Goal: Task Accomplishment & Management: Manage account settings

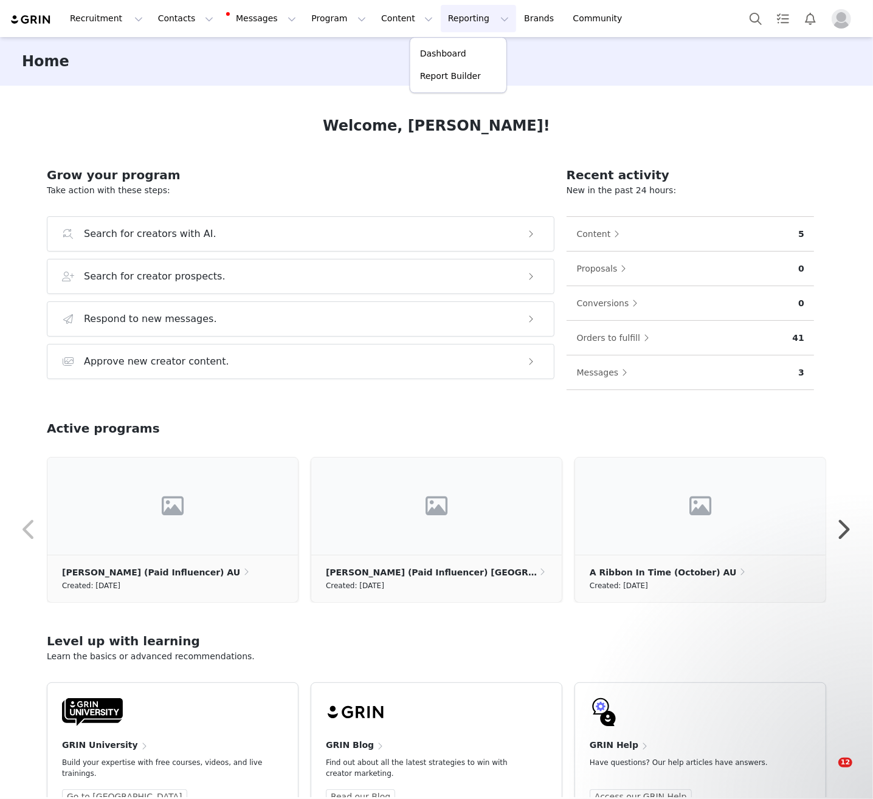
click at [431, 68] on link "Report Builder" at bounding box center [458, 76] width 96 height 22
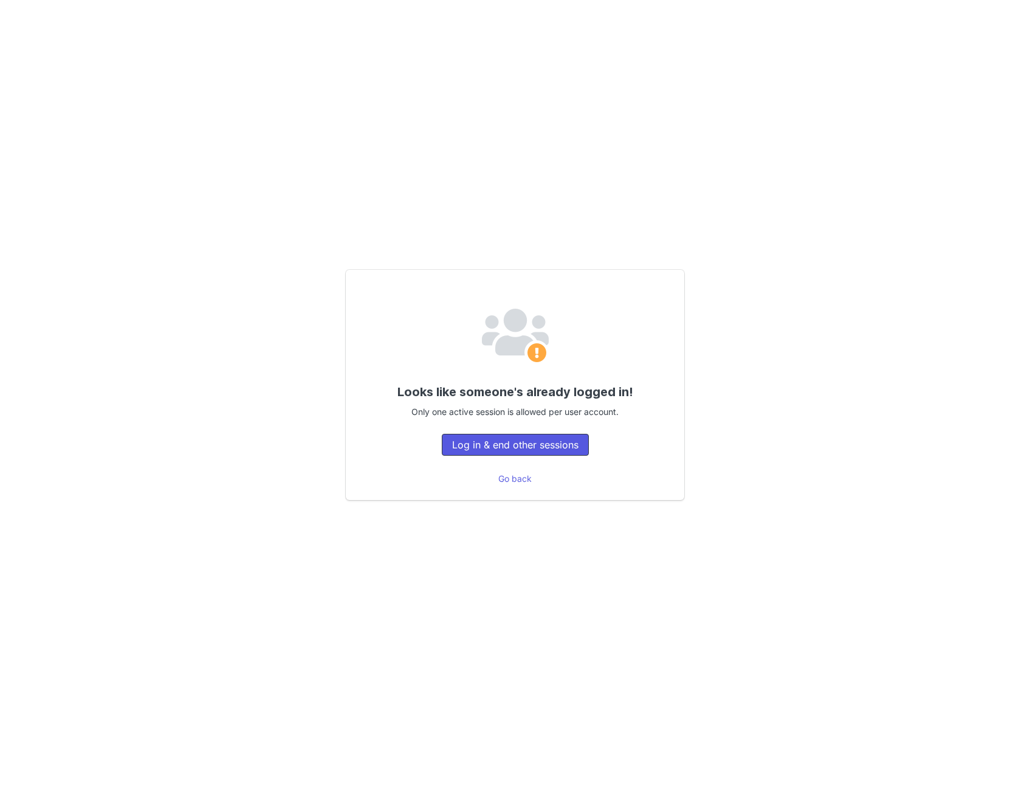
click at [524, 439] on button "Log in & end other sessions" at bounding box center [515, 445] width 147 height 22
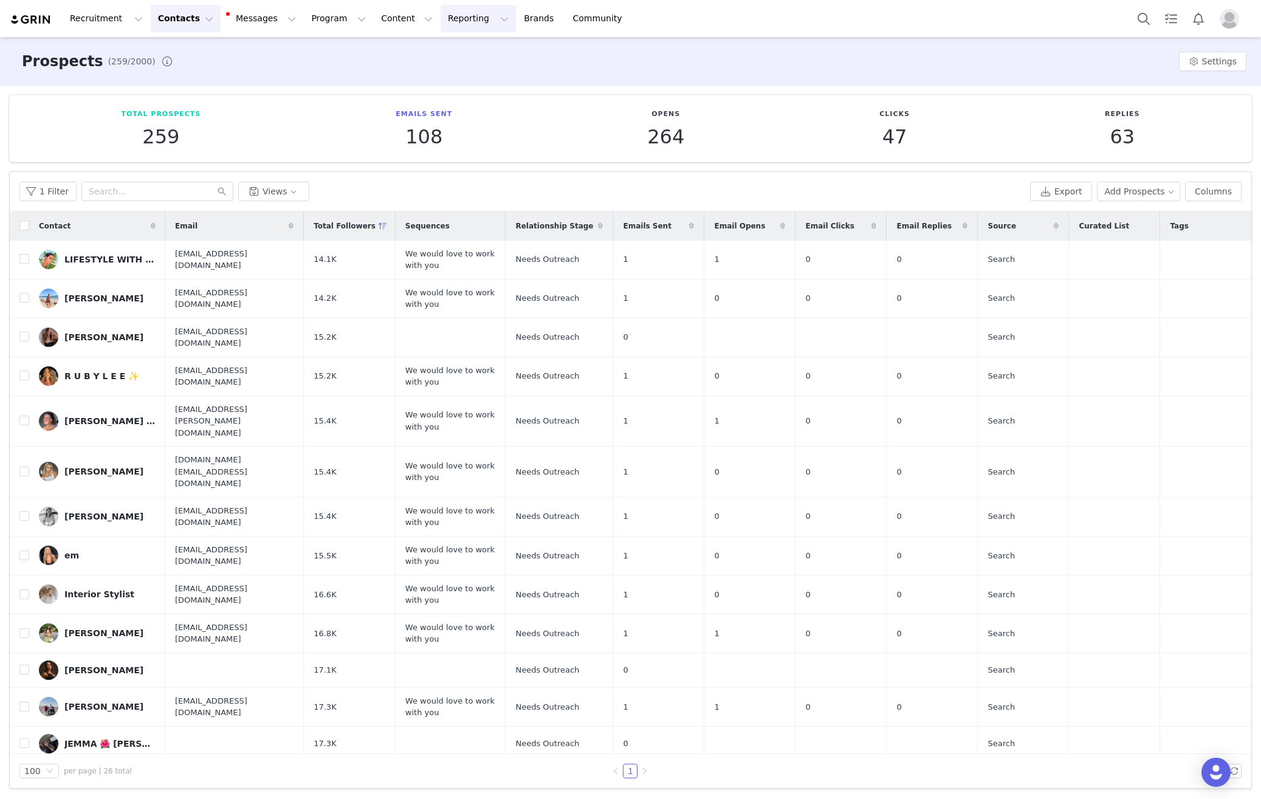
click at [441, 27] on button "Reporting Reporting" at bounding box center [478, 18] width 75 height 27
click at [453, 71] on p "Report Builder" at bounding box center [450, 76] width 61 height 13
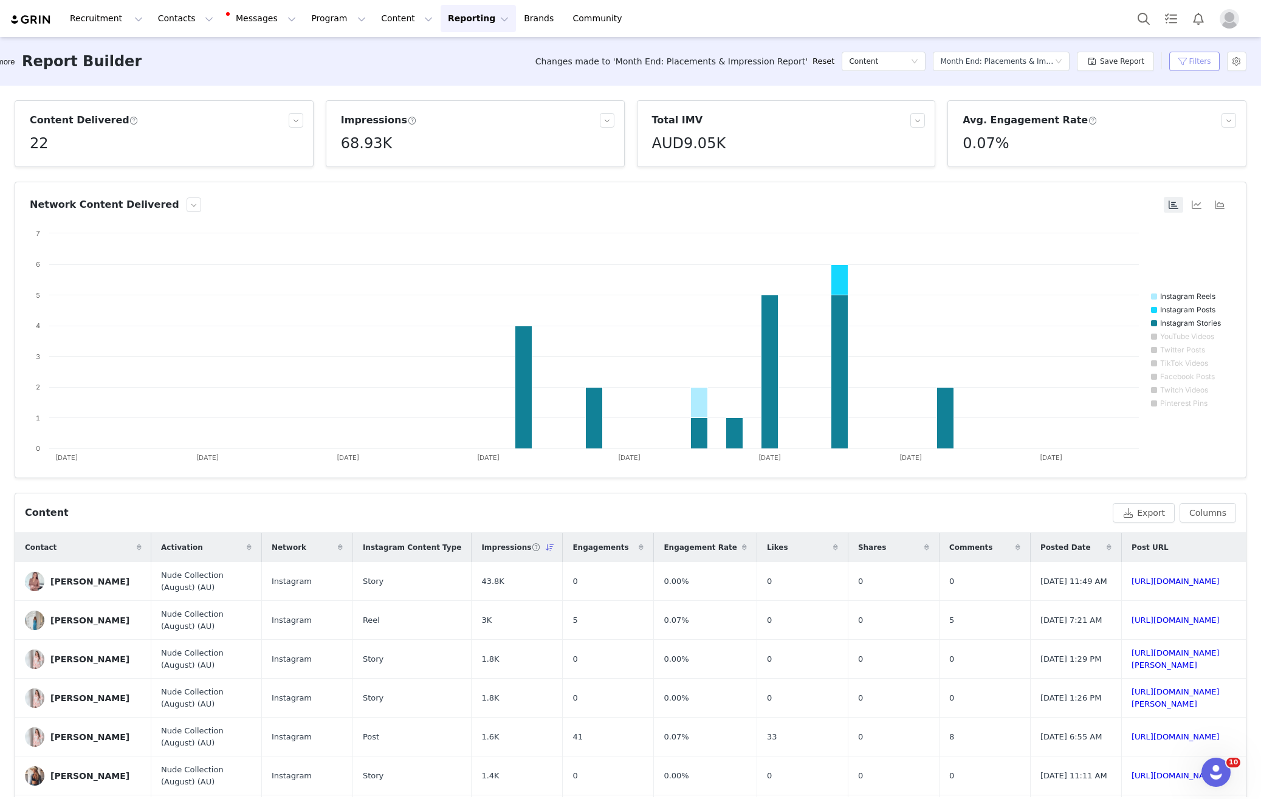
click at [1030, 63] on button "Filters" at bounding box center [1195, 61] width 50 height 19
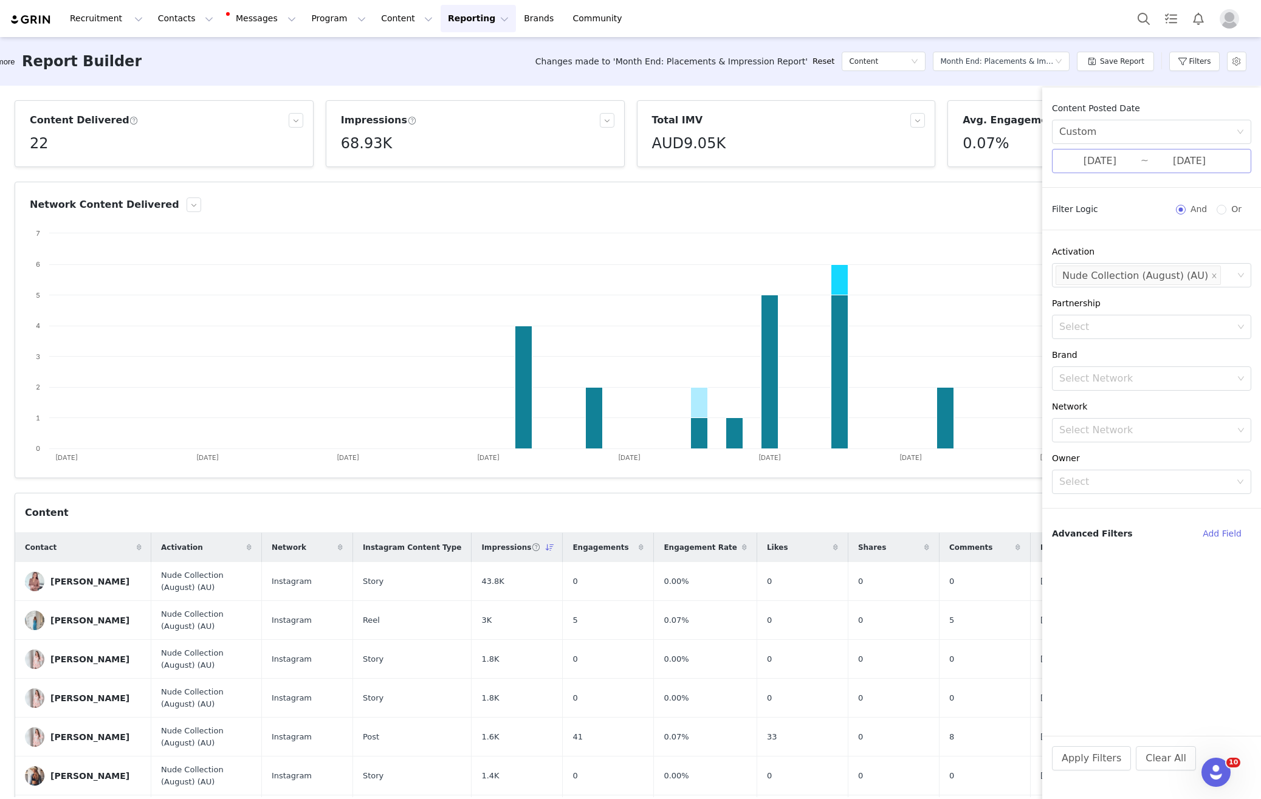
click at [1030, 159] on input "08/01/2025" at bounding box center [1100, 161] width 81 height 16
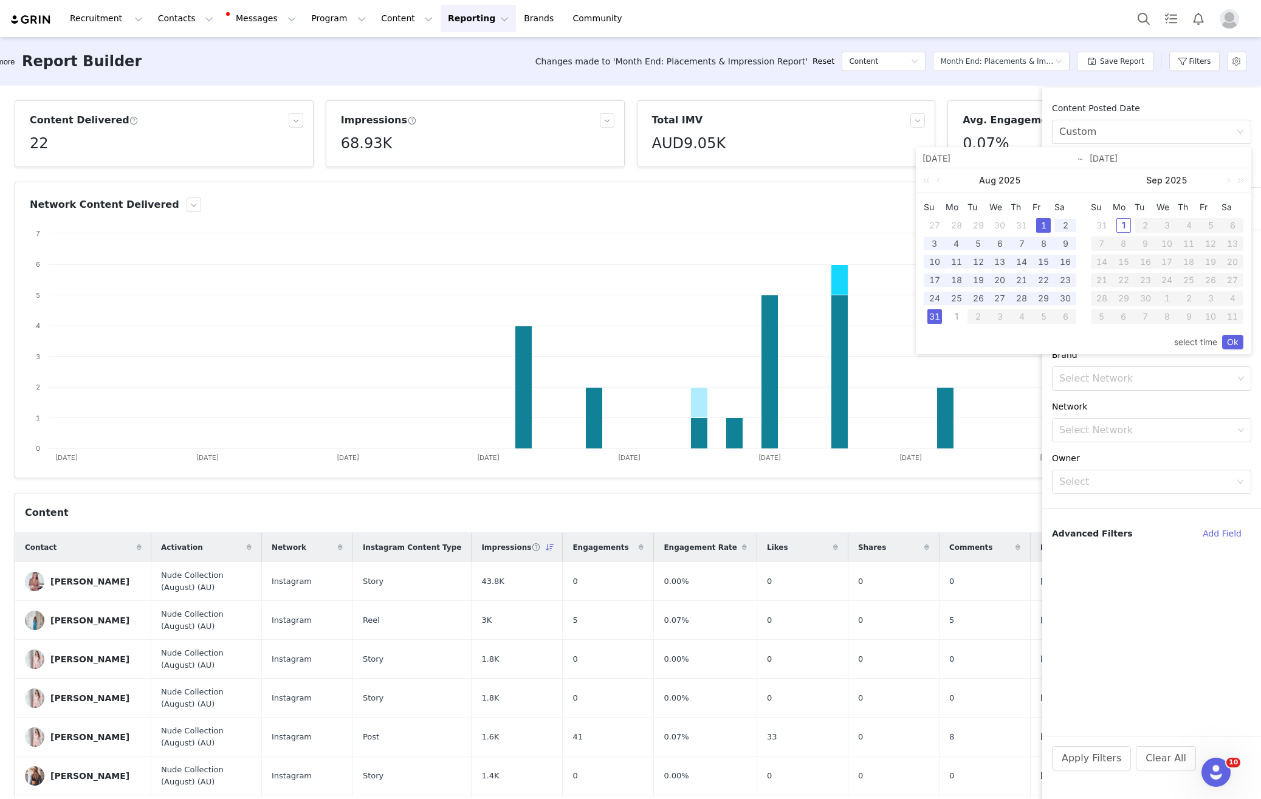
click at [1030, 224] on div "1" at bounding box center [1043, 225] width 15 height 15
click at [940, 320] on div "31" at bounding box center [935, 316] width 15 height 15
drag, startPoint x: 1229, startPoint y: 337, endPoint x: 1215, endPoint y: 328, distance: 17.0
click at [1030, 337] on link "Ok" at bounding box center [1232, 342] width 21 height 15
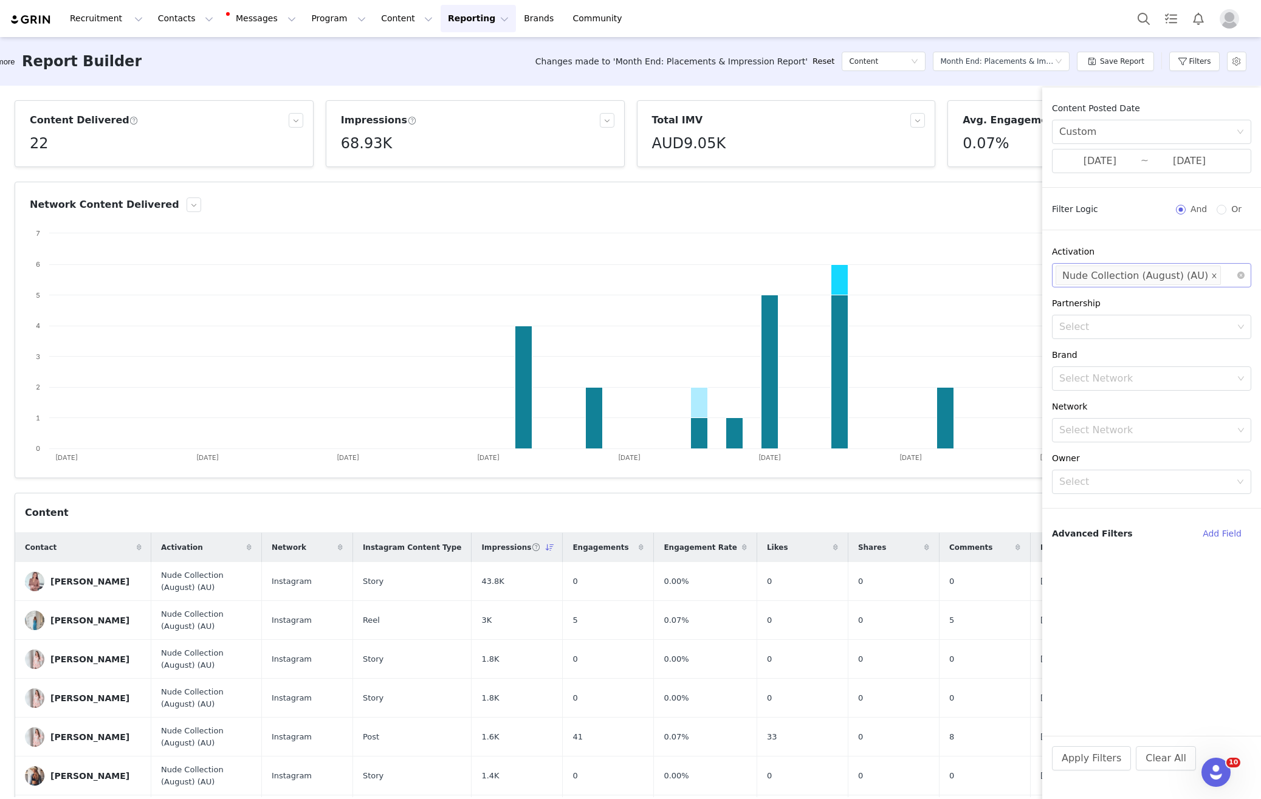
click at [1030, 276] on icon "icon: close" at bounding box center [1214, 276] width 6 height 6
click at [1030, 383] on div "Select Network" at bounding box center [1147, 379] width 174 height 12
click at [1030, 442] on p "al.ive body" at bounding box center [1164, 445] width 128 height 13
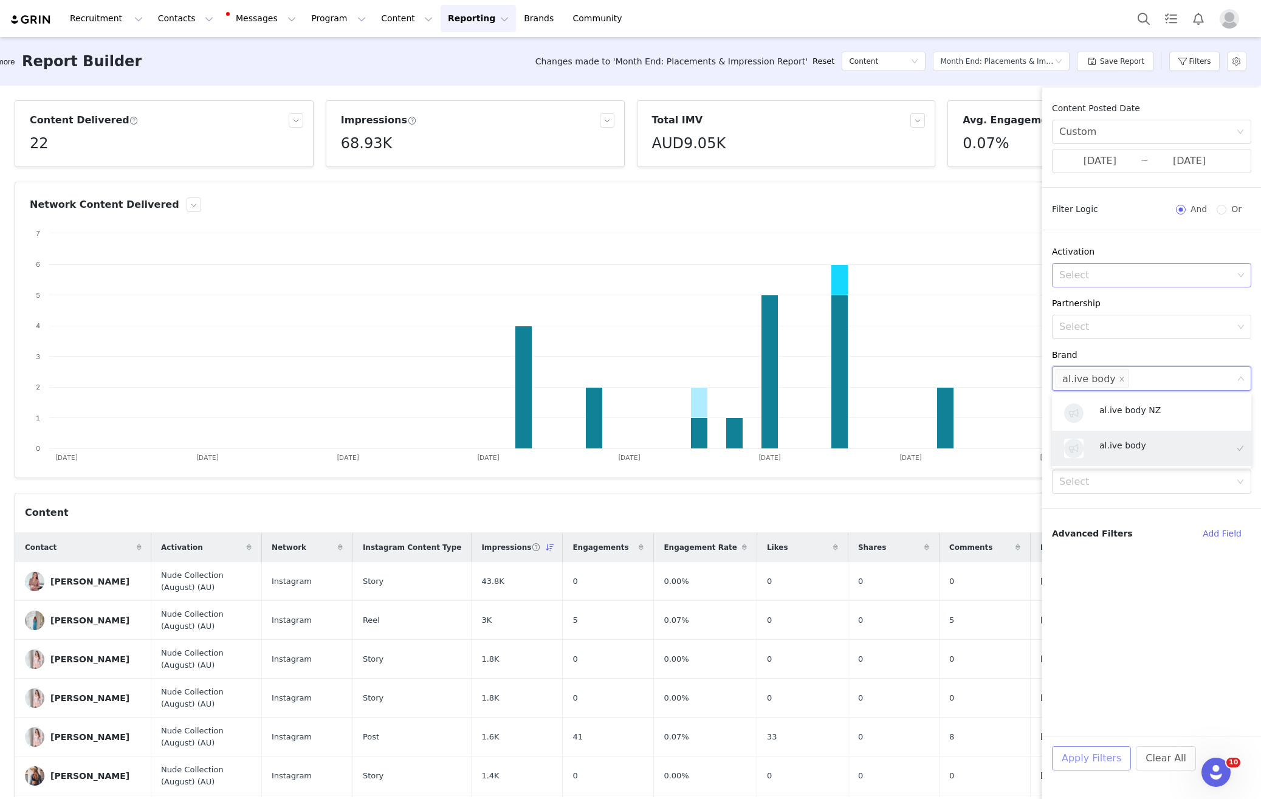
click at [1030, 747] on button "Apply Filters" at bounding box center [1091, 758] width 79 height 24
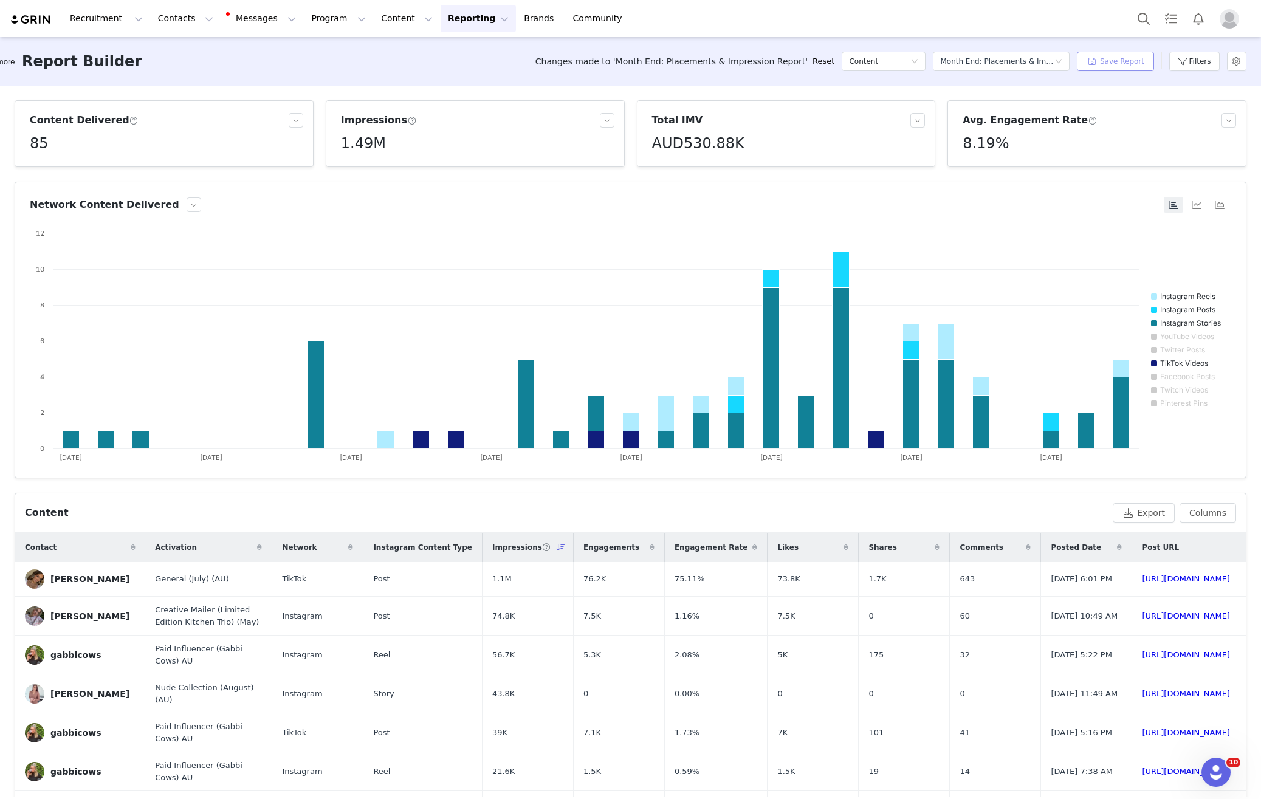
click at [1030, 66] on button "Save Report" at bounding box center [1115, 61] width 77 height 19
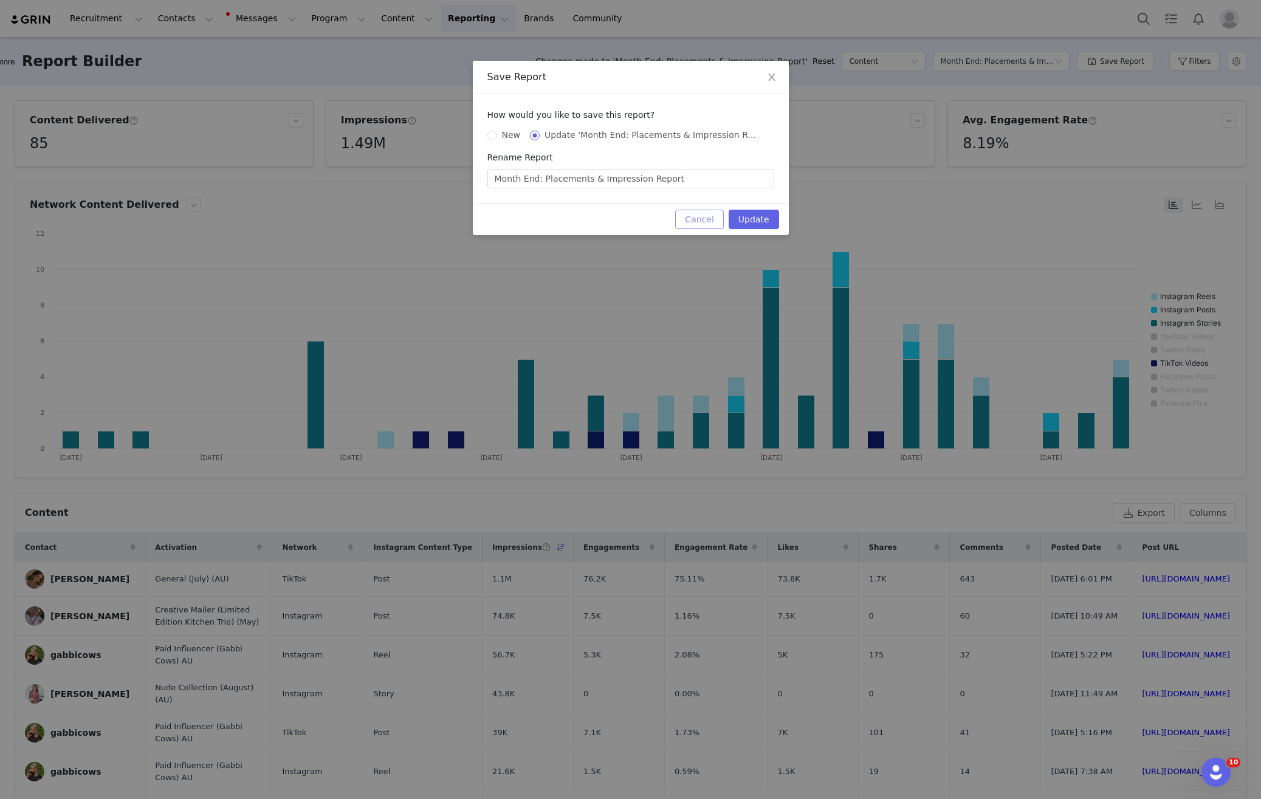
click at [692, 224] on button "Cancel" at bounding box center [699, 219] width 48 height 19
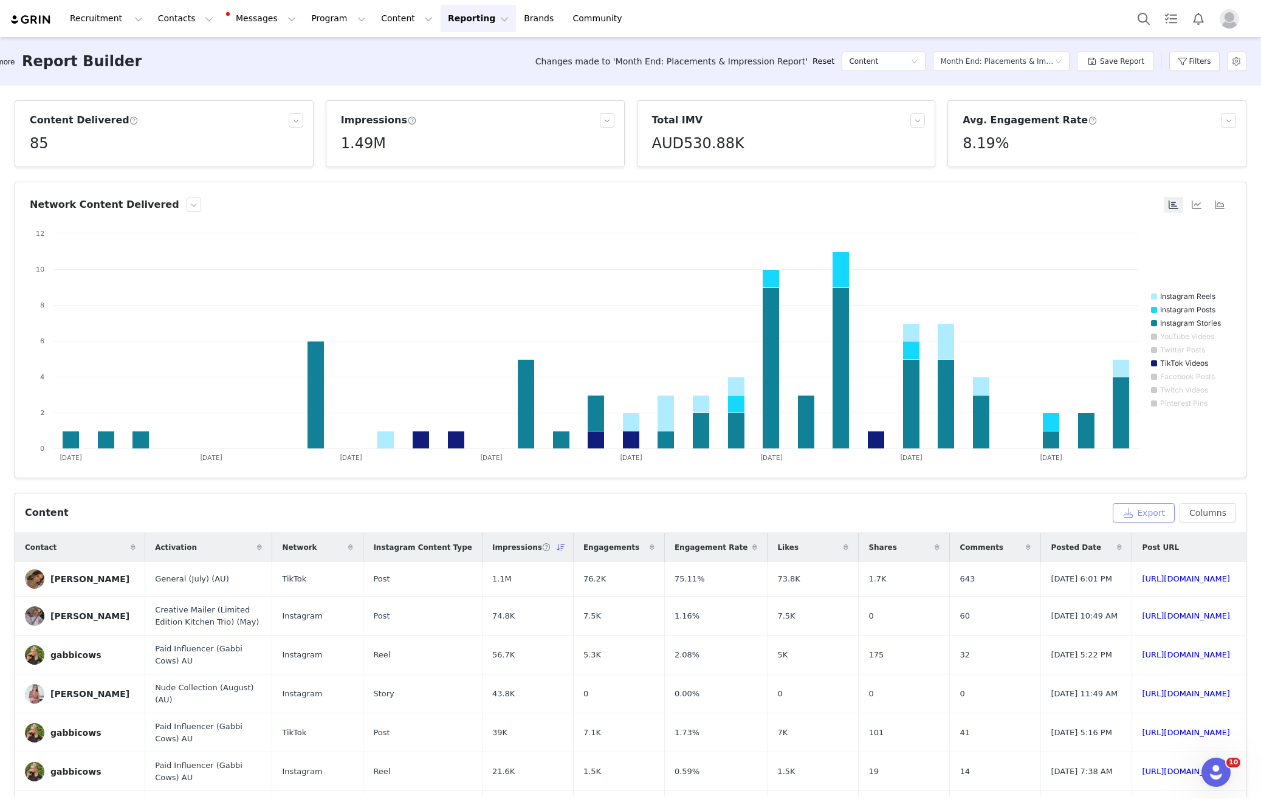
click at [1030, 508] on button "Export" at bounding box center [1144, 512] width 62 height 19
click at [1030, 513] on button "Export" at bounding box center [1144, 512] width 62 height 19
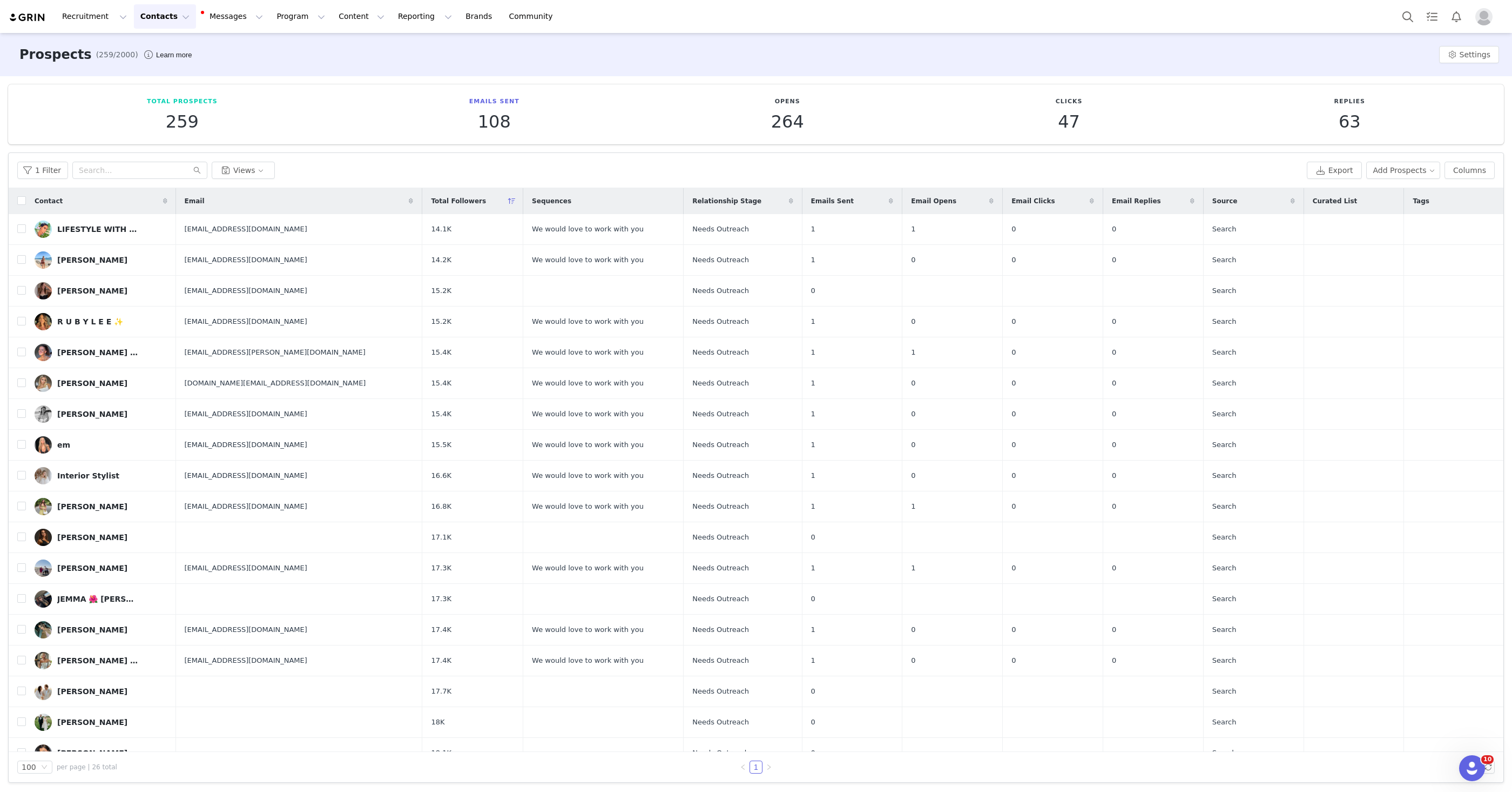
click at [44, 21] on img at bounding box center [28, 18] width 38 height 11
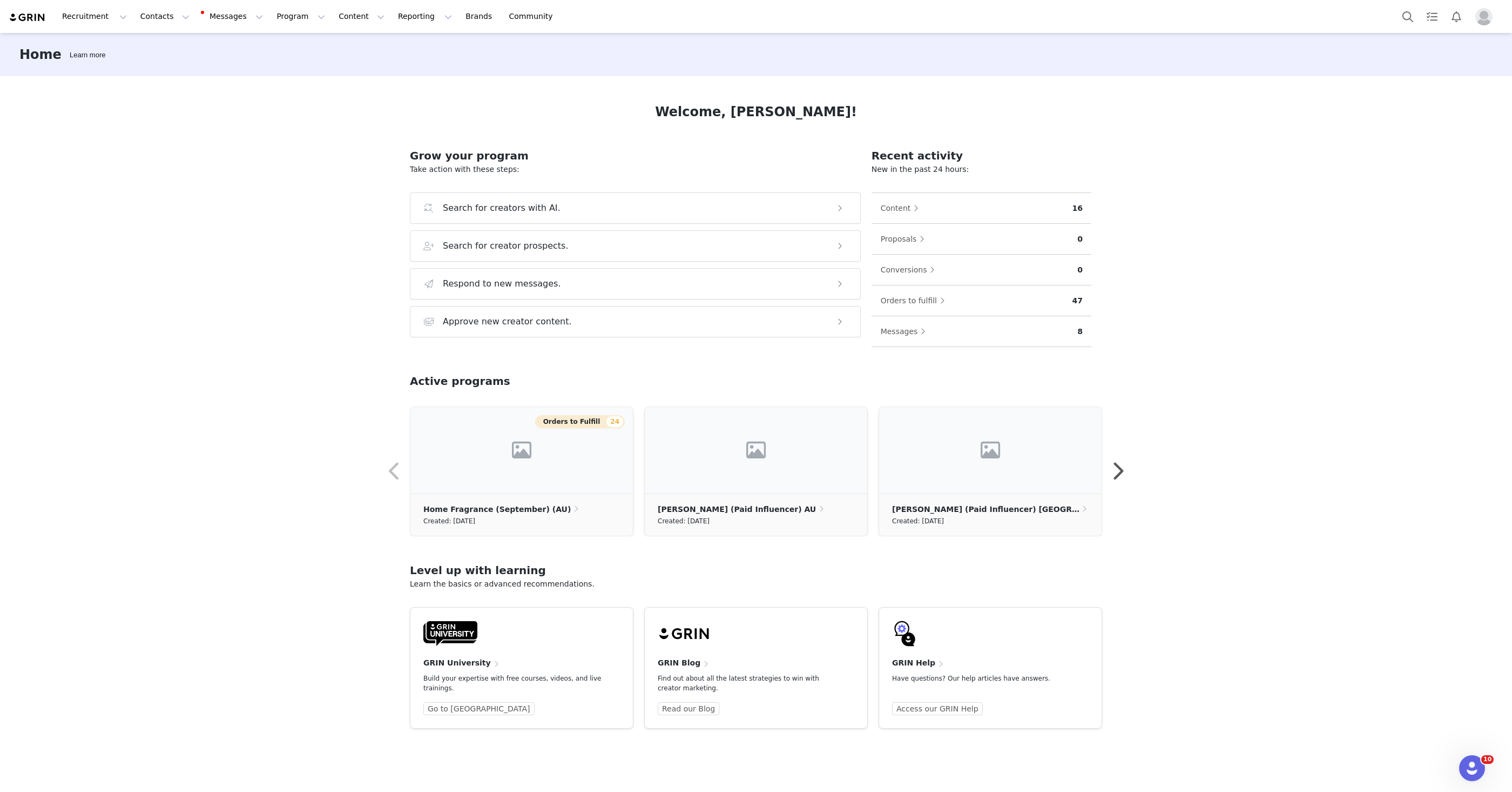
click at [9, 12] on link at bounding box center [28, 18] width 38 height 11
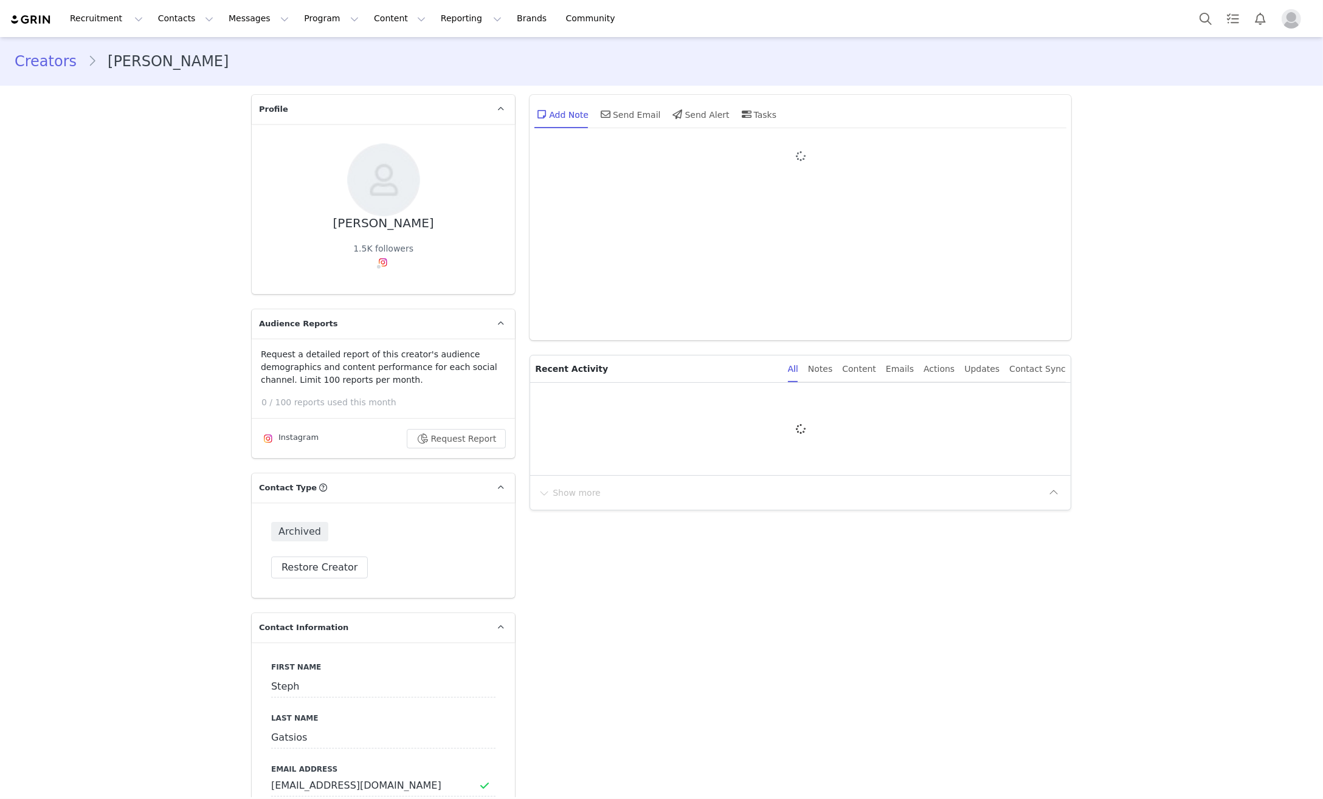
type input "+1 ([GEOGRAPHIC_DATA])"
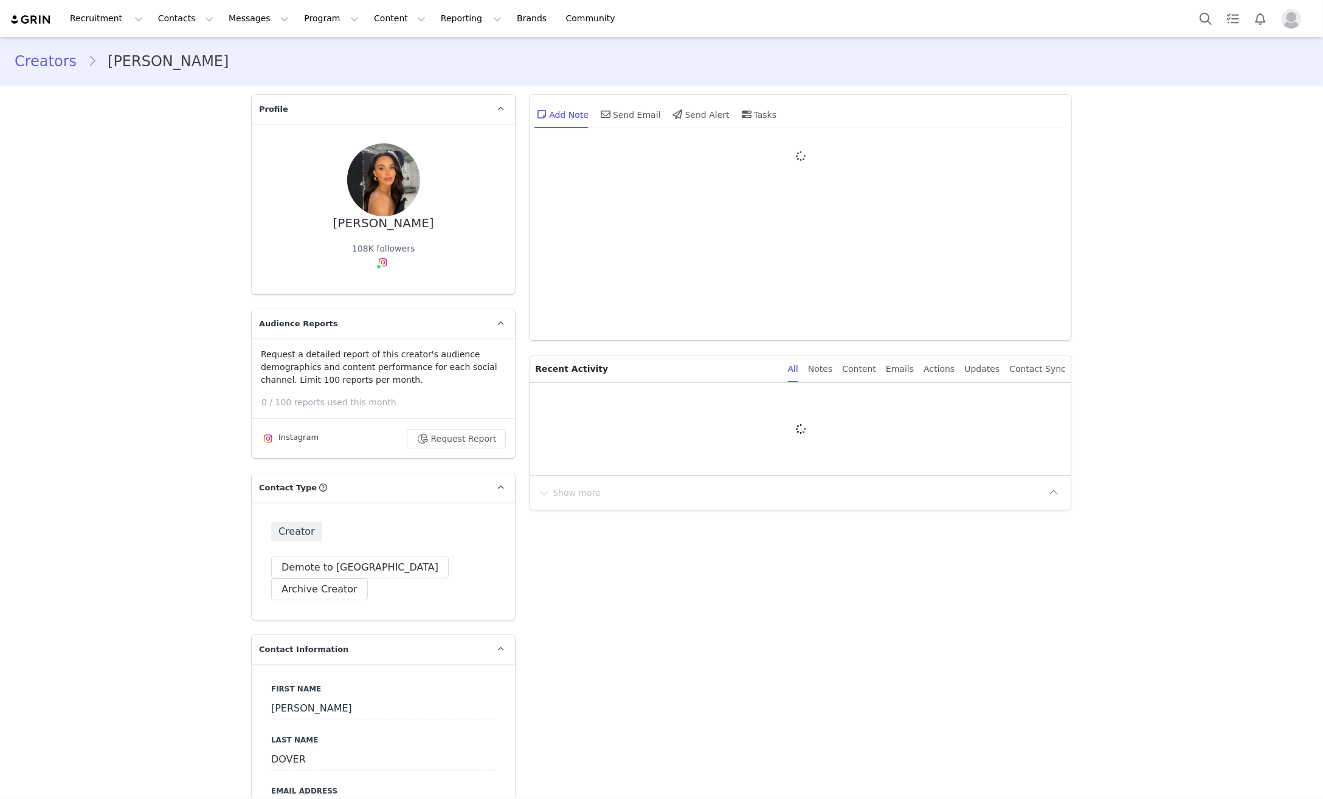
type input "+1 ([GEOGRAPHIC_DATA])"
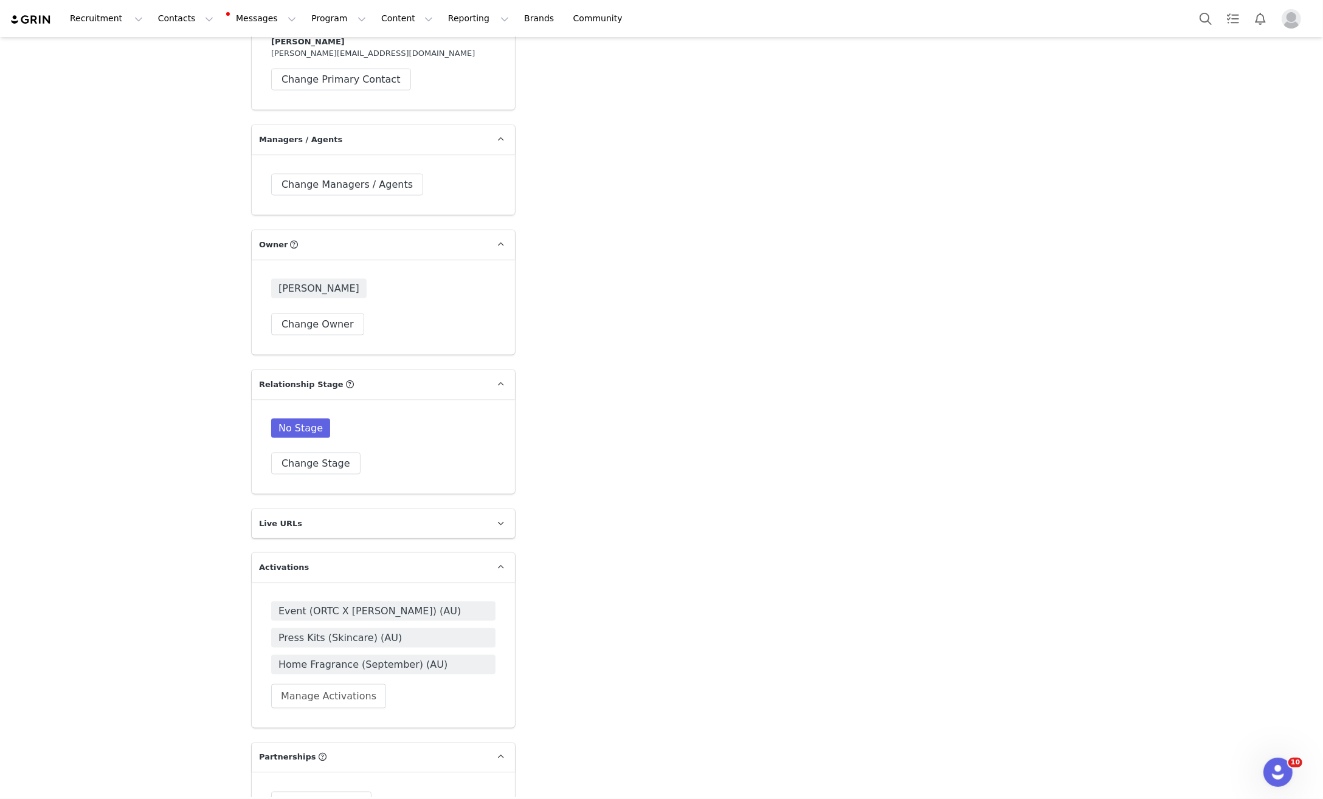
scroll to position [2007, 0]
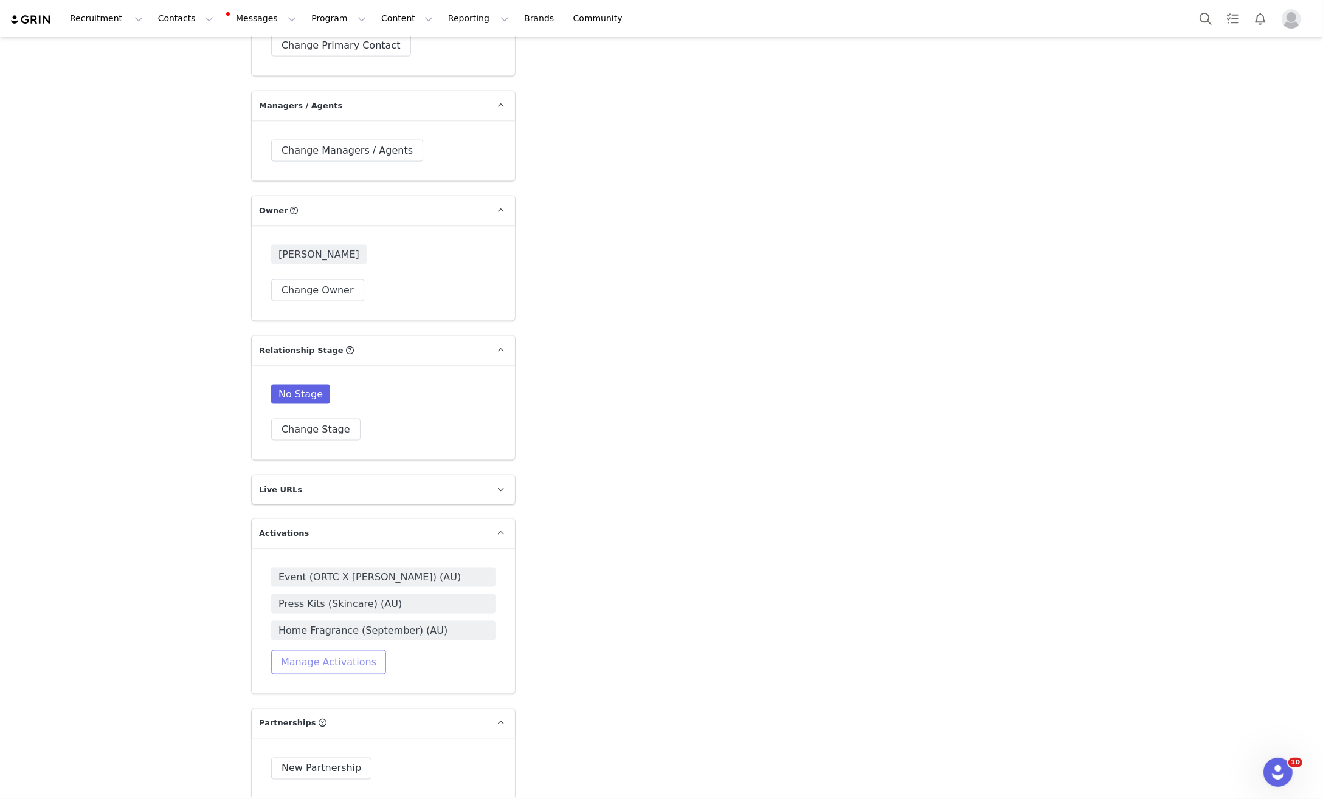
click at [316, 650] on button "Manage Activations" at bounding box center [328, 662] width 115 height 24
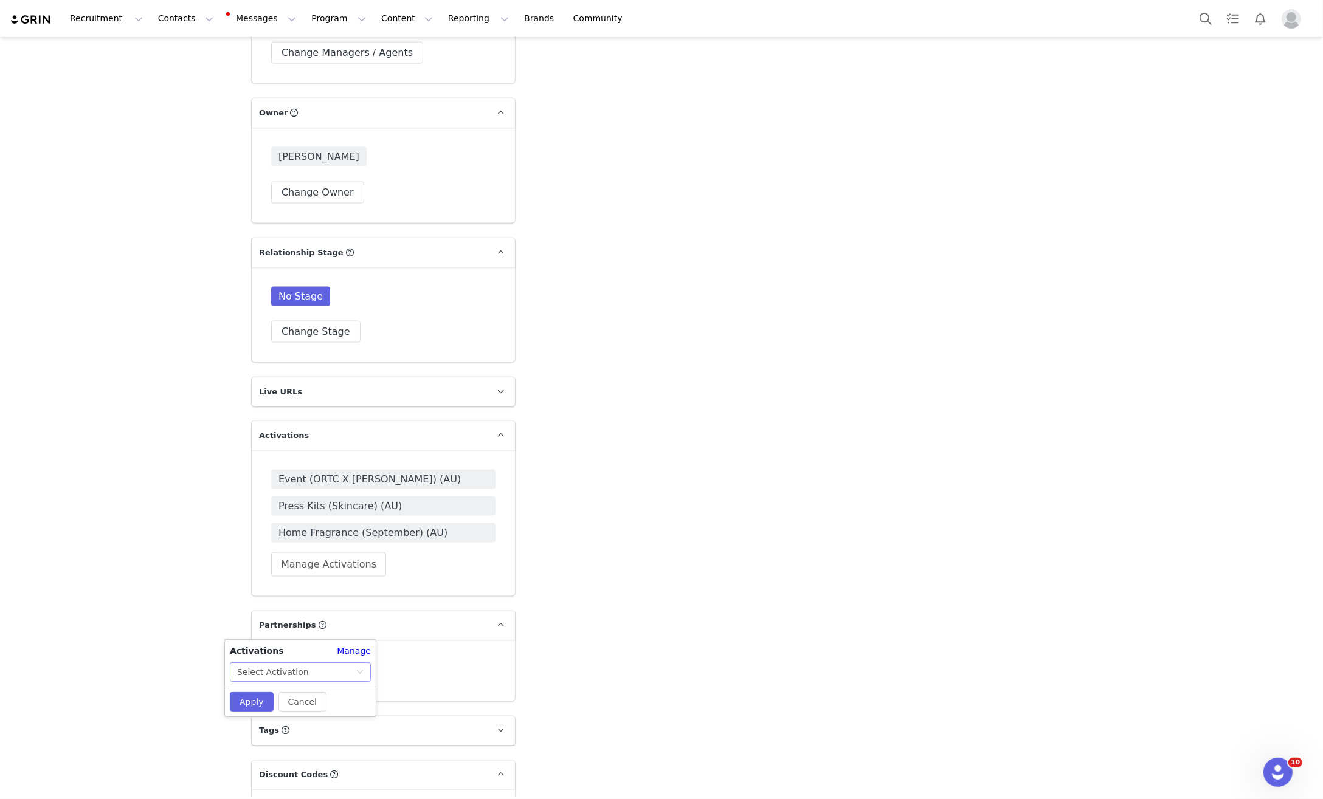
click at [358, 674] on icon "icon: down" at bounding box center [359, 672] width 7 height 7
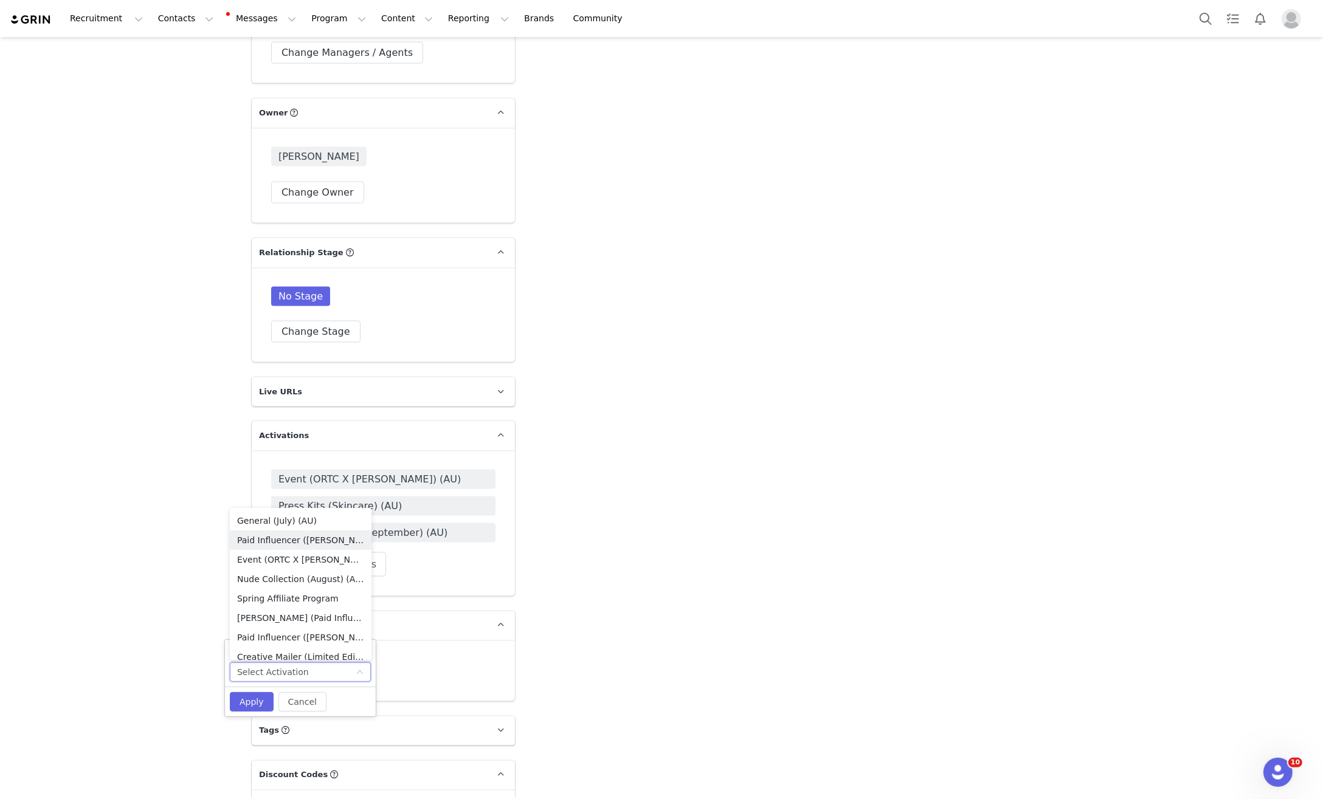
scroll to position [381, 0]
click at [287, 585] on li "Spring Affiliate Program" at bounding box center [301, 586] width 142 height 19
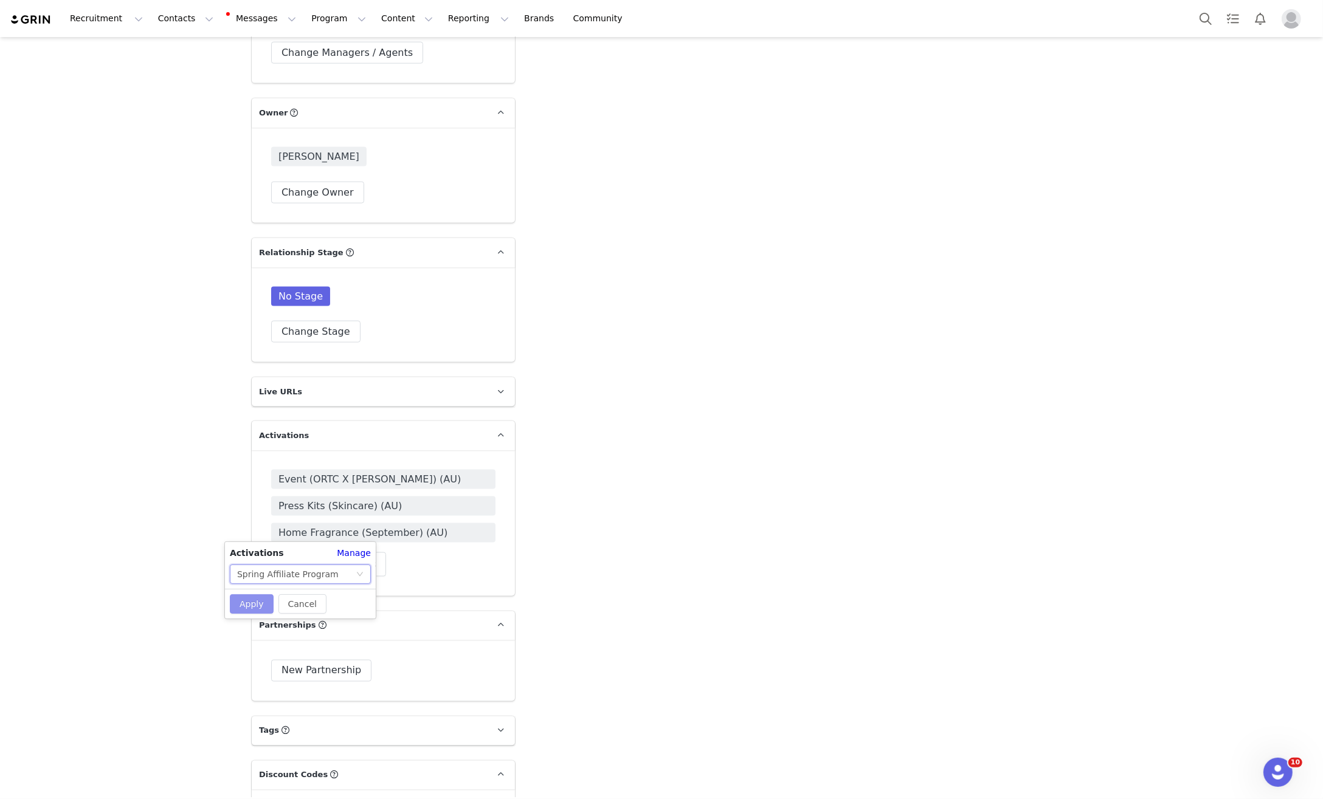
click at [251, 606] on button "Apply" at bounding box center [252, 603] width 44 height 19
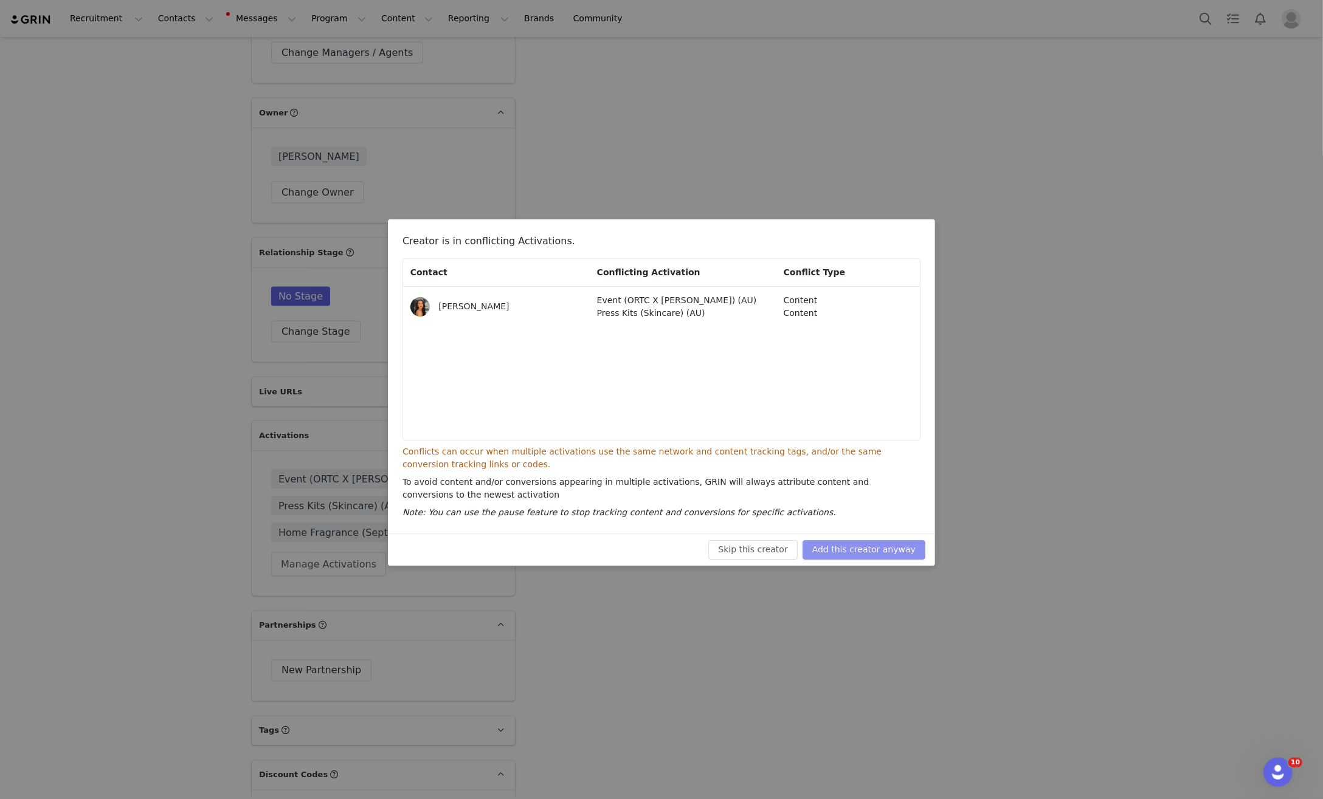
click at [859, 548] on button "Add this creator anyway" at bounding box center [863, 549] width 123 height 19
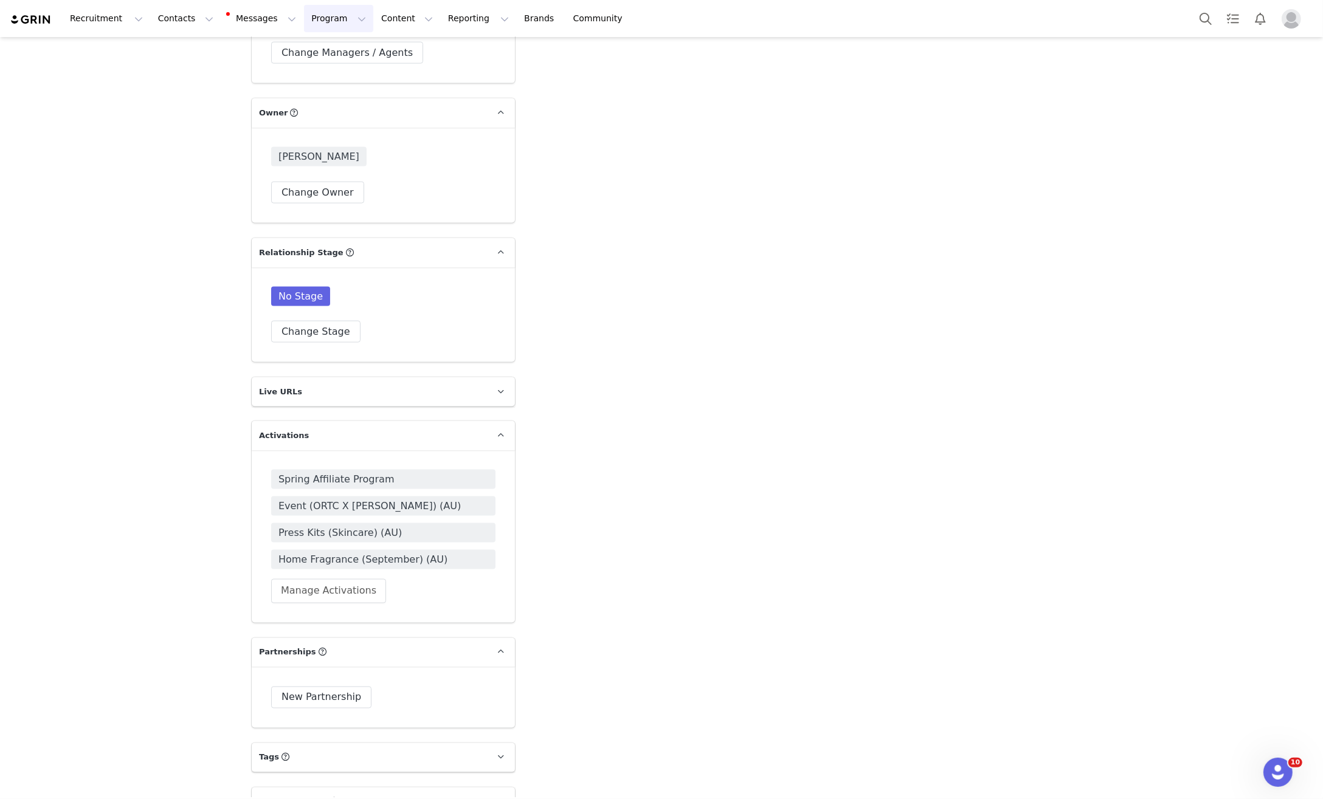
click at [325, 19] on button "Program Program" at bounding box center [338, 18] width 69 height 27
click at [320, 50] on p "Activations" at bounding box center [318, 53] width 47 height 13
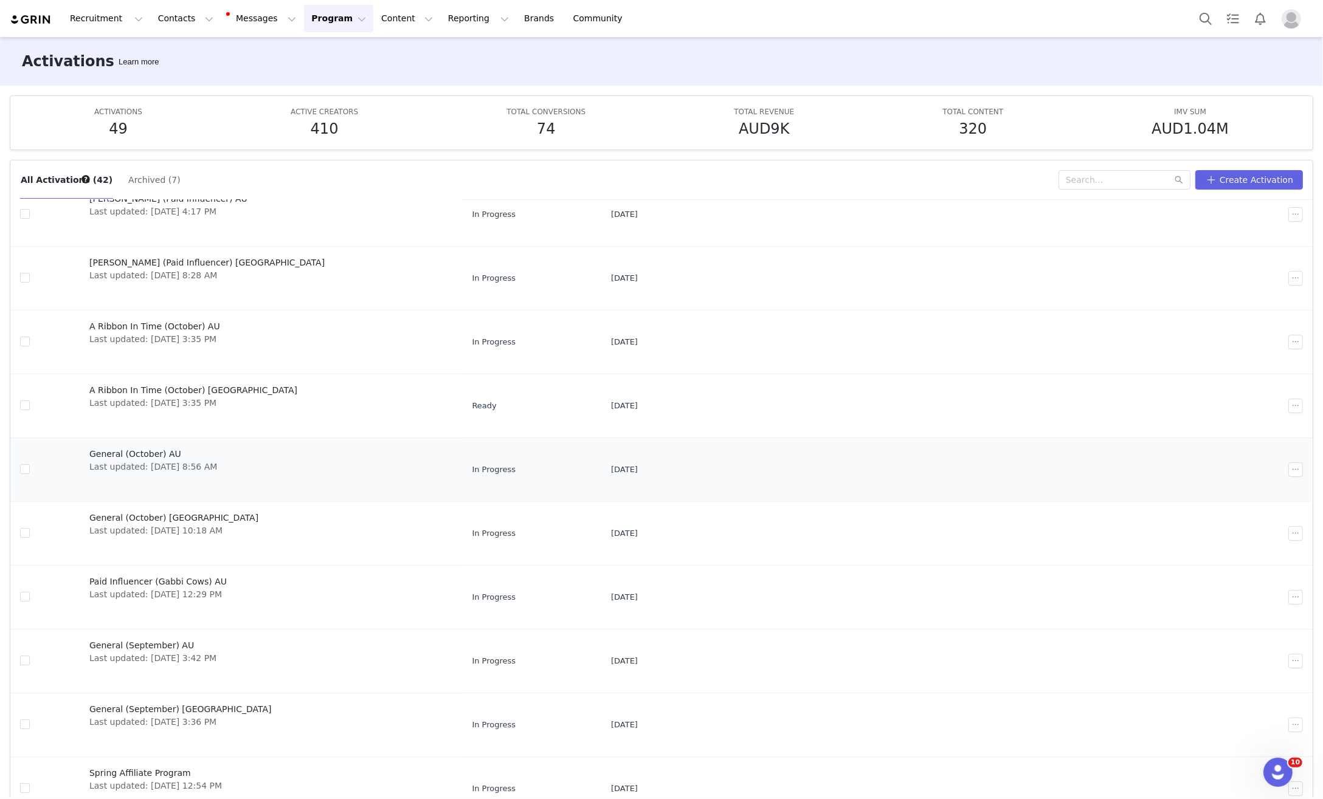
scroll to position [64, 0]
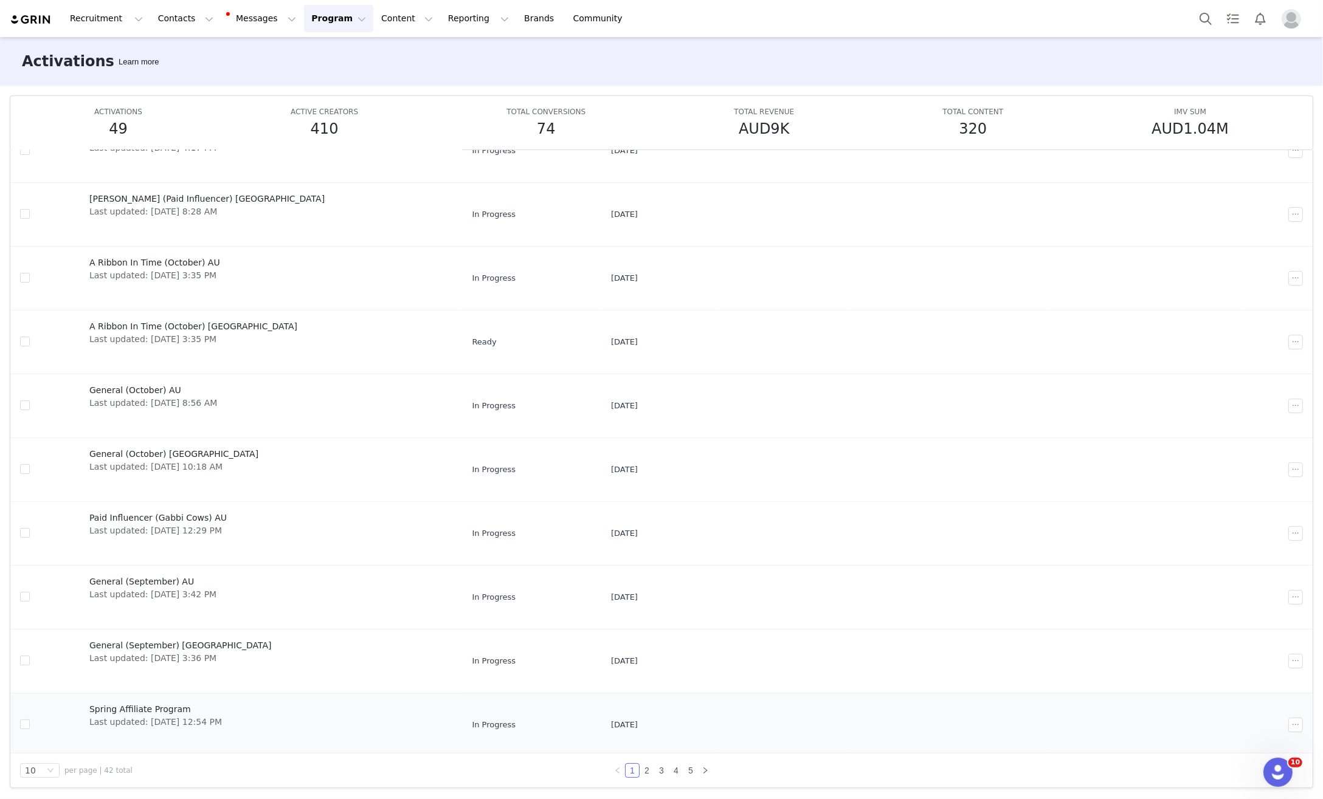
click at [129, 709] on span "Spring Affiliate Program" at bounding box center [155, 709] width 133 height 13
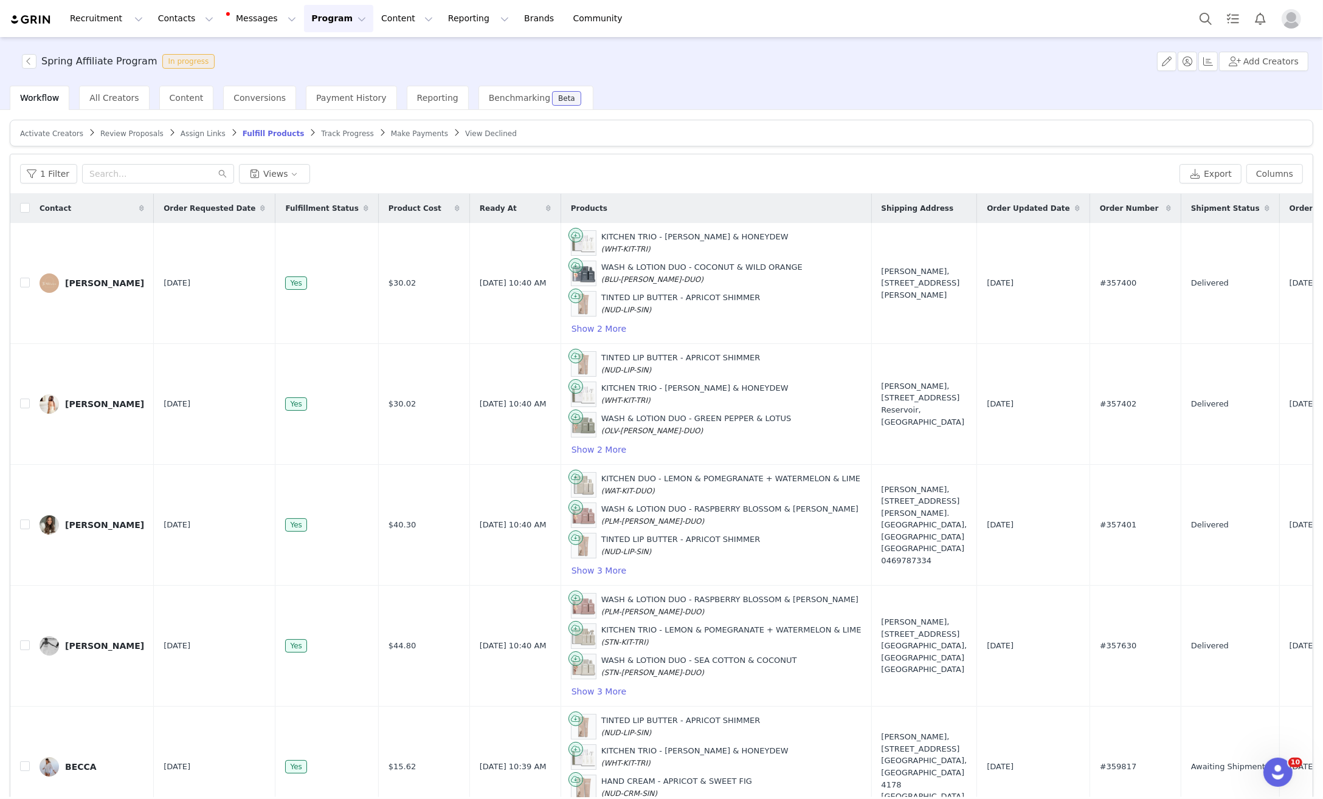
click at [47, 136] on span "Activate Creators" at bounding box center [51, 133] width 63 height 9
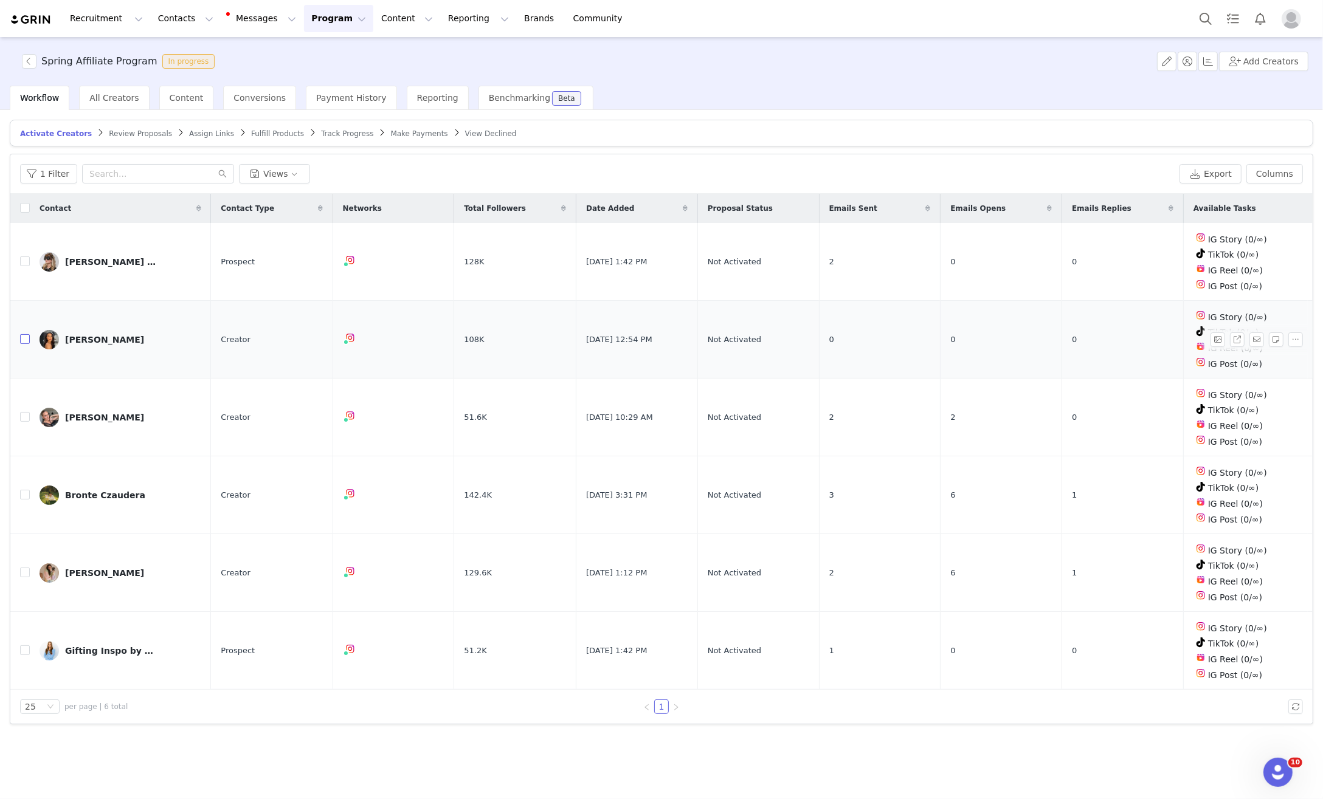
click at [27, 336] on input "checkbox" at bounding box center [25, 339] width 10 height 10
checkbox input "true"
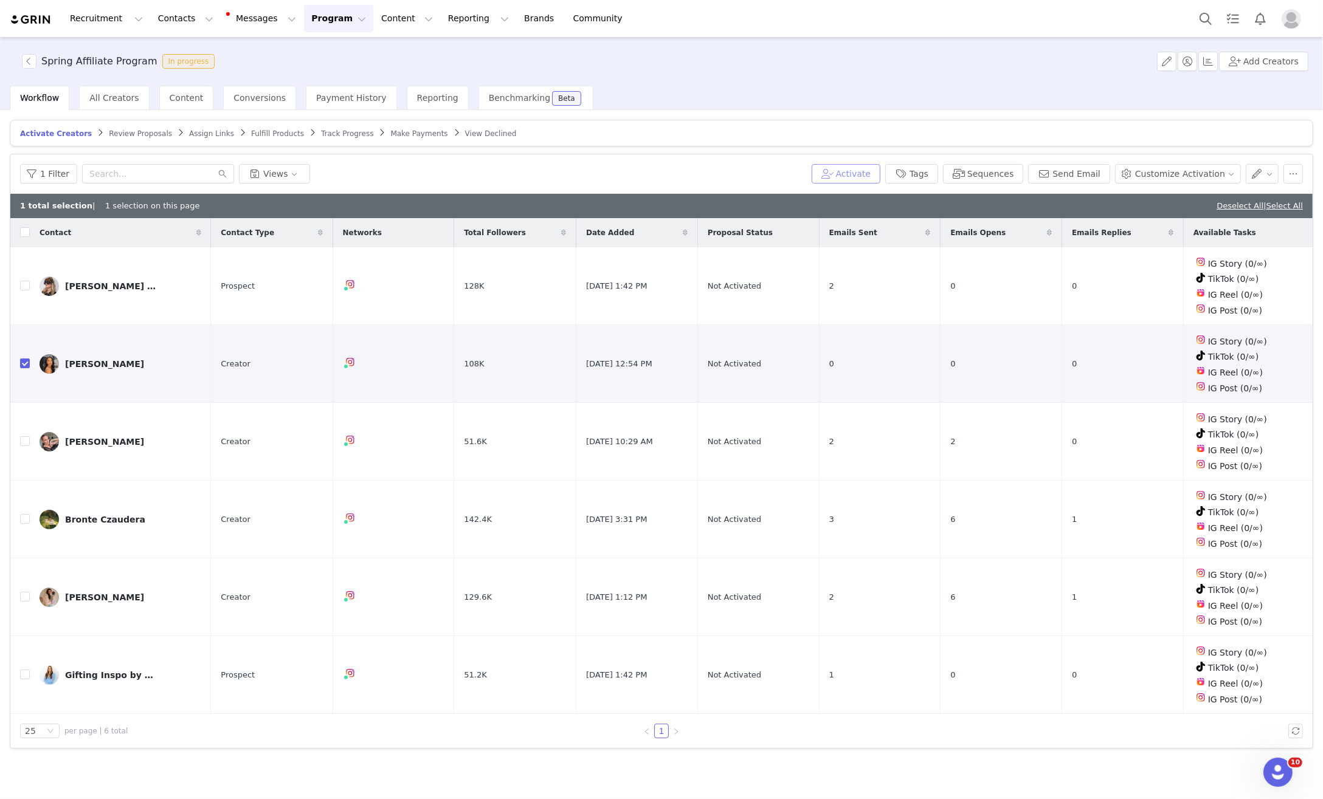
click at [853, 168] on button "Activate" at bounding box center [846, 173] width 69 height 19
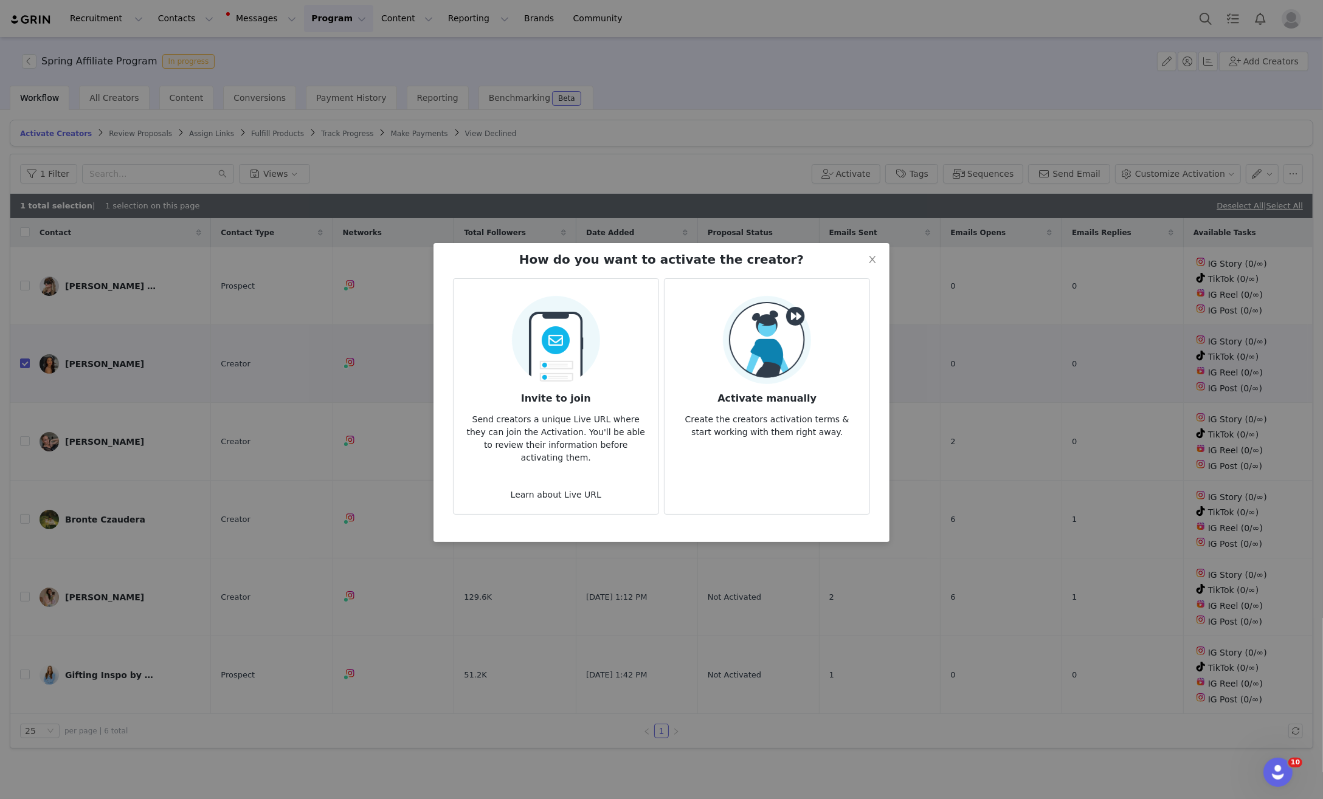
click at [758, 420] on p "Create the creators activation terms & start working with them right away." at bounding box center [766, 422] width 185 height 33
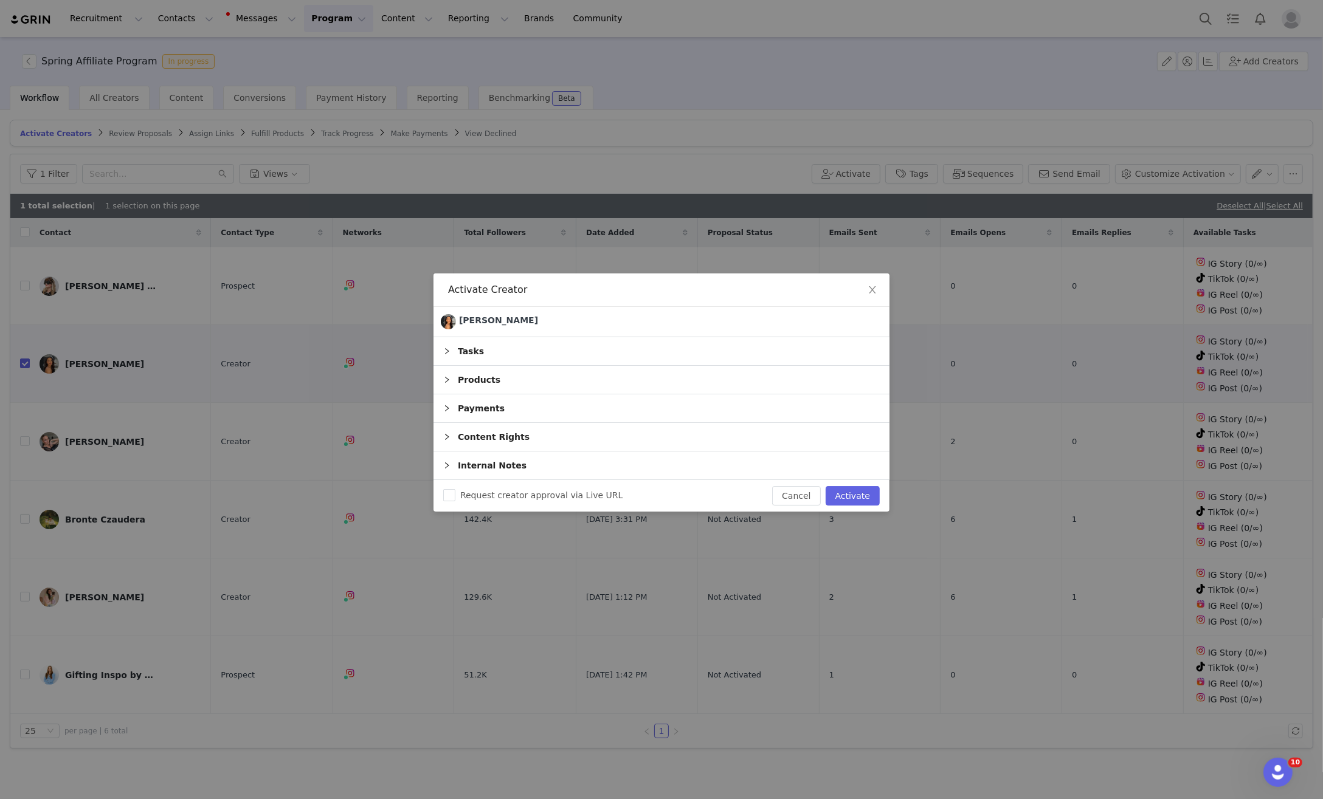
click at [588, 386] on div "Products" at bounding box center [661, 380] width 456 height 28
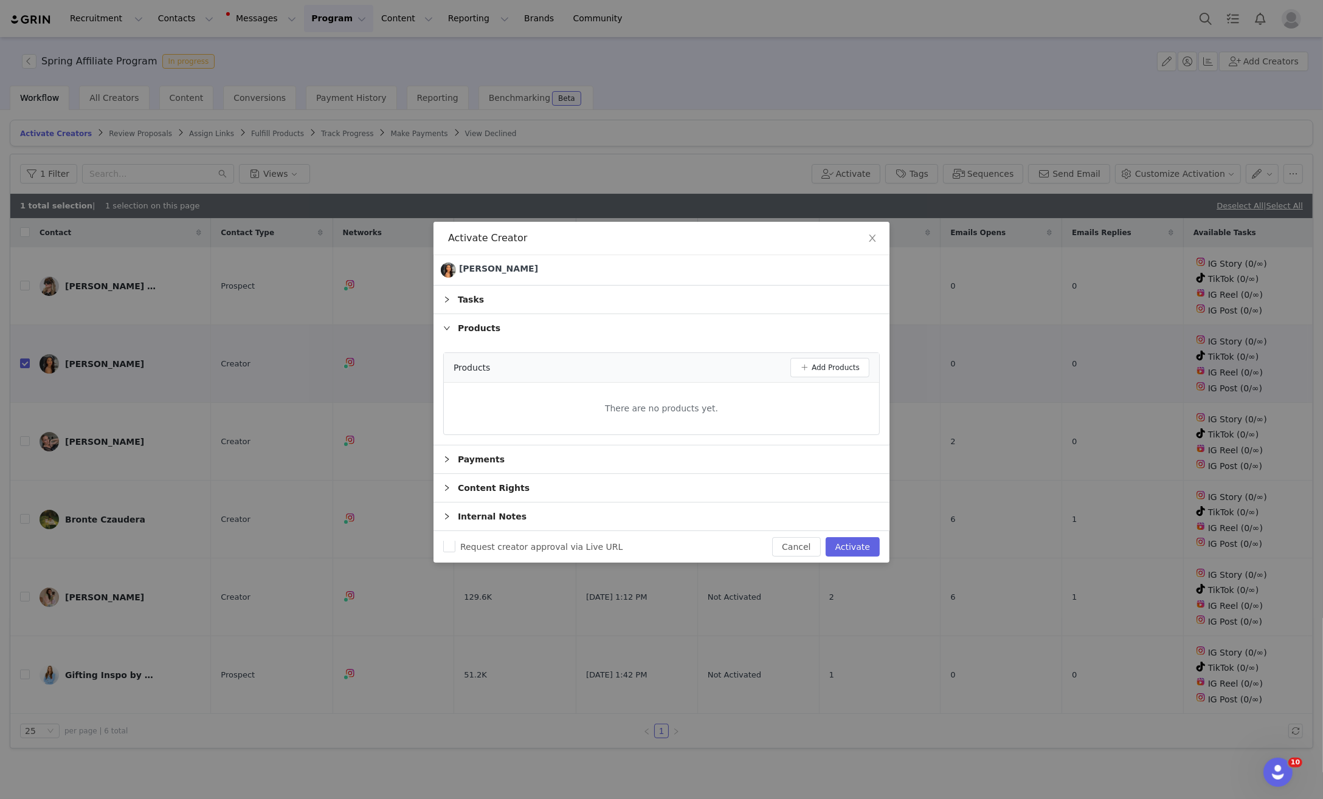
click at [533, 339] on div "Products" at bounding box center [661, 328] width 456 height 28
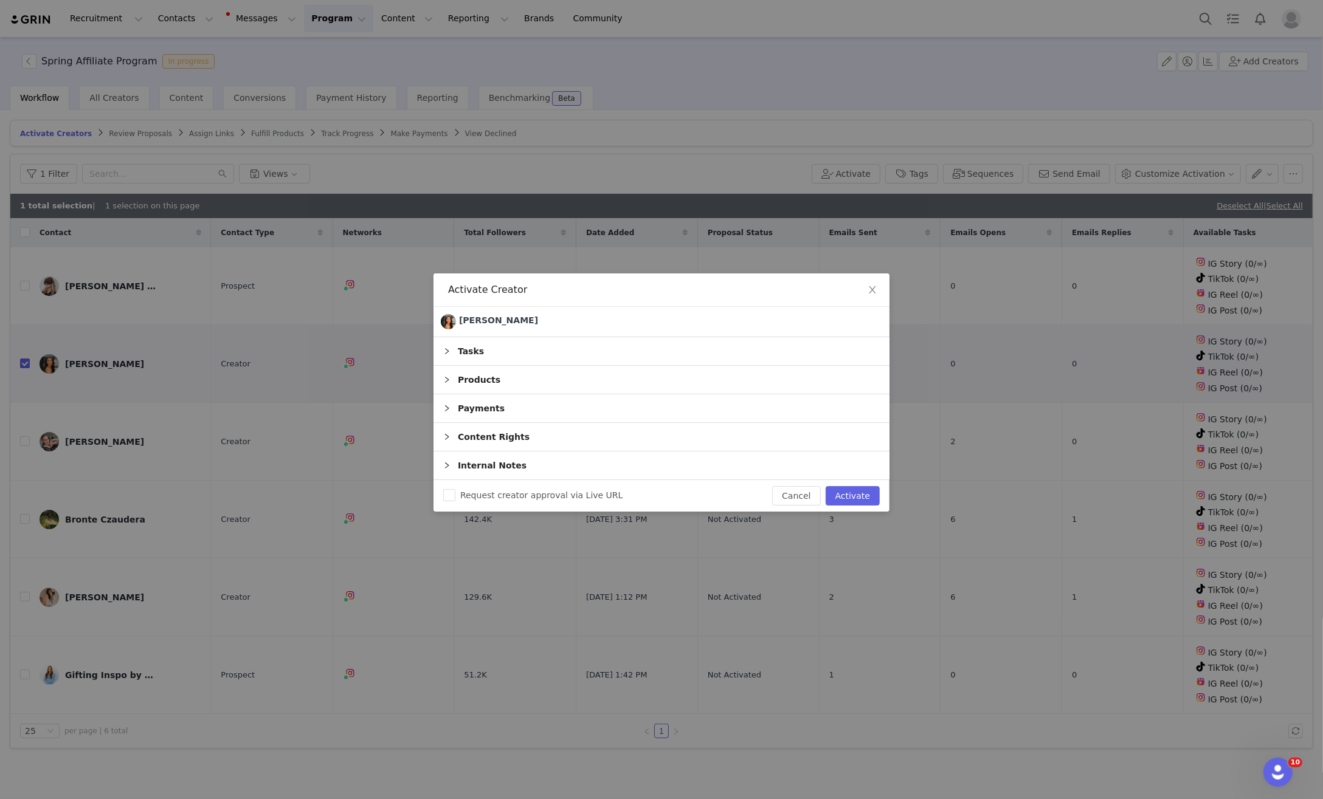
click at [481, 374] on div "Products" at bounding box center [661, 380] width 456 height 28
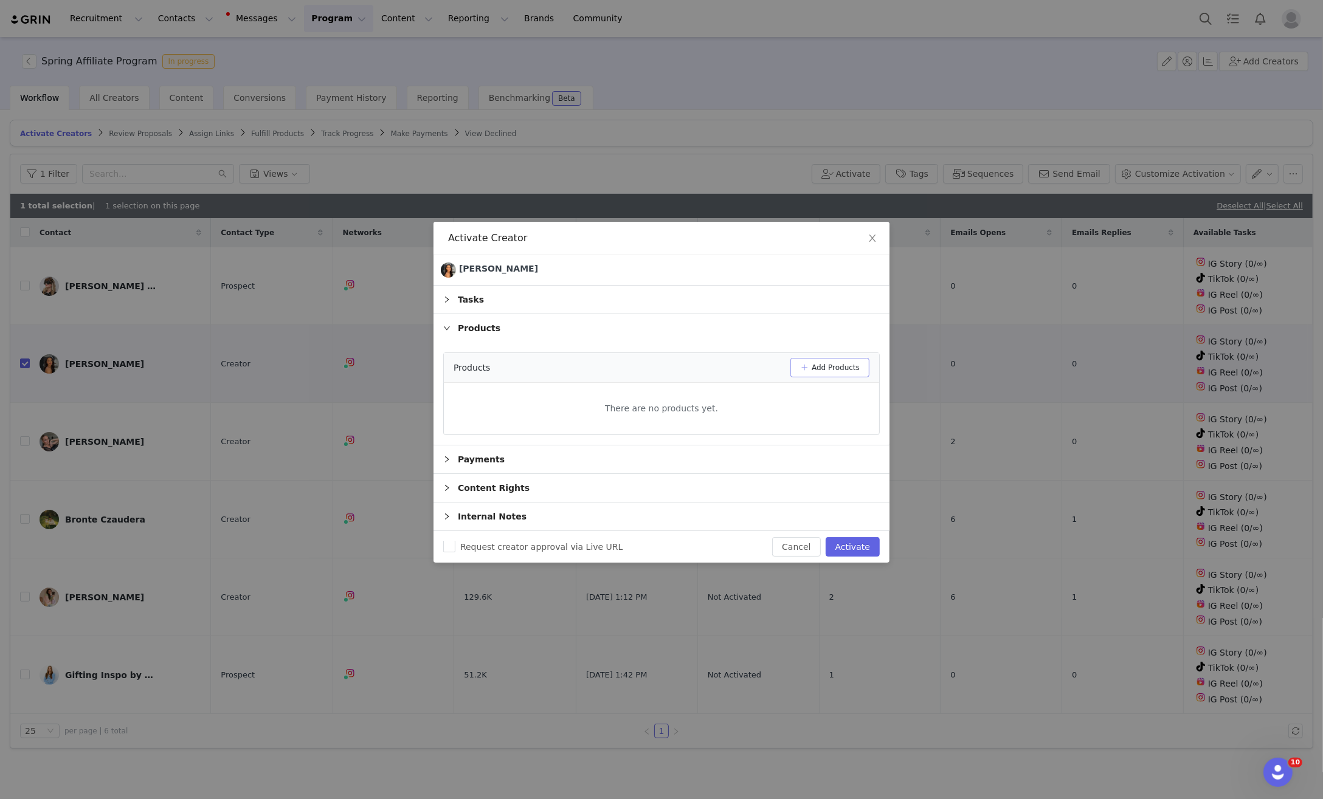
click at [833, 368] on button "Add Products" at bounding box center [829, 367] width 79 height 19
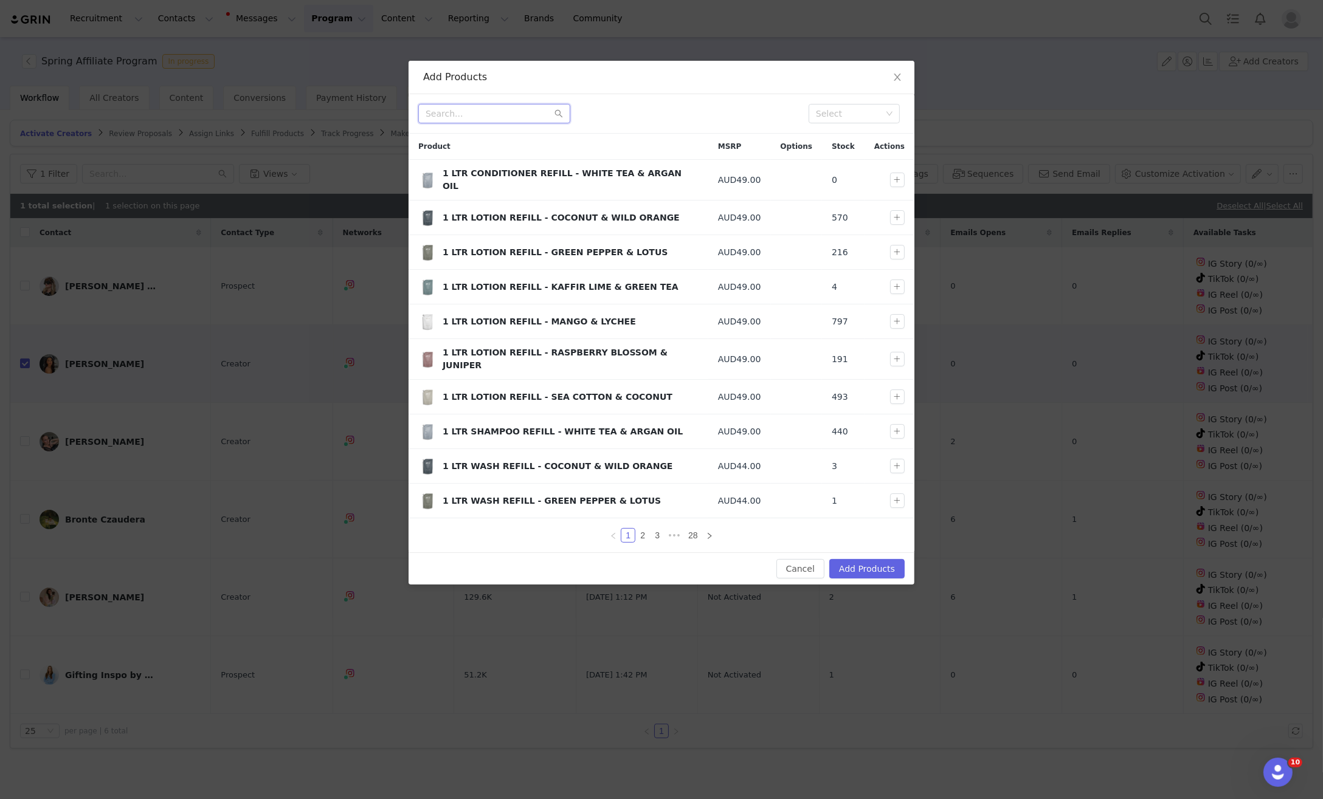
click at [450, 115] on input "text" at bounding box center [494, 113] width 152 height 19
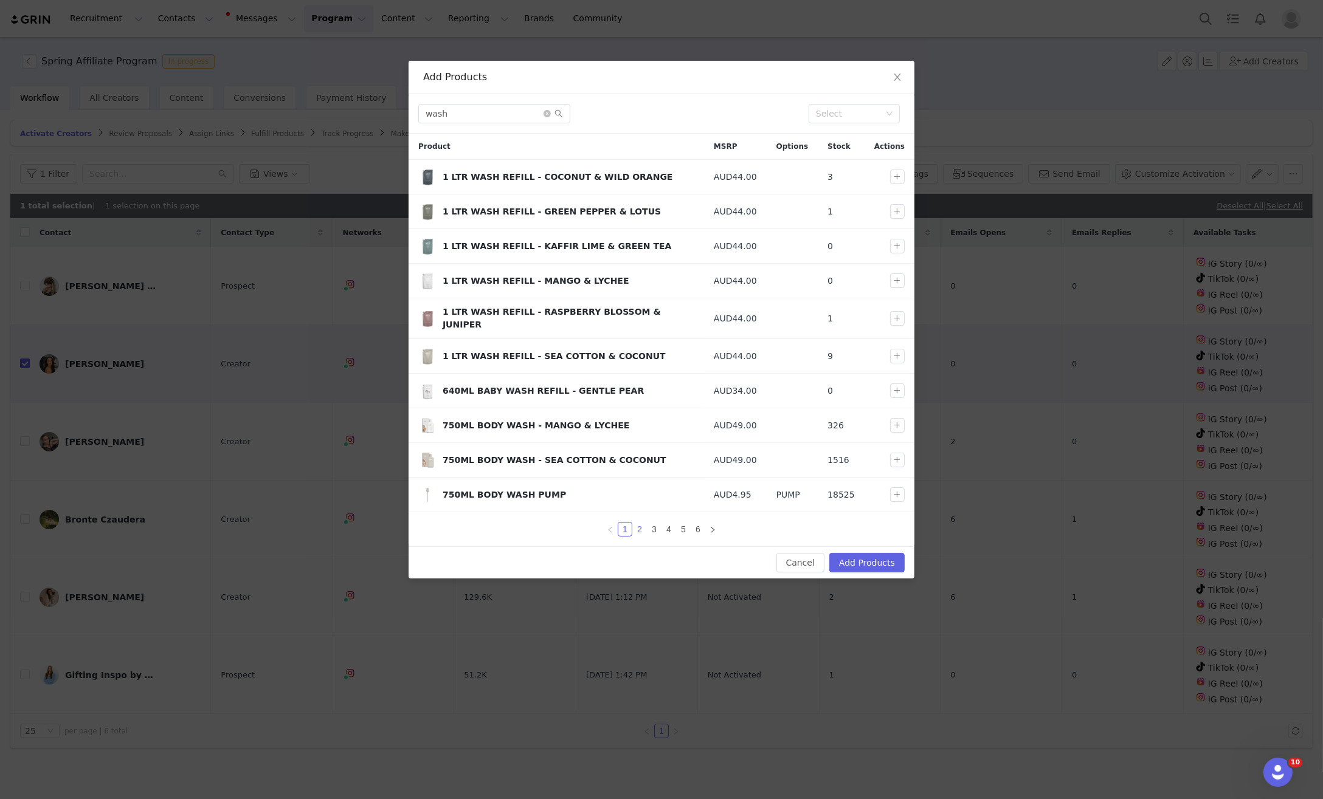
click at [636, 523] on link "2" at bounding box center [639, 529] width 13 height 13
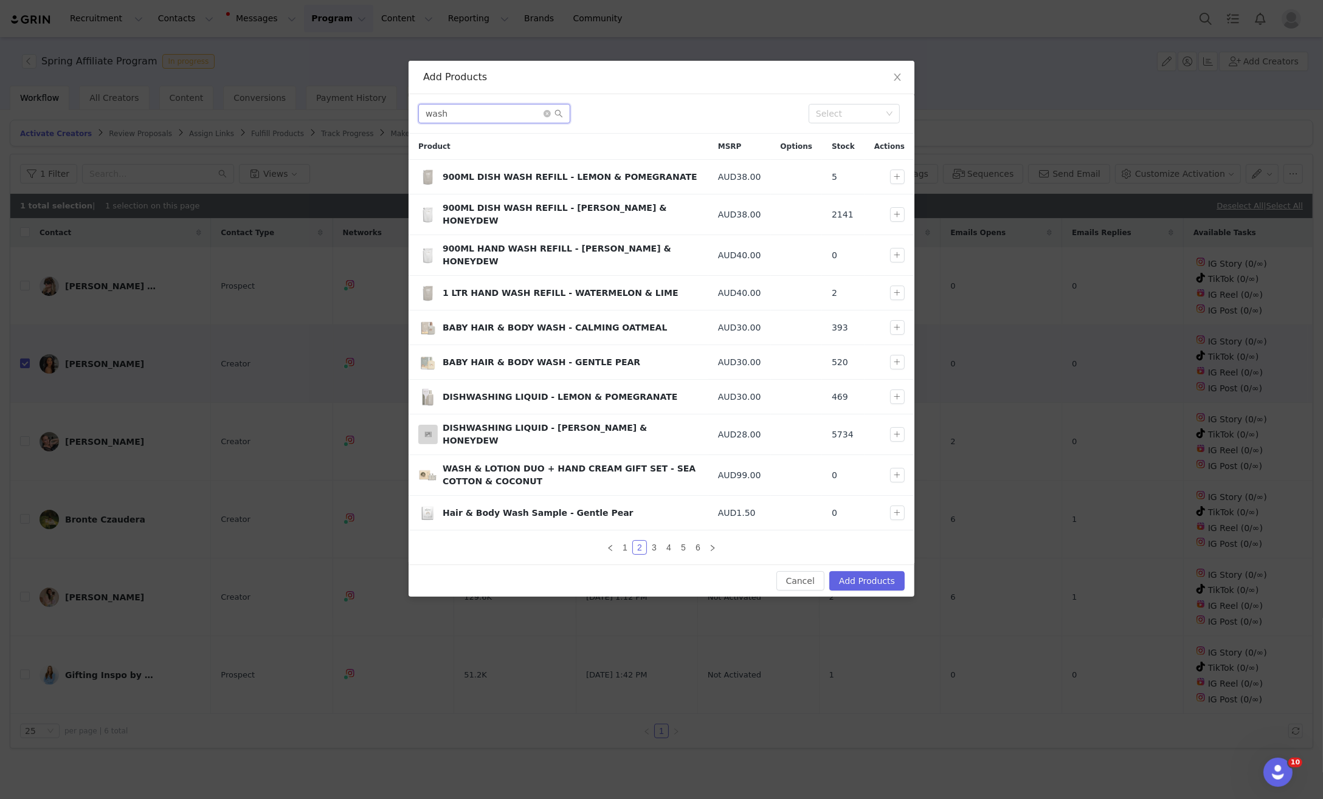
click at [465, 111] on input "wash" at bounding box center [494, 113] width 152 height 19
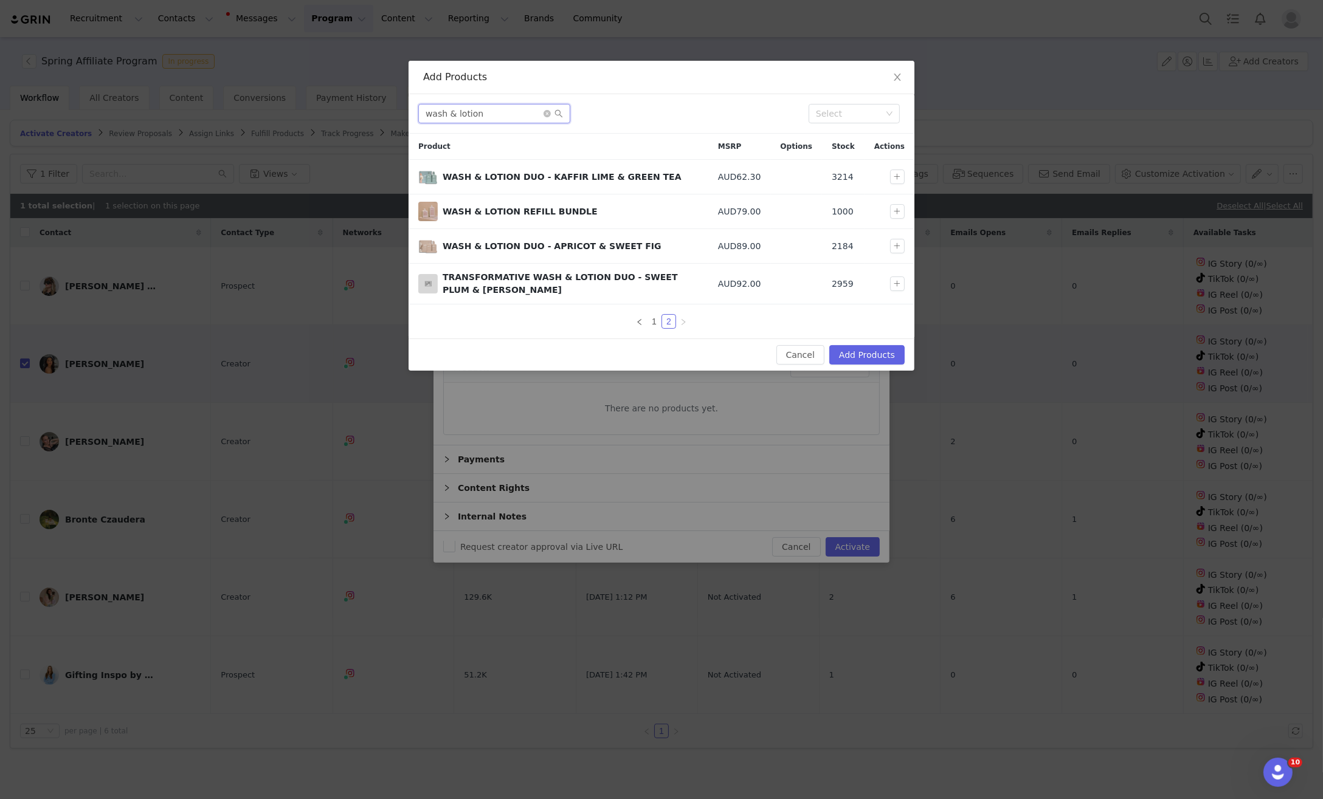
drag, startPoint x: 492, startPoint y: 114, endPoint x: 330, endPoint y: 94, distance: 163.6
click at [330, 94] on div "Add Products wash & lotion Select Product MSRP Options Stock Actions WASH & LOT…" at bounding box center [661, 399] width 1323 height 799
click at [898, 245] on button "button" at bounding box center [897, 246] width 15 height 15
drag, startPoint x: 501, startPoint y: 116, endPoint x: 405, endPoint y: 109, distance: 95.7
click at [405, 109] on div "Add Products wash & lotion Select Product MSRP Options Stock Actions WASH & LOT…" at bounding box center [661, 399] width 1323 height 799
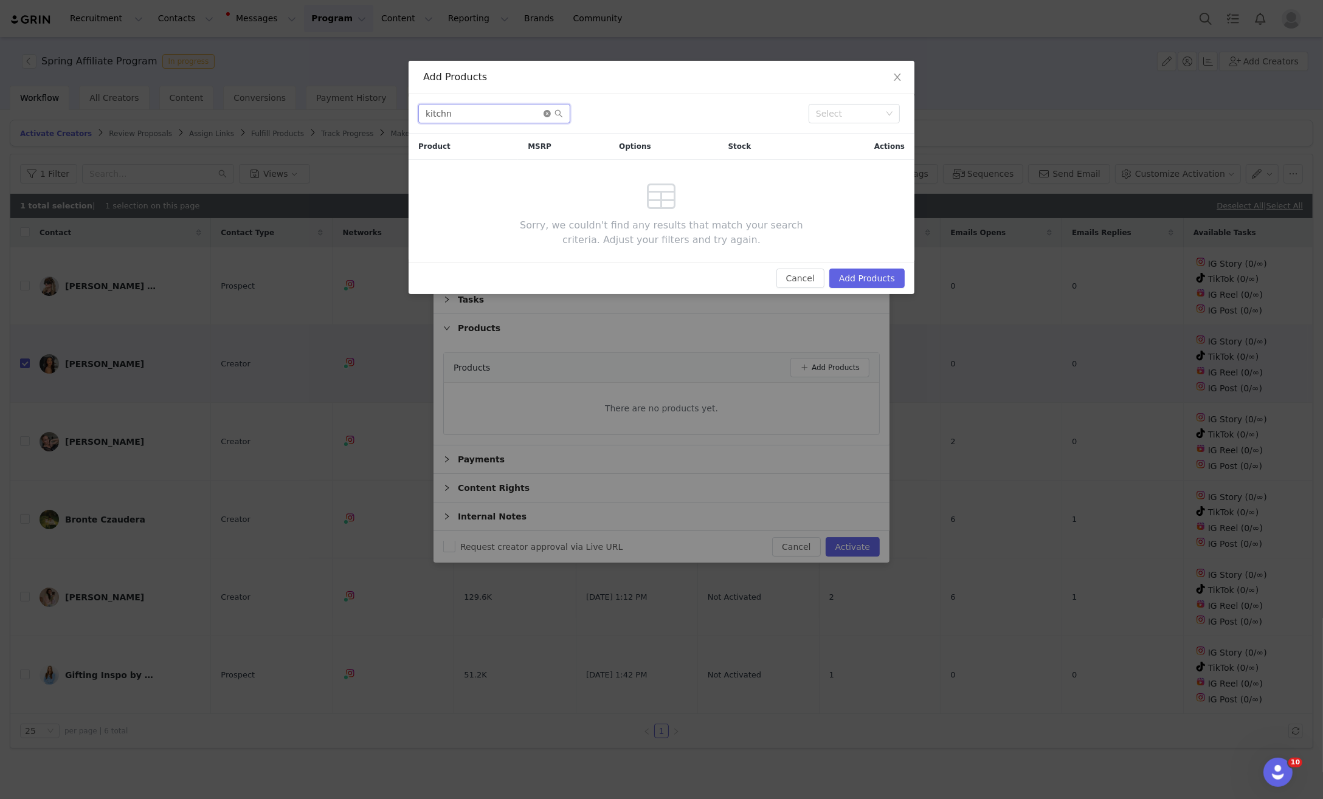
type input "kitchn"
click at [543, 115] on icon "icon: close-circle" at bounding box center [546, 113] width 7 height 7
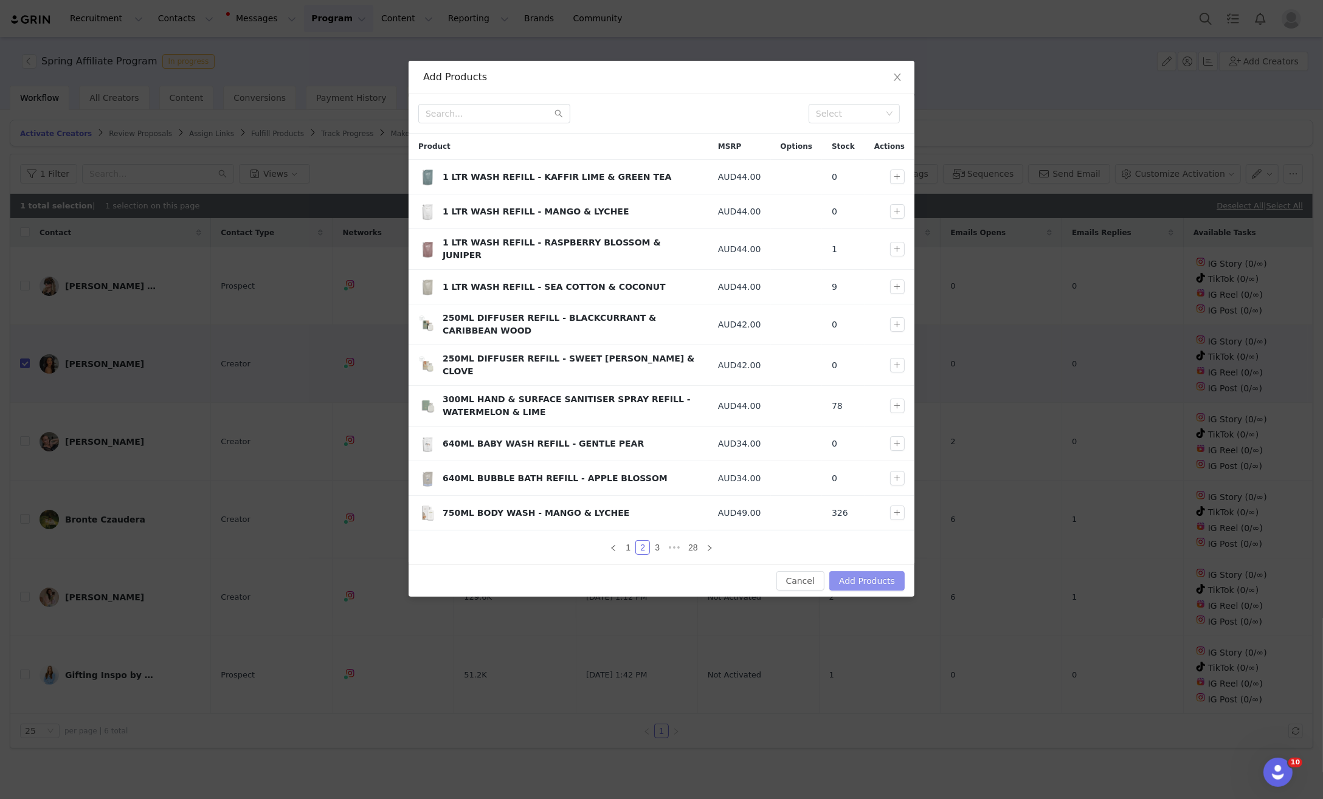
click at [844, 571] on button "Add Products" at bounding box center [866, 580] width 75 height 19
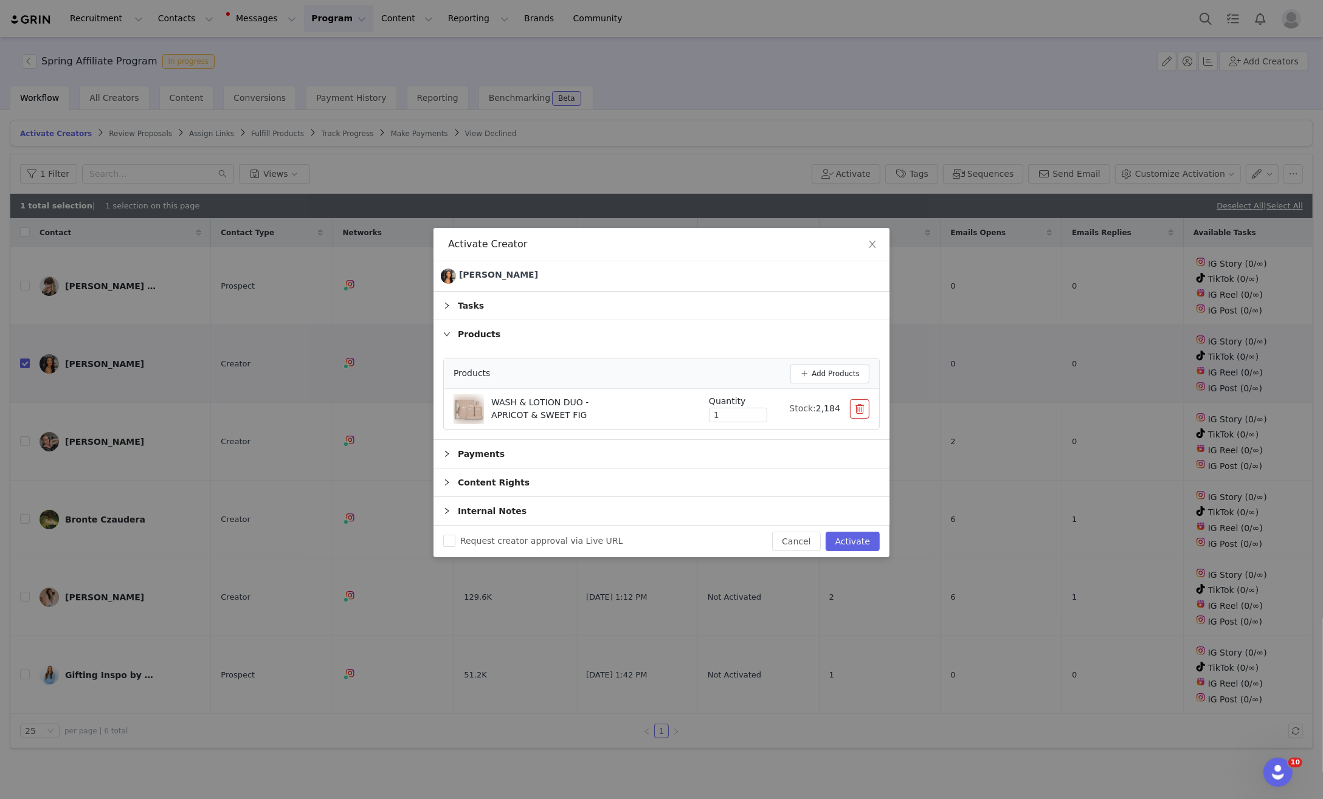
click at [453, 309] on div "Tasks" at bounding box center [661, 306] width 456 height 28
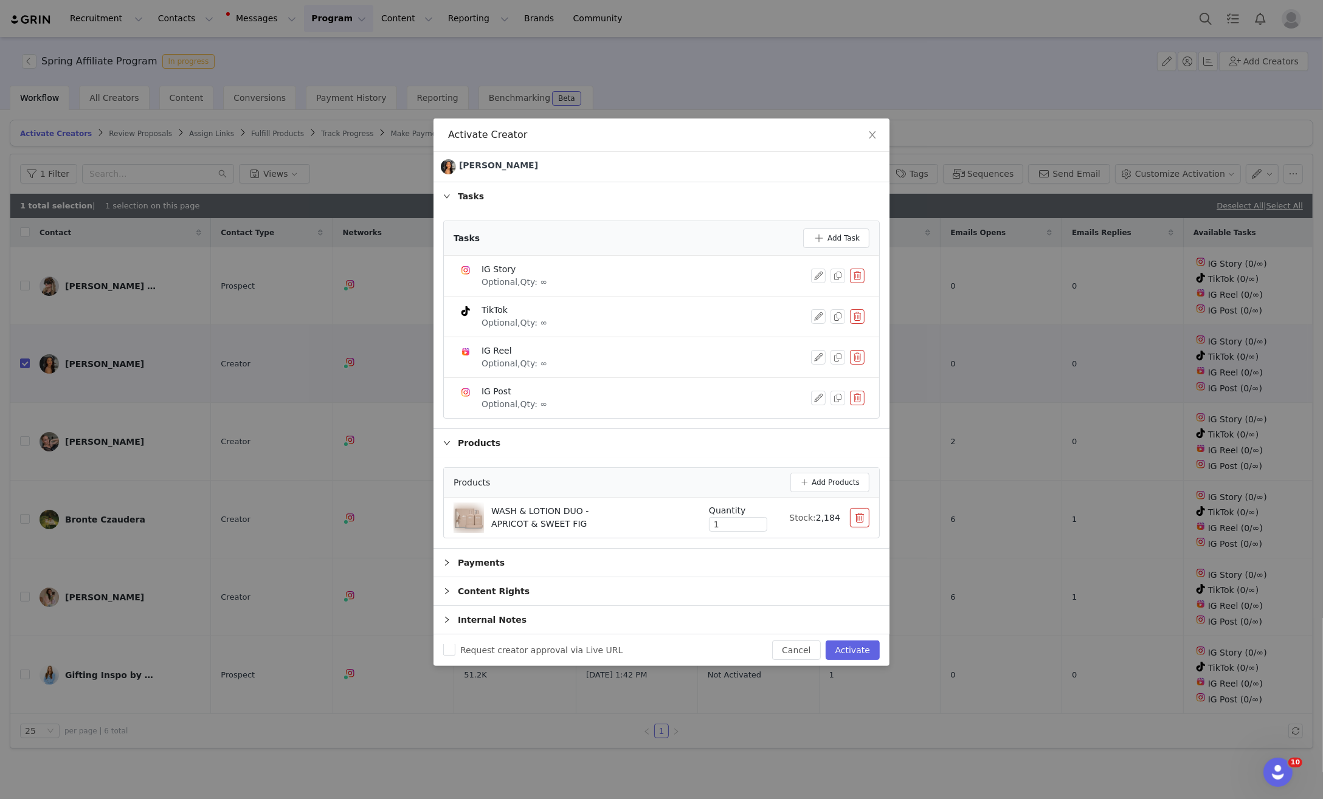
click at [451, 198] on div "Tasks" at bounding box center [661, 196] width 456 height 28
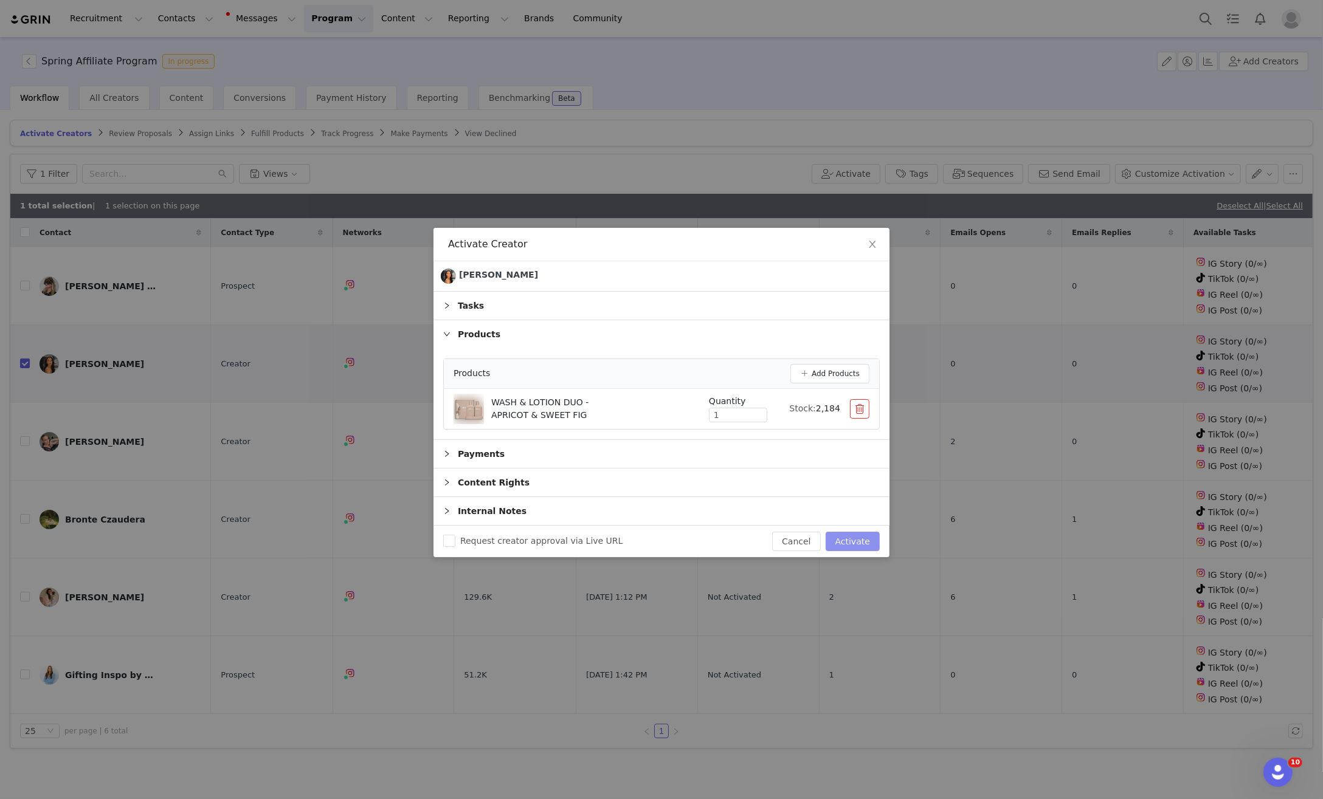
click at [863, 539] on button "Activate" at bounding box center [852, 541] width 54 height 19
checkbox input "false"
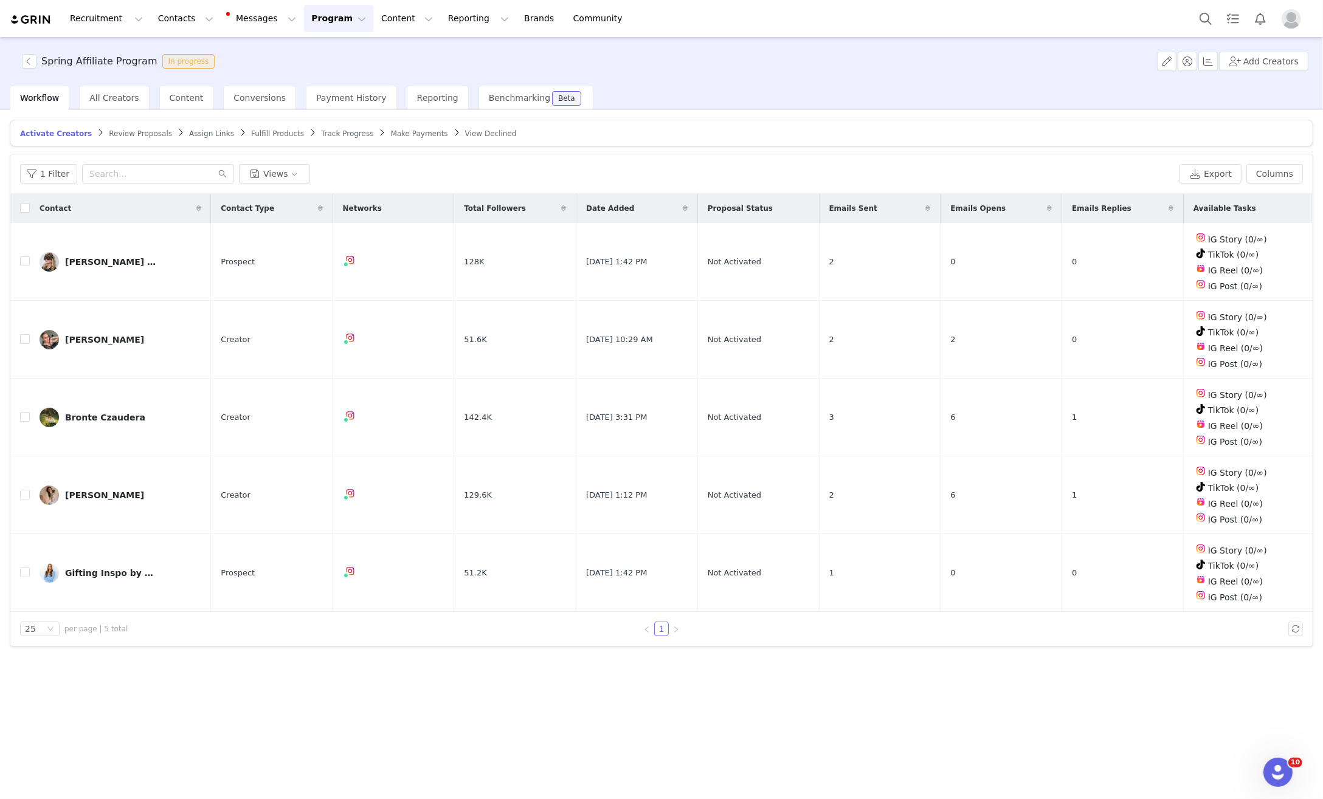
click at [120, 134] on span "Review Proposals" at bounding box center [140, 133] width 63 height 9
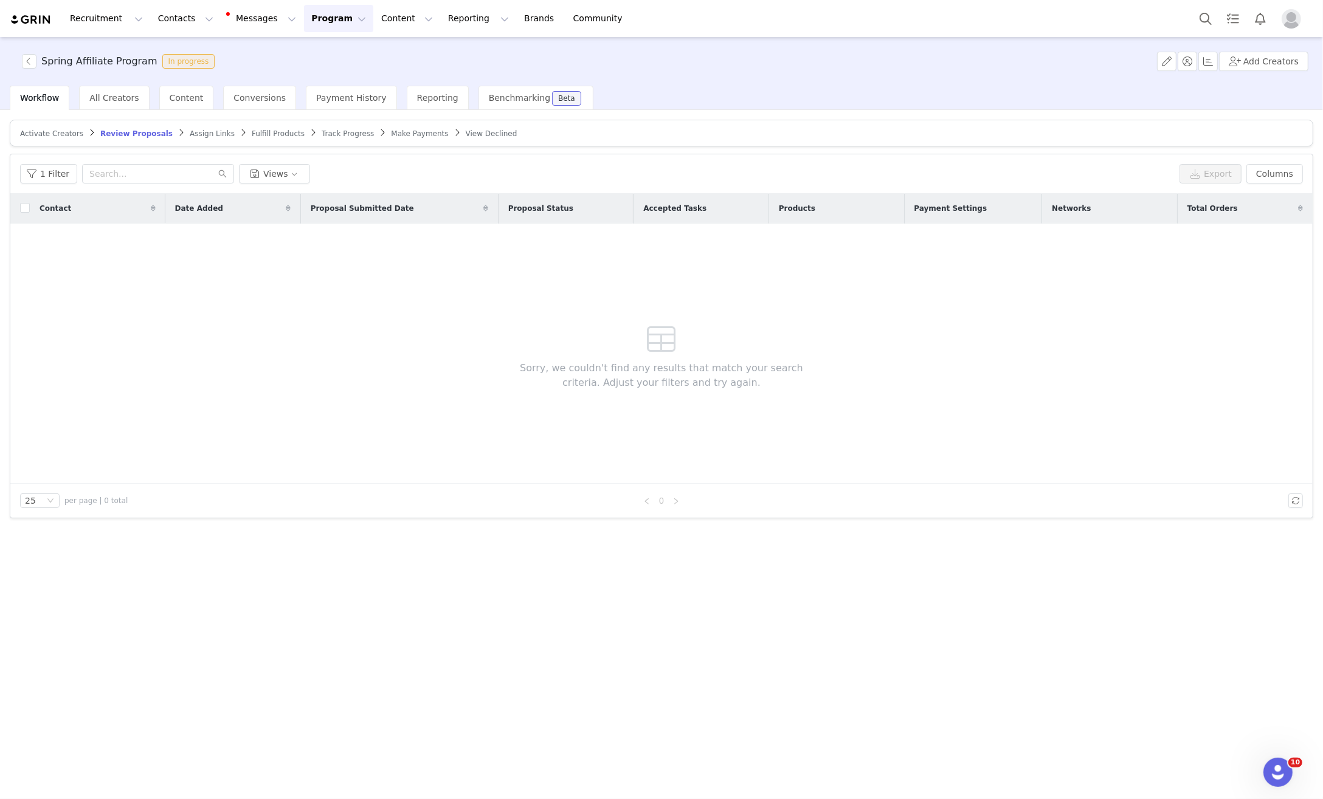
click at [202, 134] on span "Assign Links" at bounding box center [212, 133] width 45 height 9
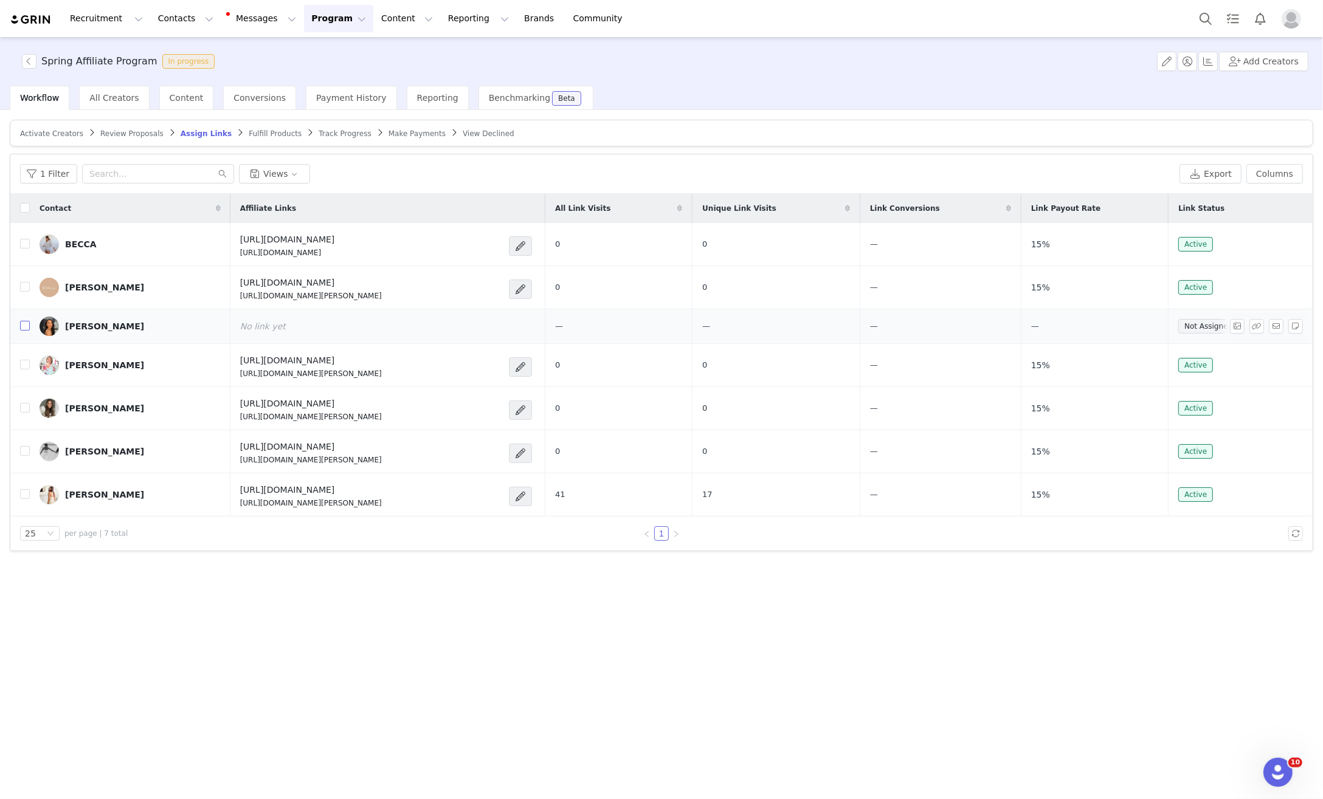
click at [26, 327] on input "checkbox" at bounding box center [25, 326] width 10 height 10
checkbox input "true"
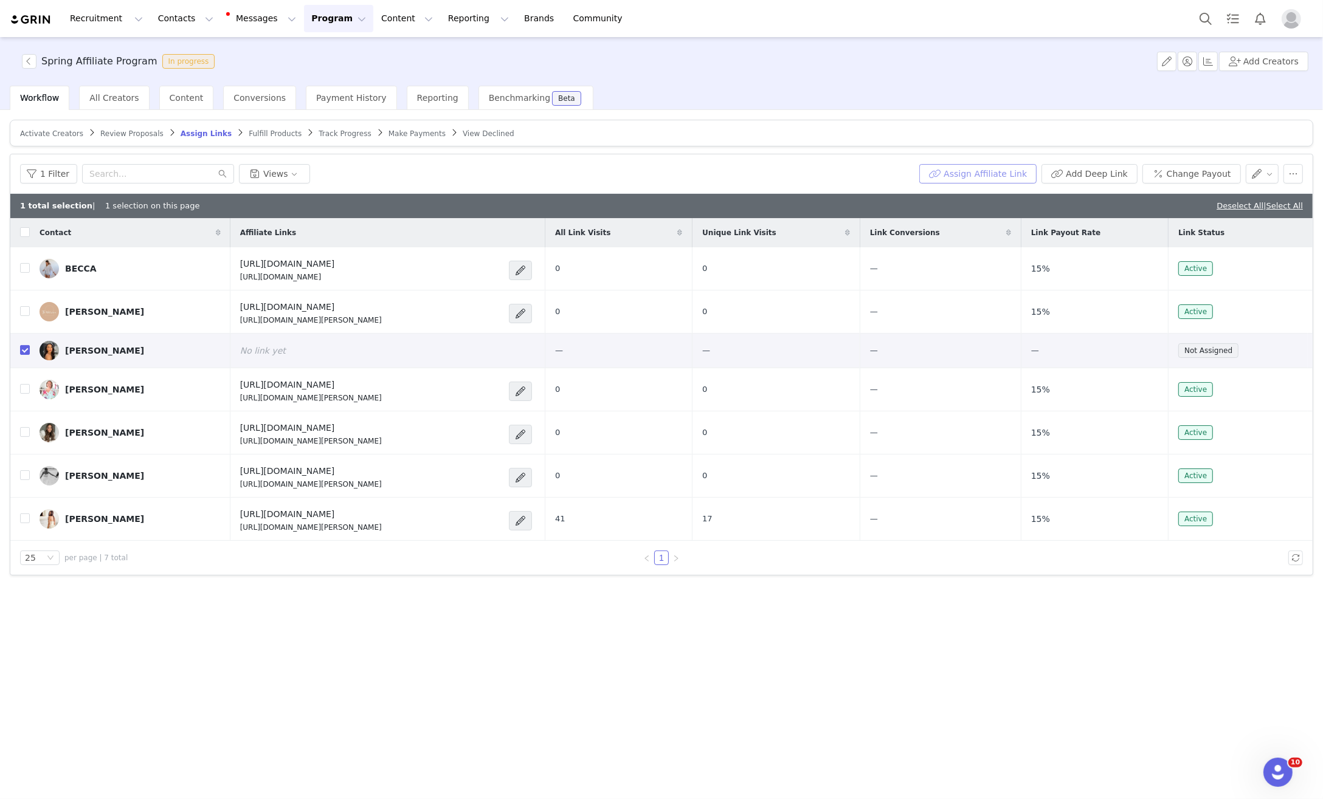
click at [1010, 176] on button "Assign Affiliate Link" at bounding box center [977, 173] width 117 height 19
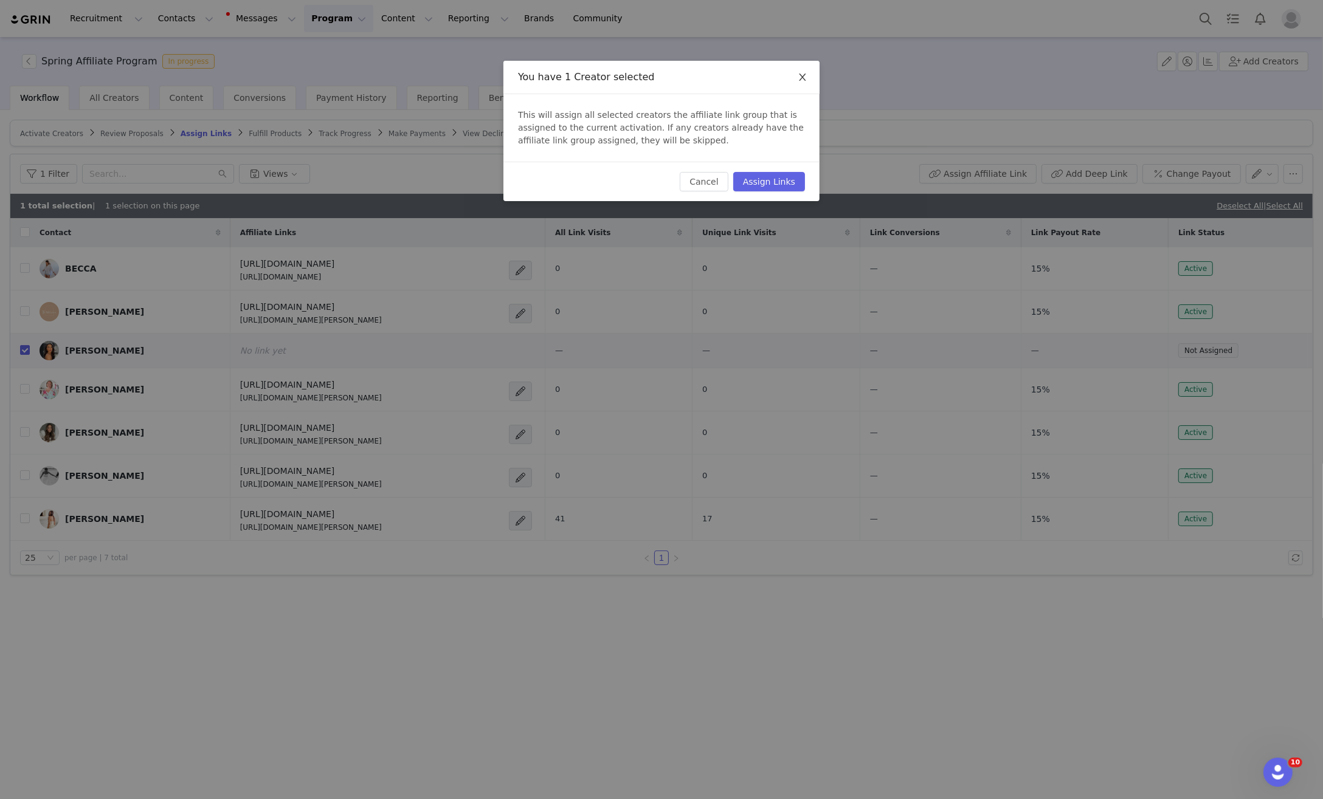
click at [808, 74] on span "Close" at bounding box center [802, 78] width 34 height 34
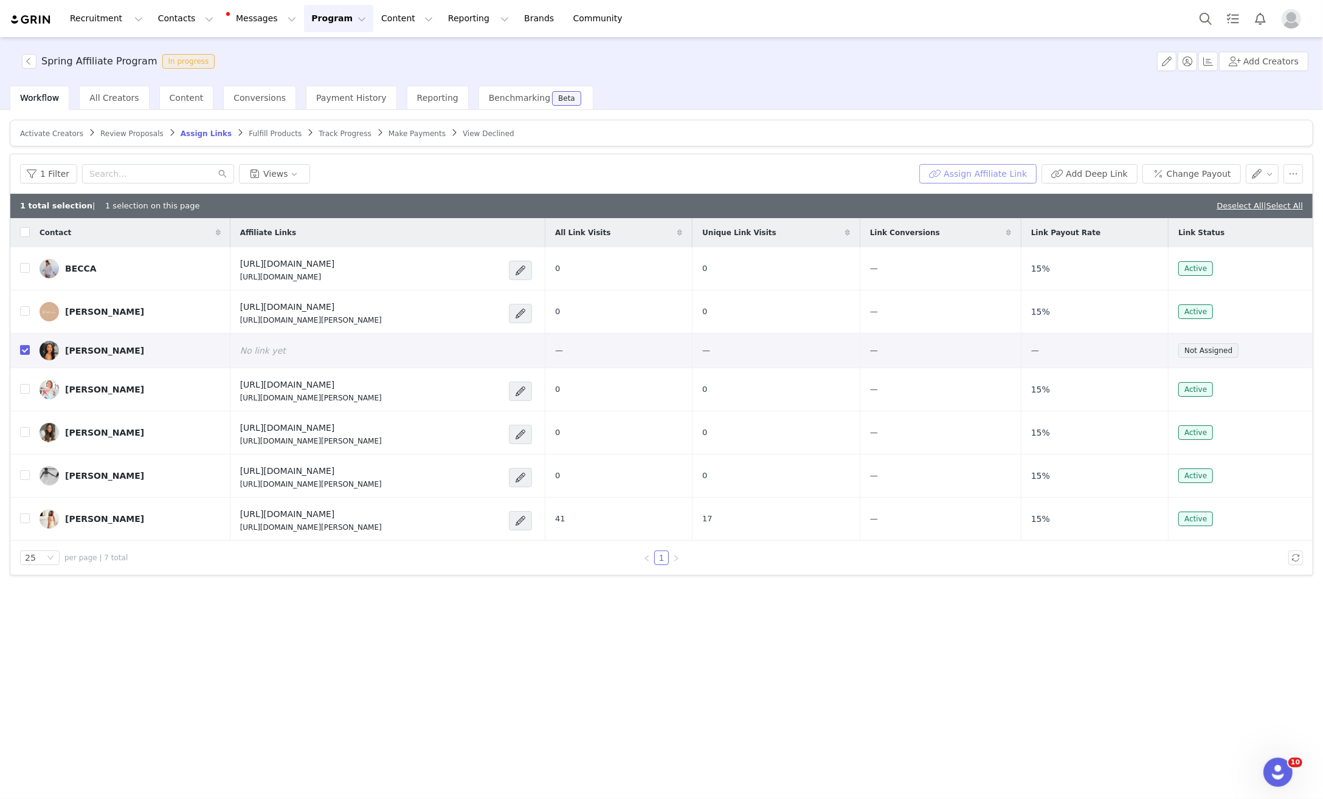
click at [999, 173] on button "Assign Affiliate Link" at bounding box center [977, 173] width 117 height 19
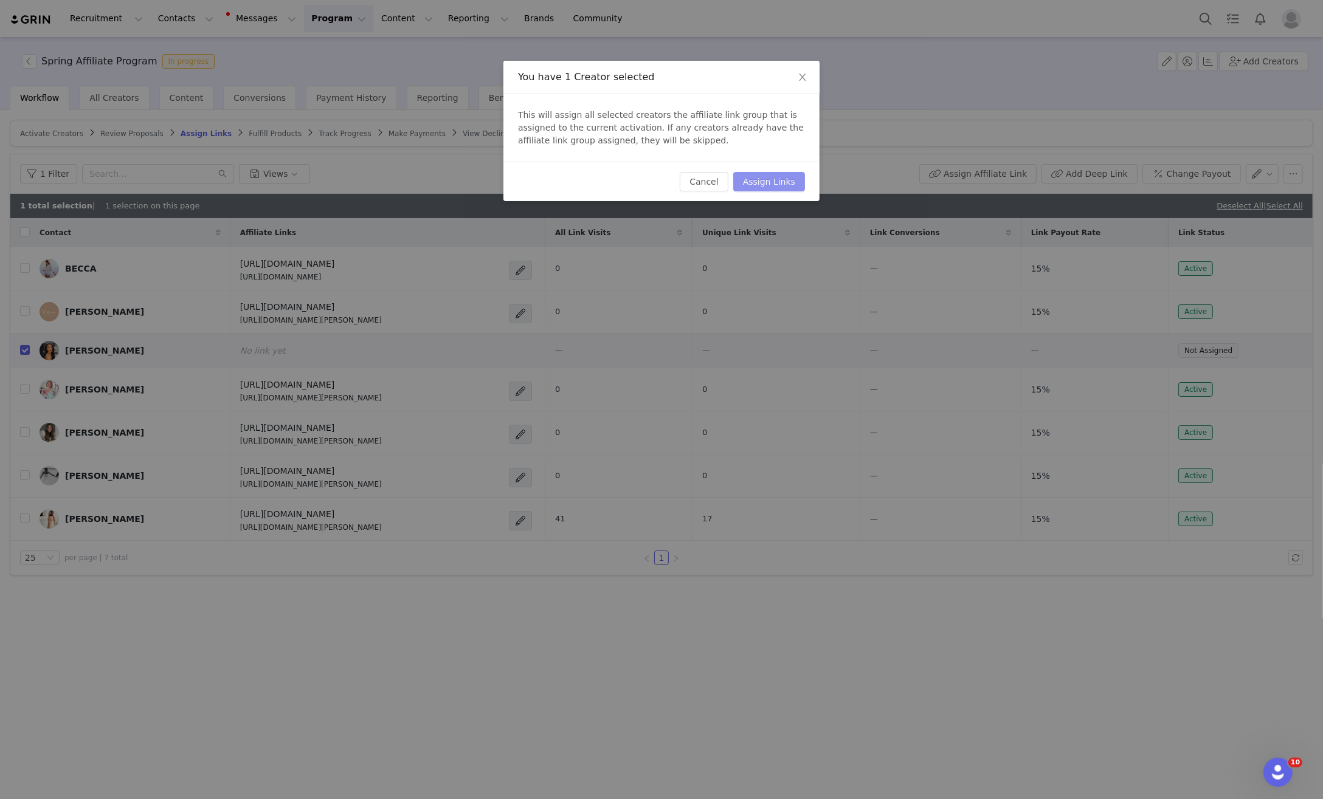
click at [791, 182] on button "Assign Links" at bounding box center [769, 181] width 72 height 19
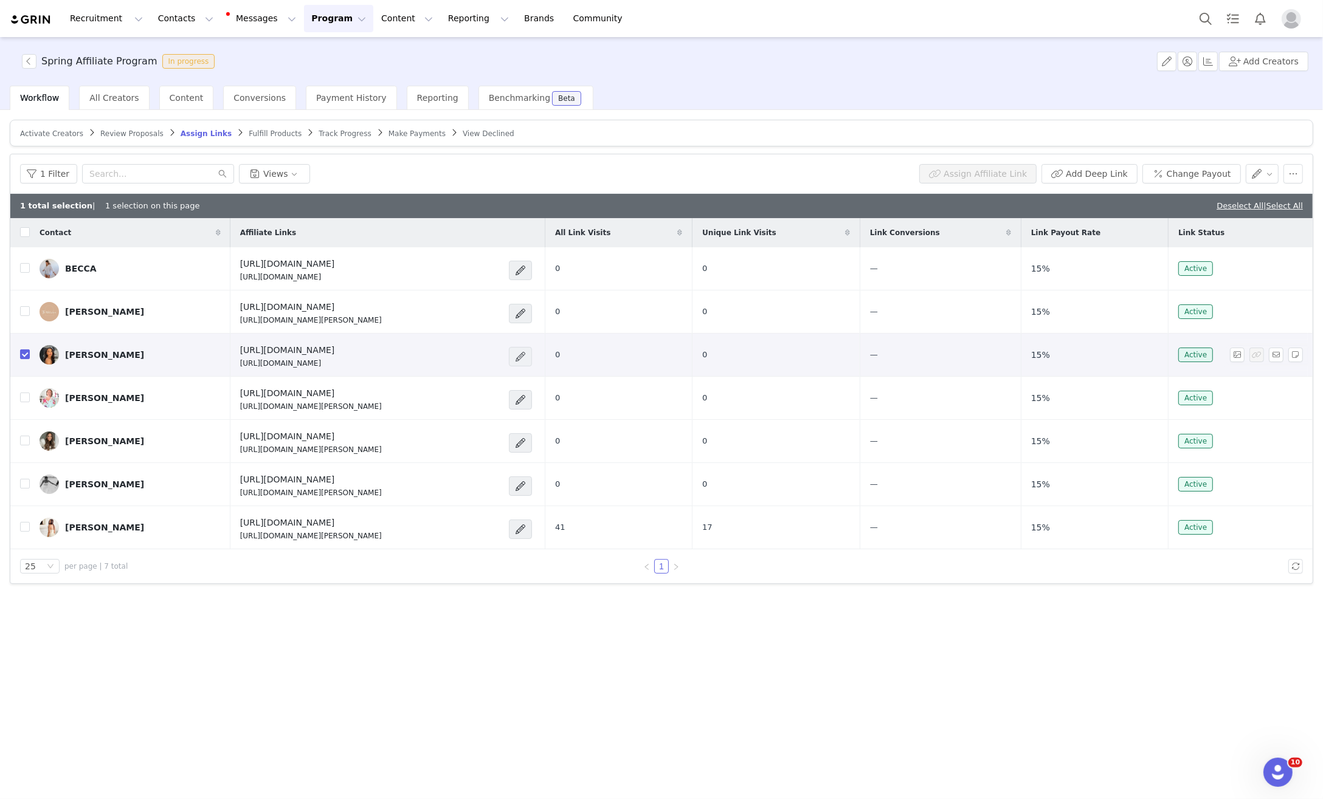
click at [514, 354] on span at bounding box center [520, 357] width 12 height 15
click at [446, 495] on span "Copy Link" at bounding box center [437, 495] width 42 height 13
drag, startPoint x: 346, startPoint y: 363, endPoint x: 252, endPoint y: 364, distance: 94.2
click at [252, 364] on td "[URL][DOMAIN_NAME] [URL][DOMAIN_NAME]" at bounding box center [387, 355] width 315 height 43
copy p "[URL][DOMAIN_NAME]"
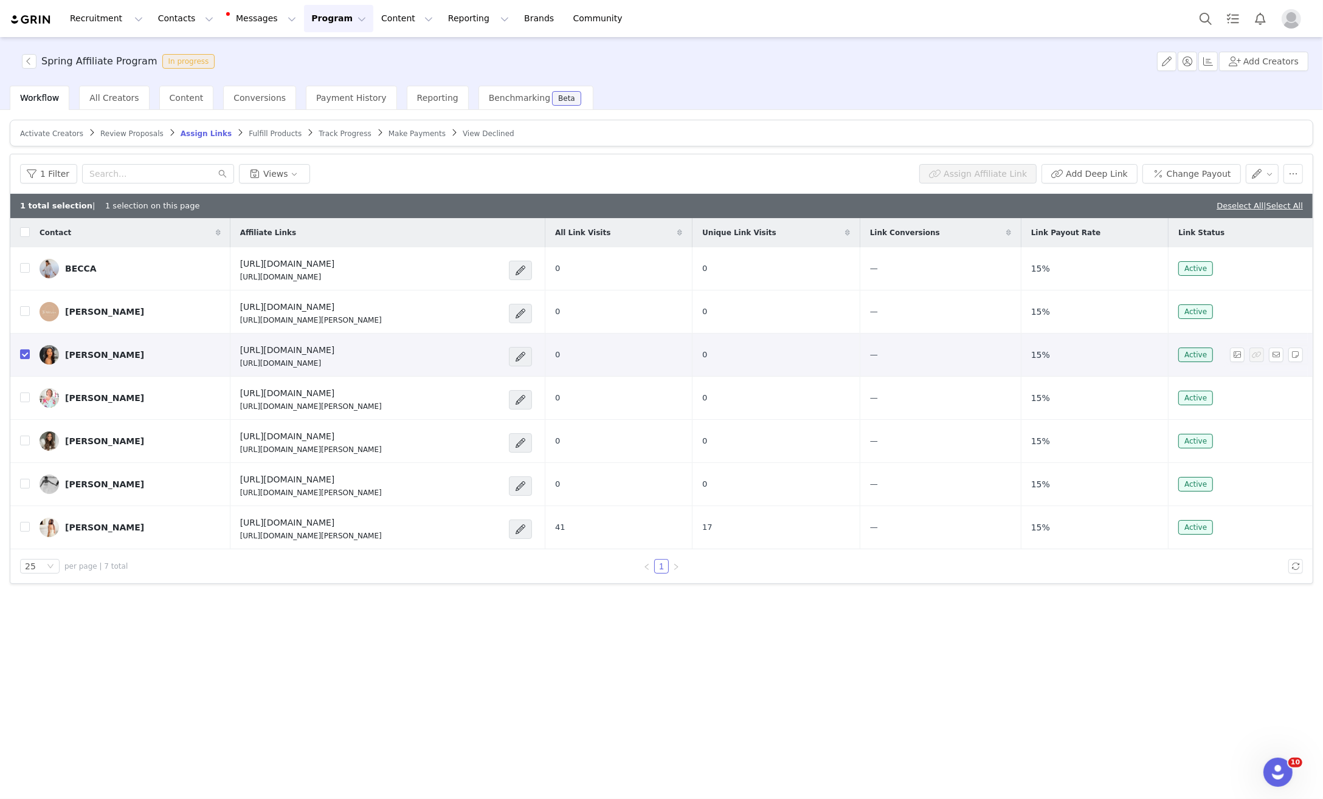
click at [181, 348] on link "[PERSON_NAME]" at bounding box center [130, 354] width 181 height 19
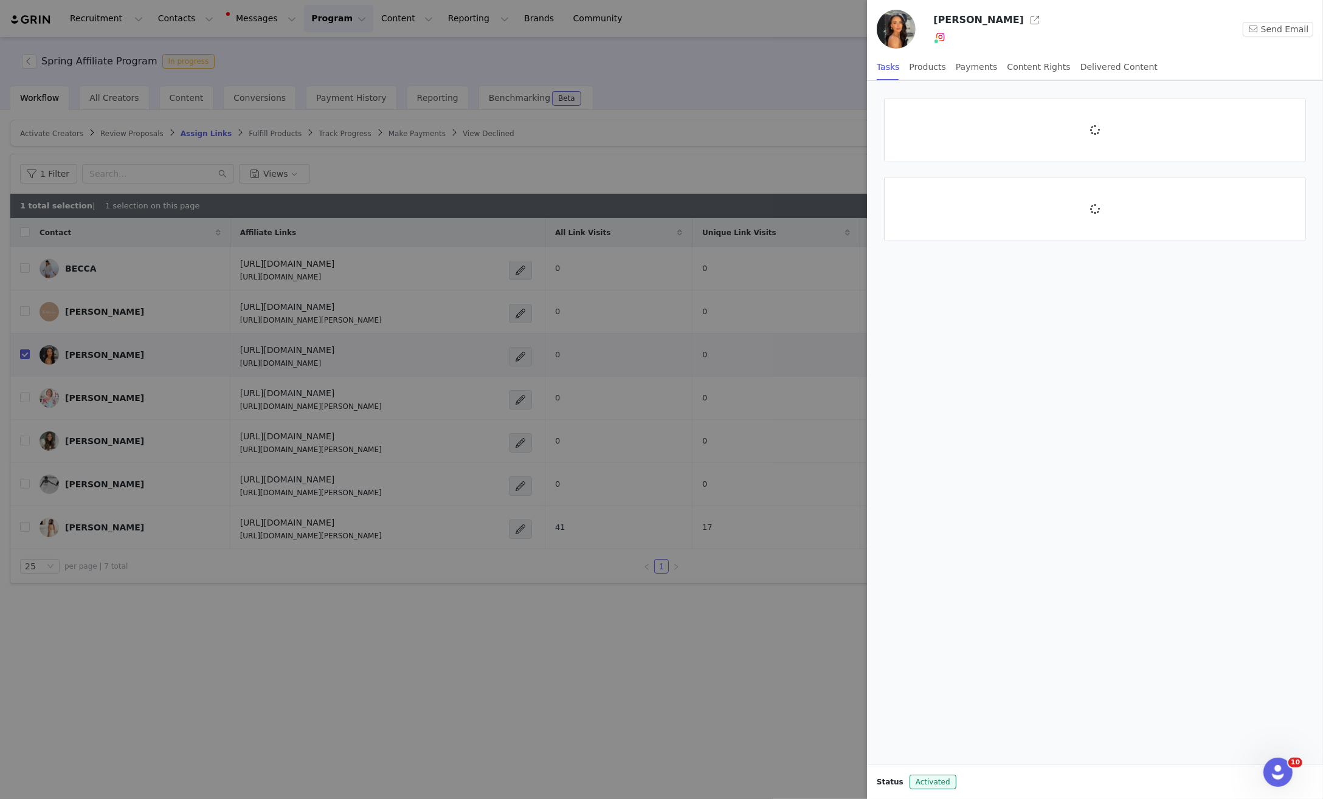
drag, startPoint x: 28, startPoint y: 350, endPoint x: 83, endPoint y: 343, distance: 55.1
click at [27, 350] on div at bounding box center [661, 399] width 1323 height 799
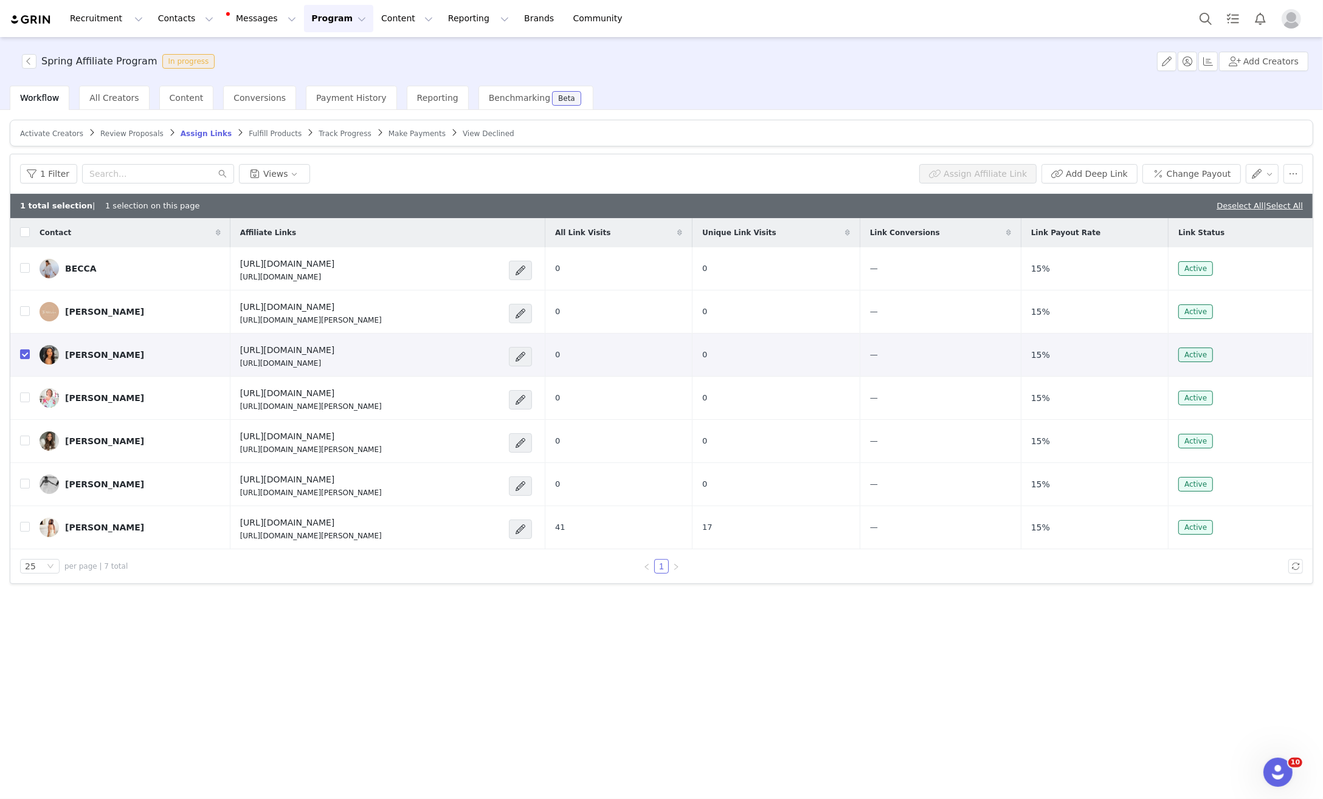
click at [252, 134] on span "Fulfill Products" at bounding box center [275, 133] width 53 height 9
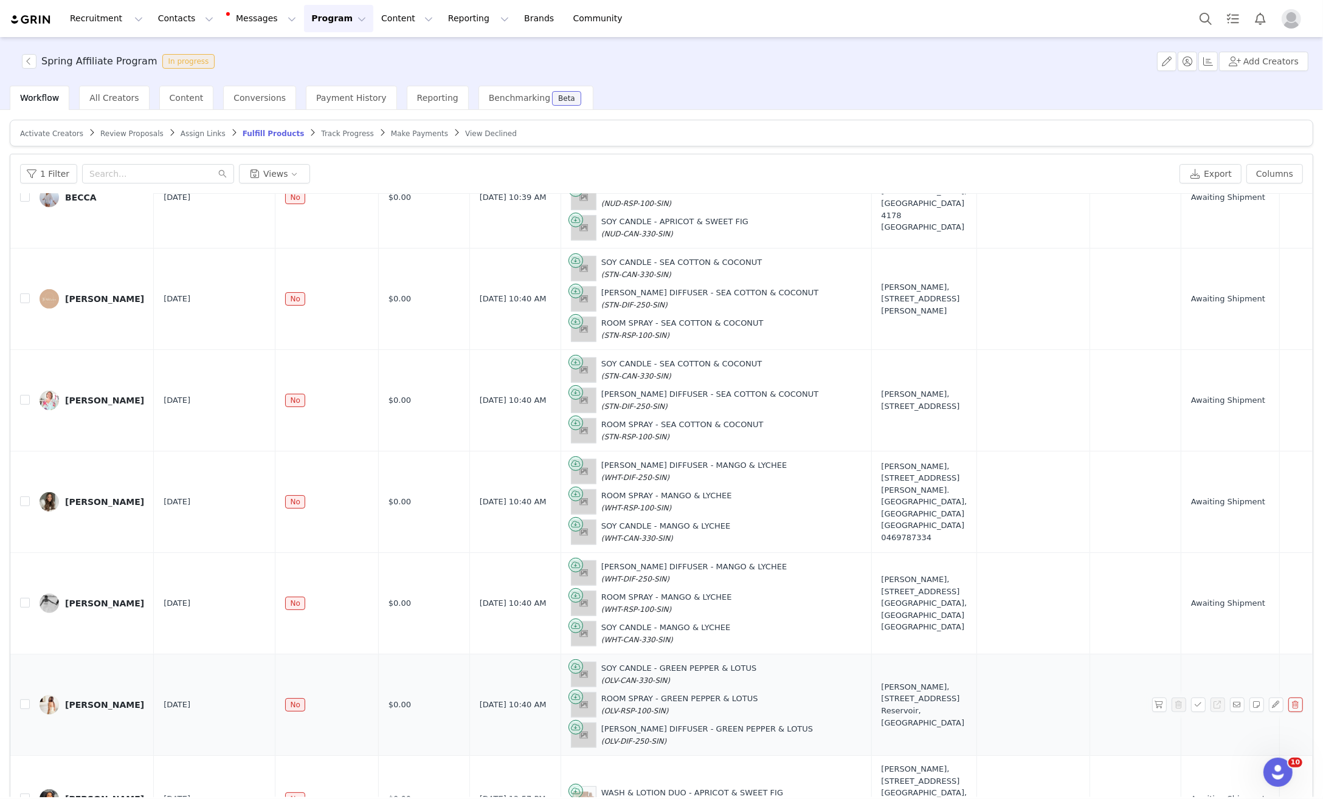
scroll to position [57, 0]
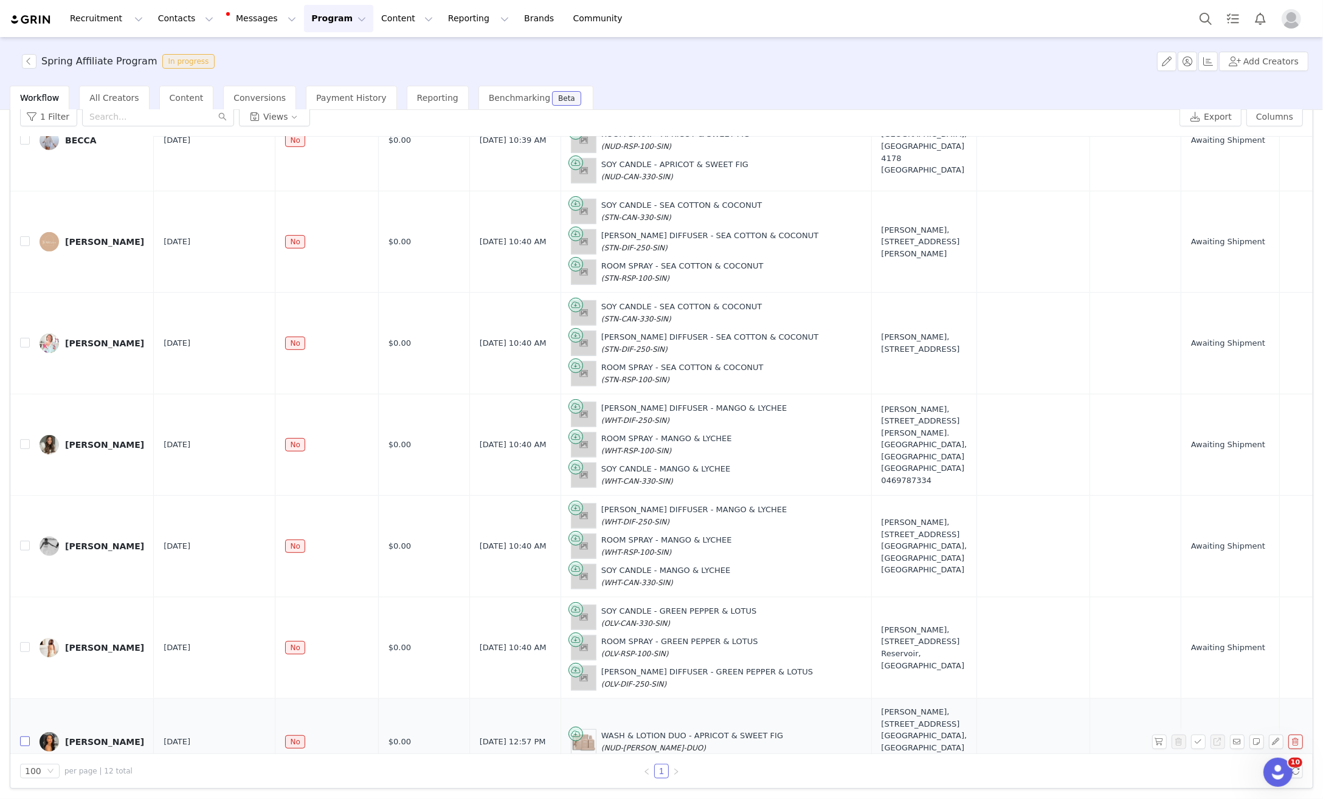
click at [24, 737] on input "checkbox" at bounding box center [25, 742] width 10 height 10
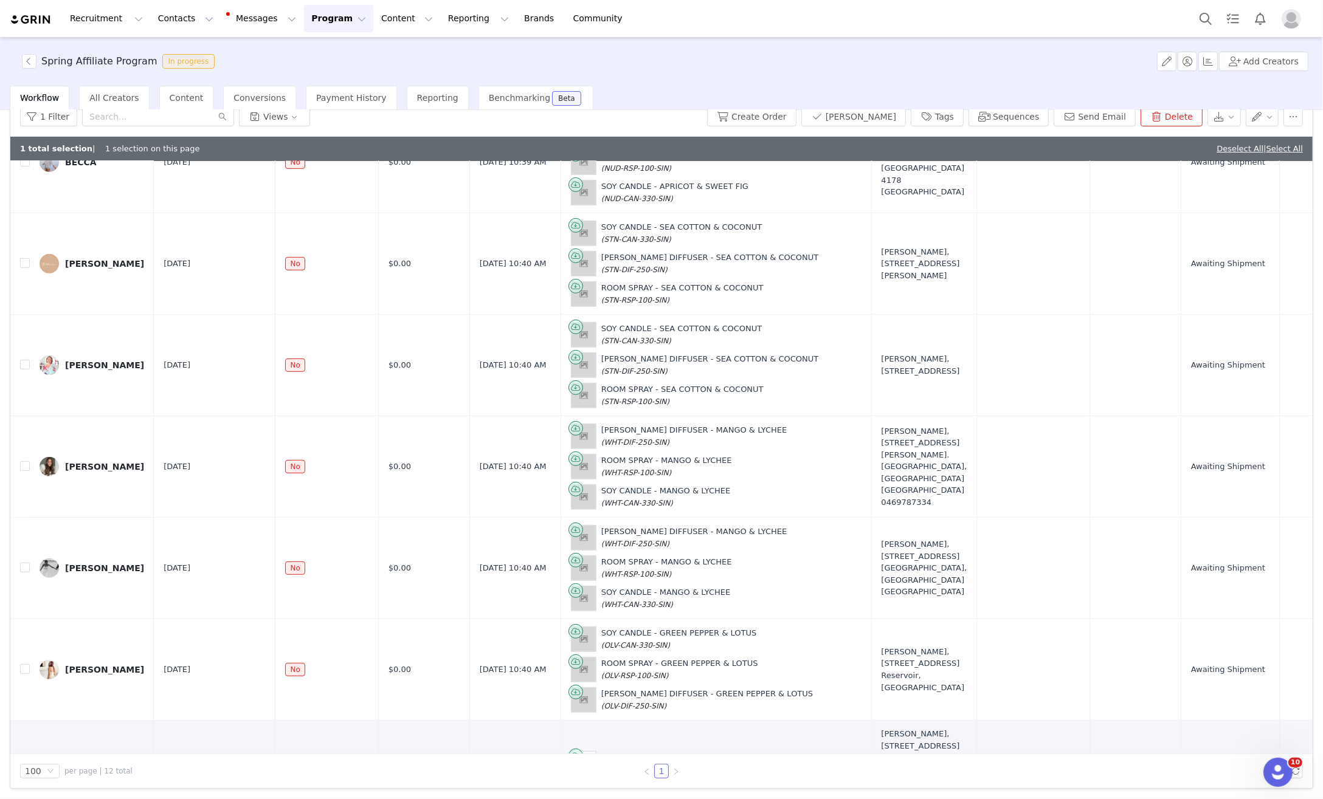
scroll to position [705, 0]
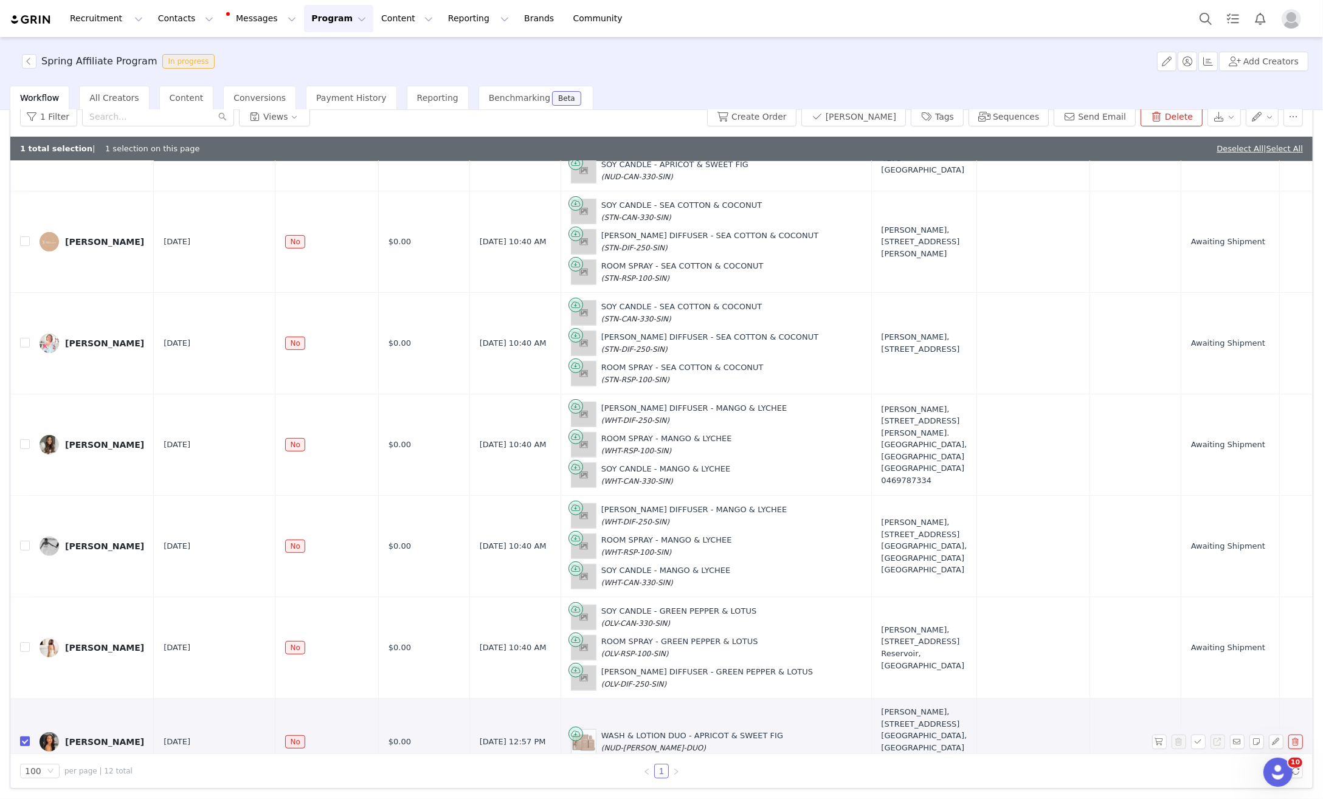
click at [26, 737] on input "checkbox" at bounding box center [25, 742] width 10 height 10
checkbox input "false"
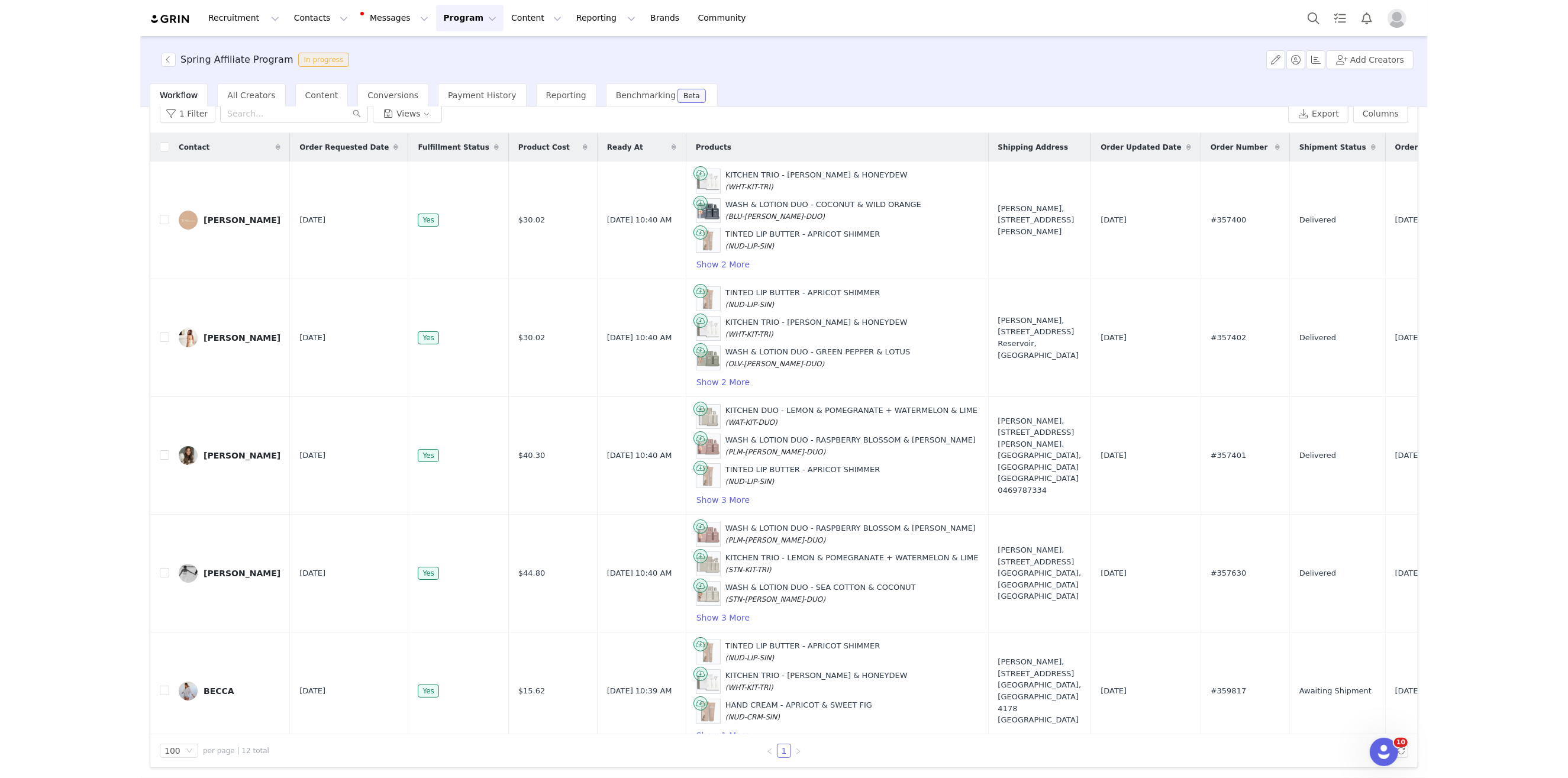
scroll to position [0, 0]
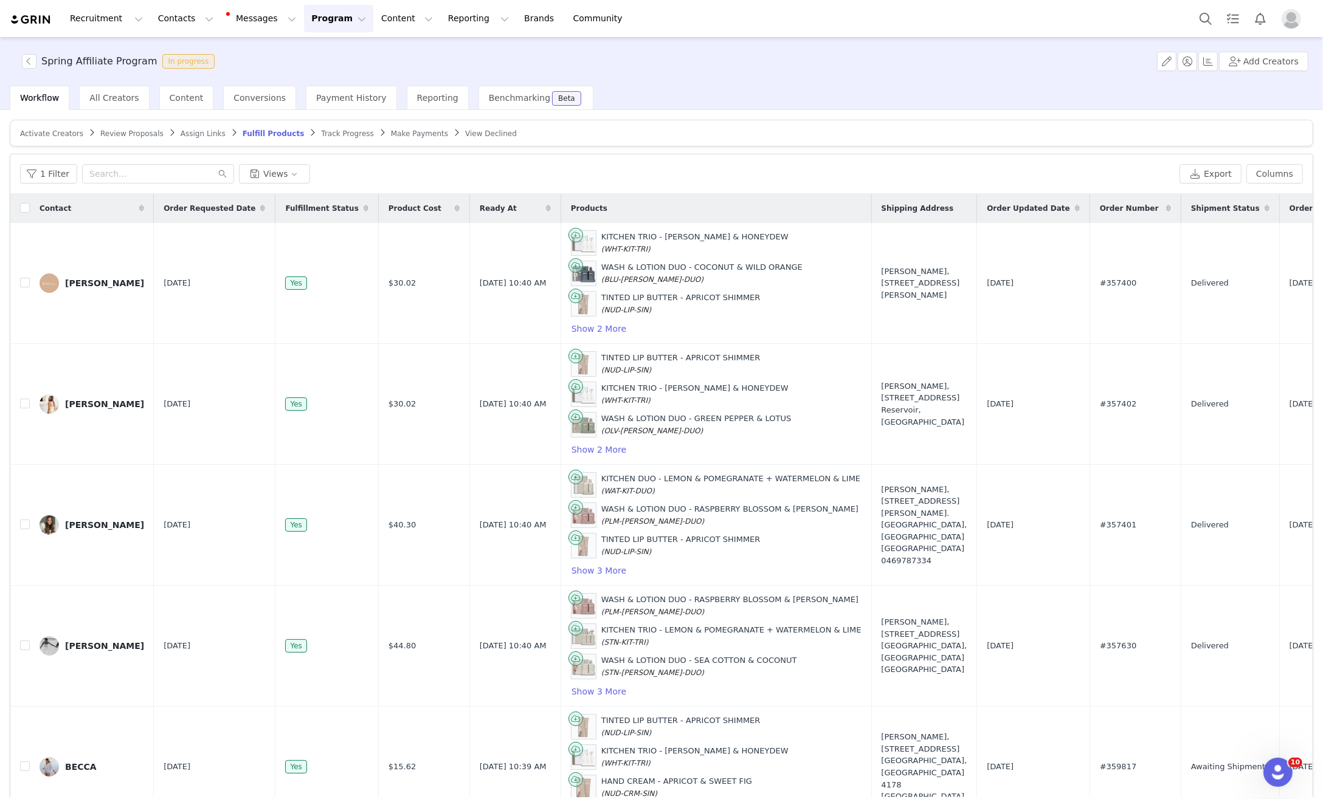
click at [321, 131] on span "Track Progress" at bounding box center [347, 133] width 52 height 9
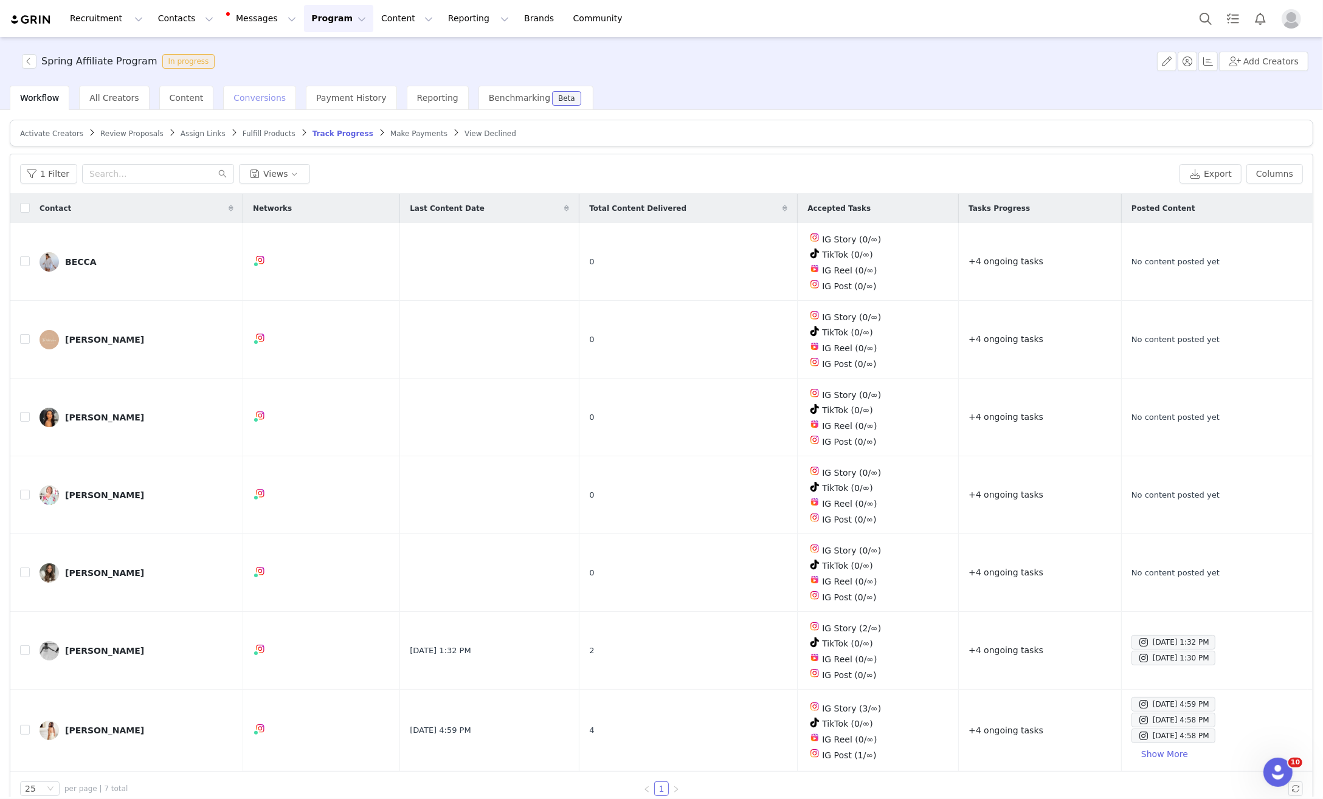
click at [247, 102] on span "Conversions" at bounding box center [259, 98] width 52 height 10
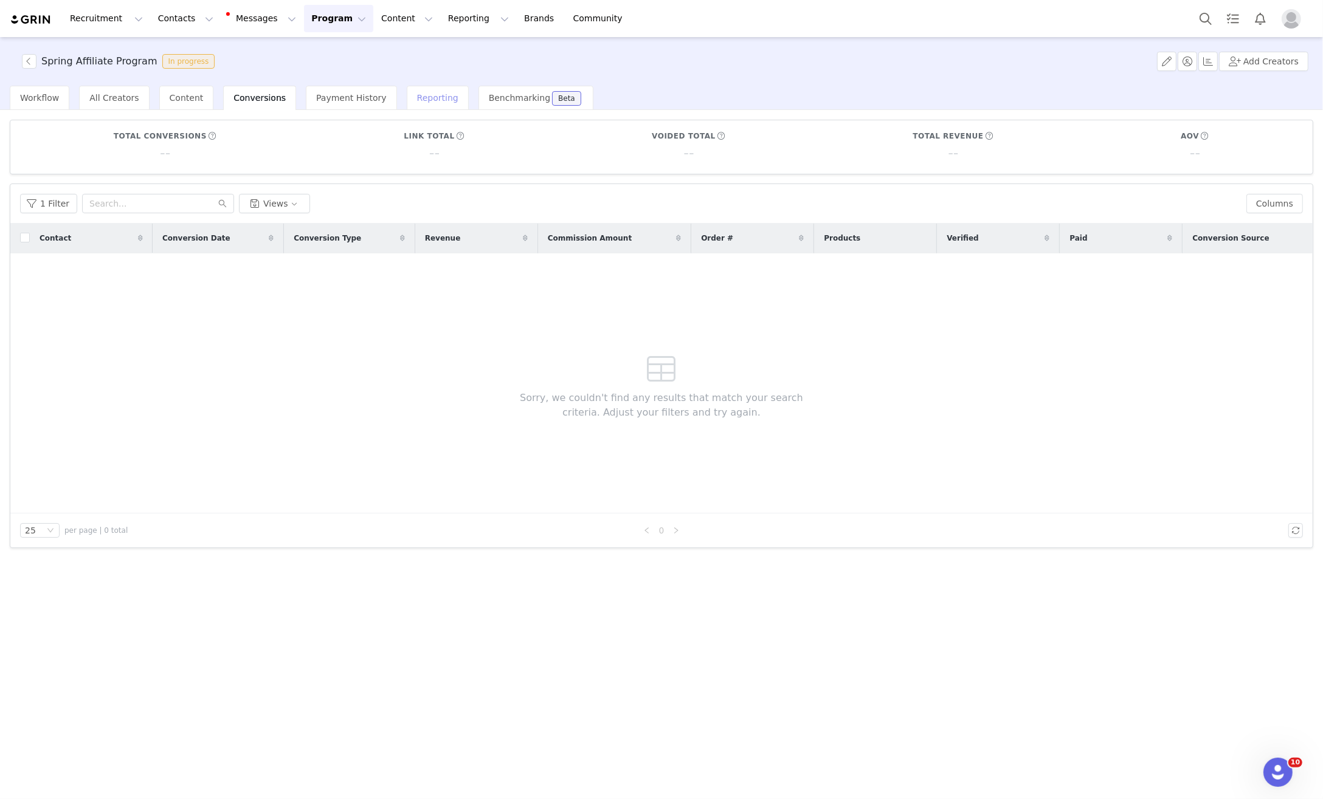
click at [435, 91] on div "Reporting" at bounding box center [438, 98] width 62 height 24
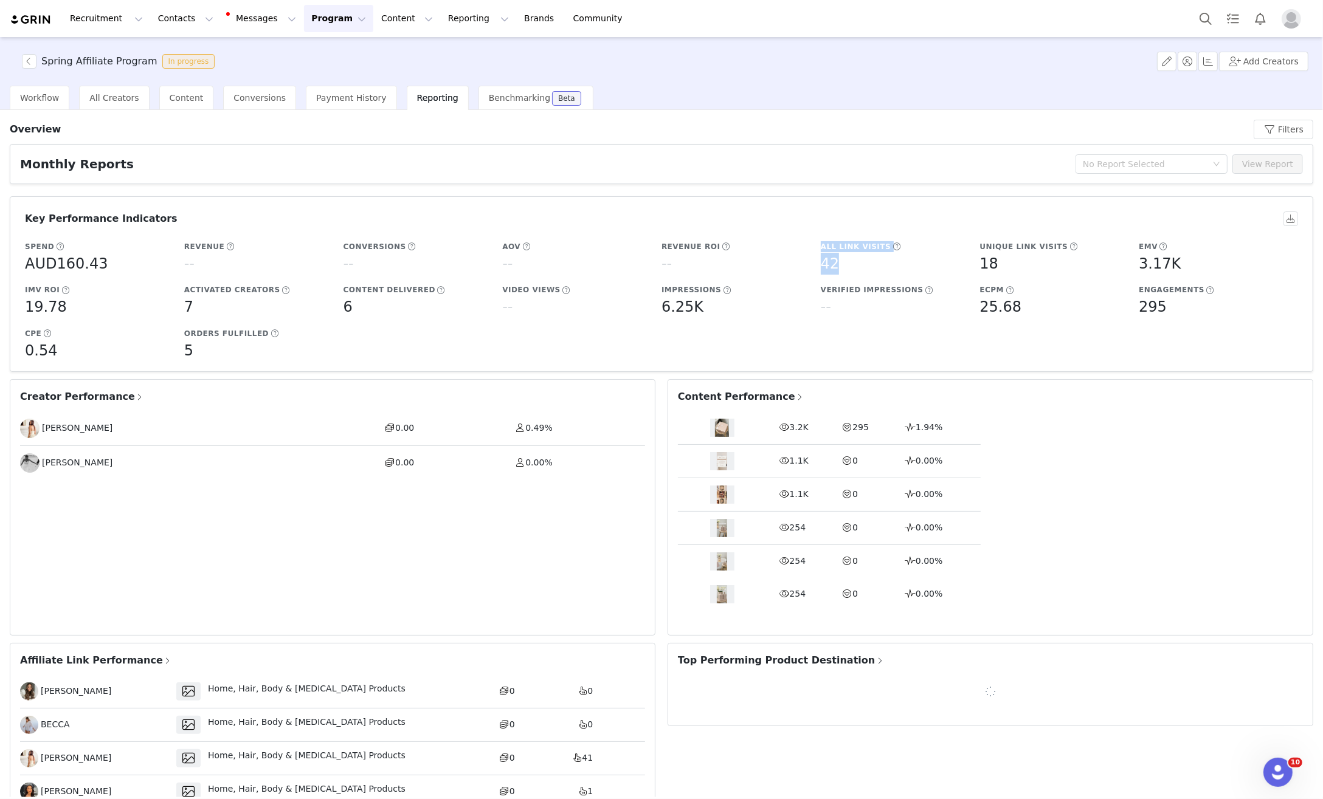
drag, startPoint x: 855, startPoint y: 271, endPoint x: 806, endPoint y: 270, distance: 48.6
click at [806, 270] on div "Spend AUD160.43 Revenue -- Conversions -- AOV -- Revenue ROI -- All Link Visits…" at bounding box center [658, 301] width 1273 height 131
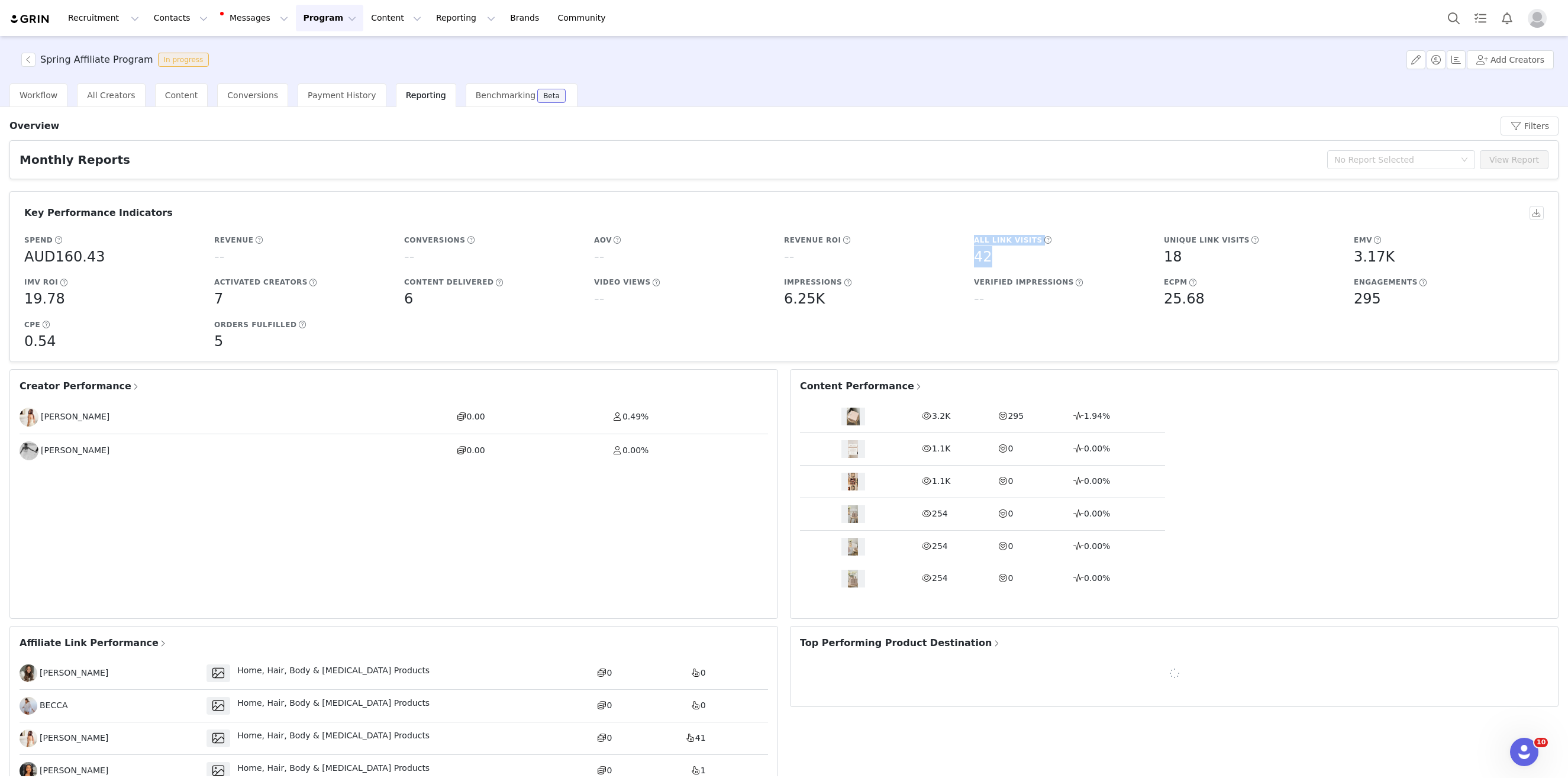
click at [1104, 307] on div "--" at bounding box center [1066, 299] width 184 height 21
click at [30, 60] on button "button" at bounding box center [28, 59] width 15 height 15
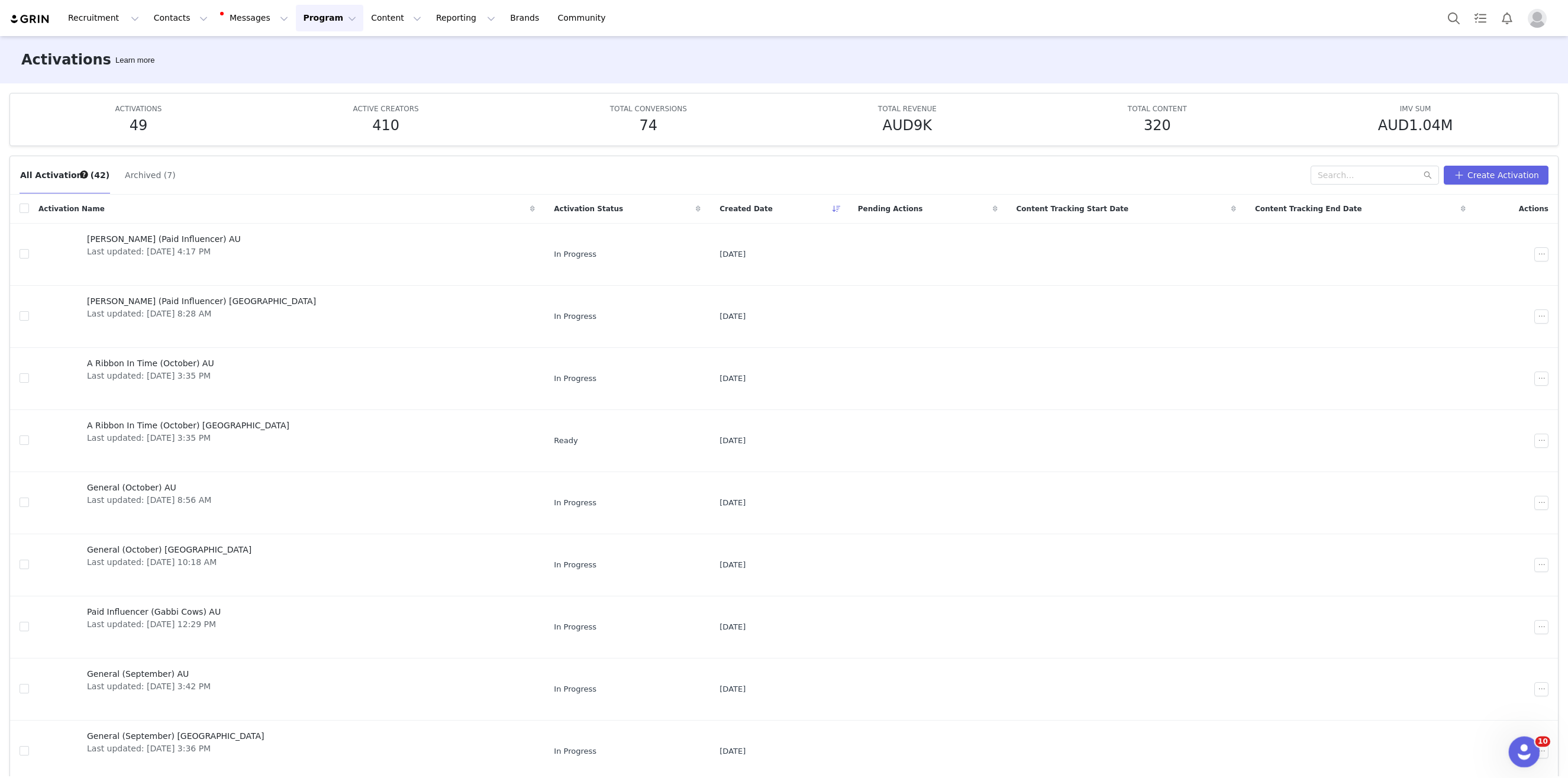
drag, startPoint x: 1523, startPoint y: 755, endPoint x: 1513, endPoint y: 754, distance: 10.0
click at [1287, 754] on icon "Open Intercom Messenger" at bounding box center [1522, 751] width 19 height 19
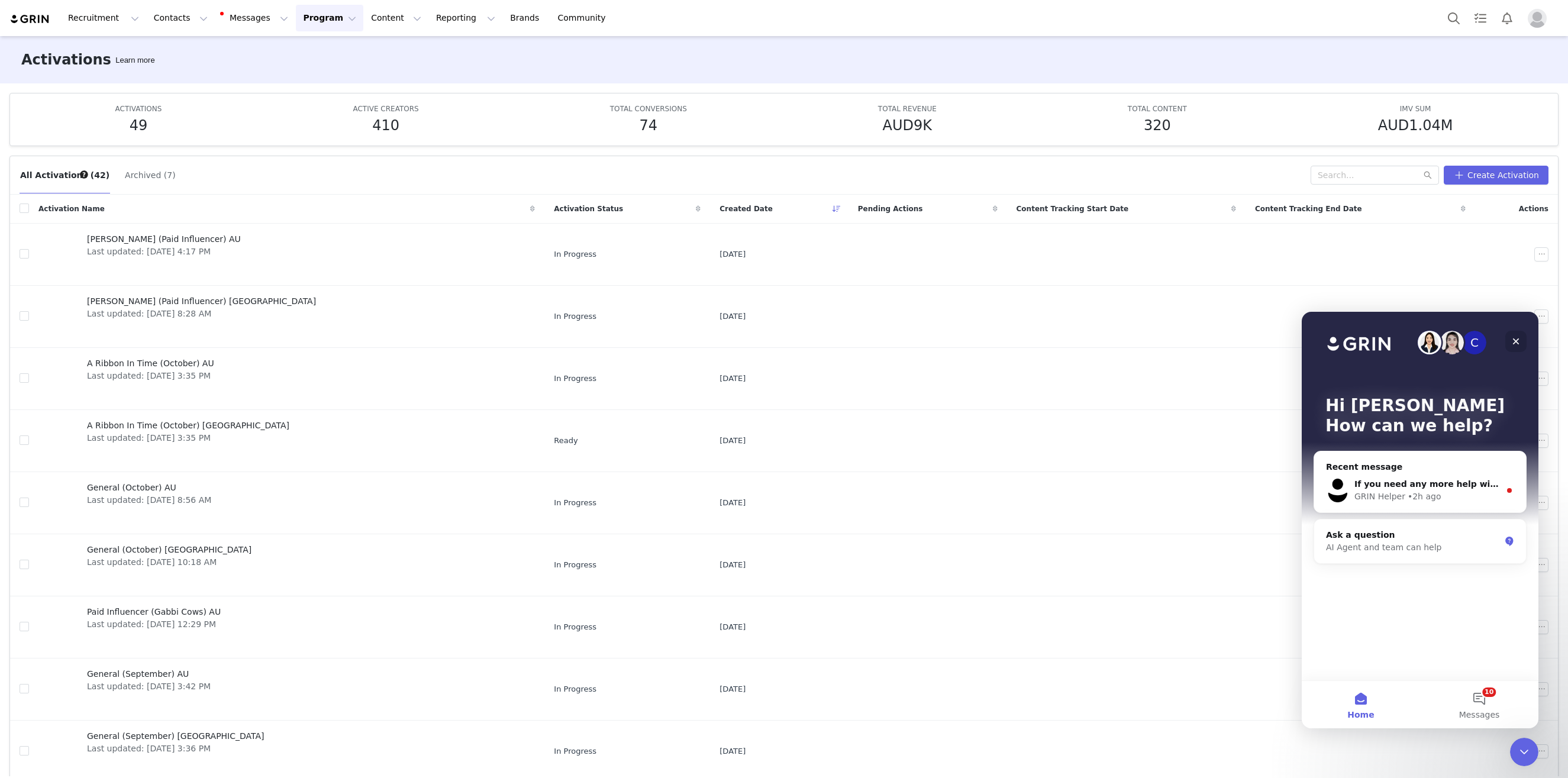
click at [1287, 339] on icon "Close" at bounding box center [1515, 342] width 10 height 10
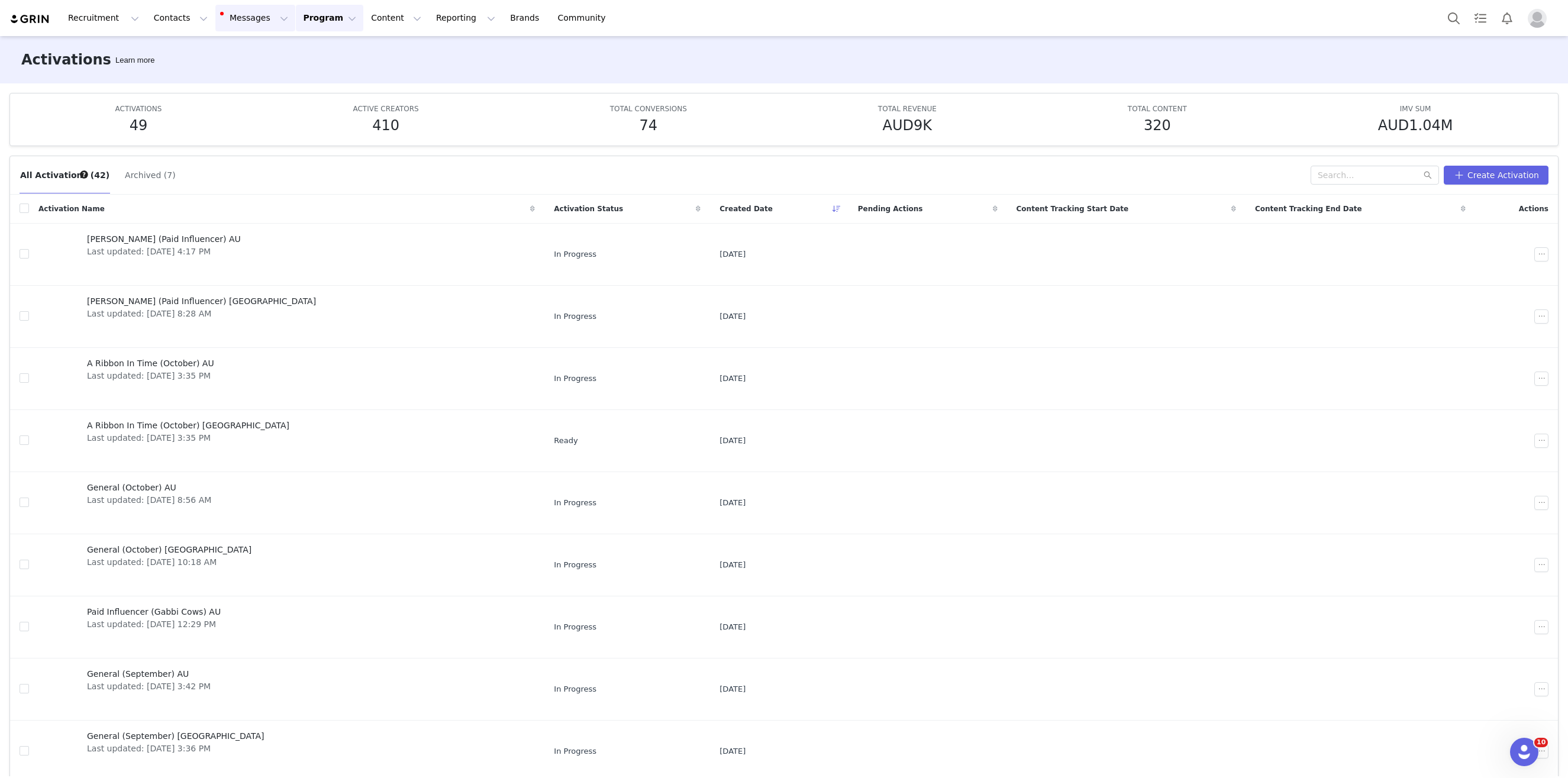
click at [237, 17] on button "Messages Messages" at bounding box center [255, 18] width 80 height 26
click at [240, 20] on button "Messages Messages" at bounding box center [255, 18] width 80 height 26
click at [246, 20] on button "Messages Messages" at bounding box center [255, 18] width 80 height 26
click at [443, 68] on div "Activations Learn more" at bounding box center [784, 59] width 1568 height 48
click at [431, 15] on button "Reporting Reporting" at bounding box center [465, 18] width 73 height 26
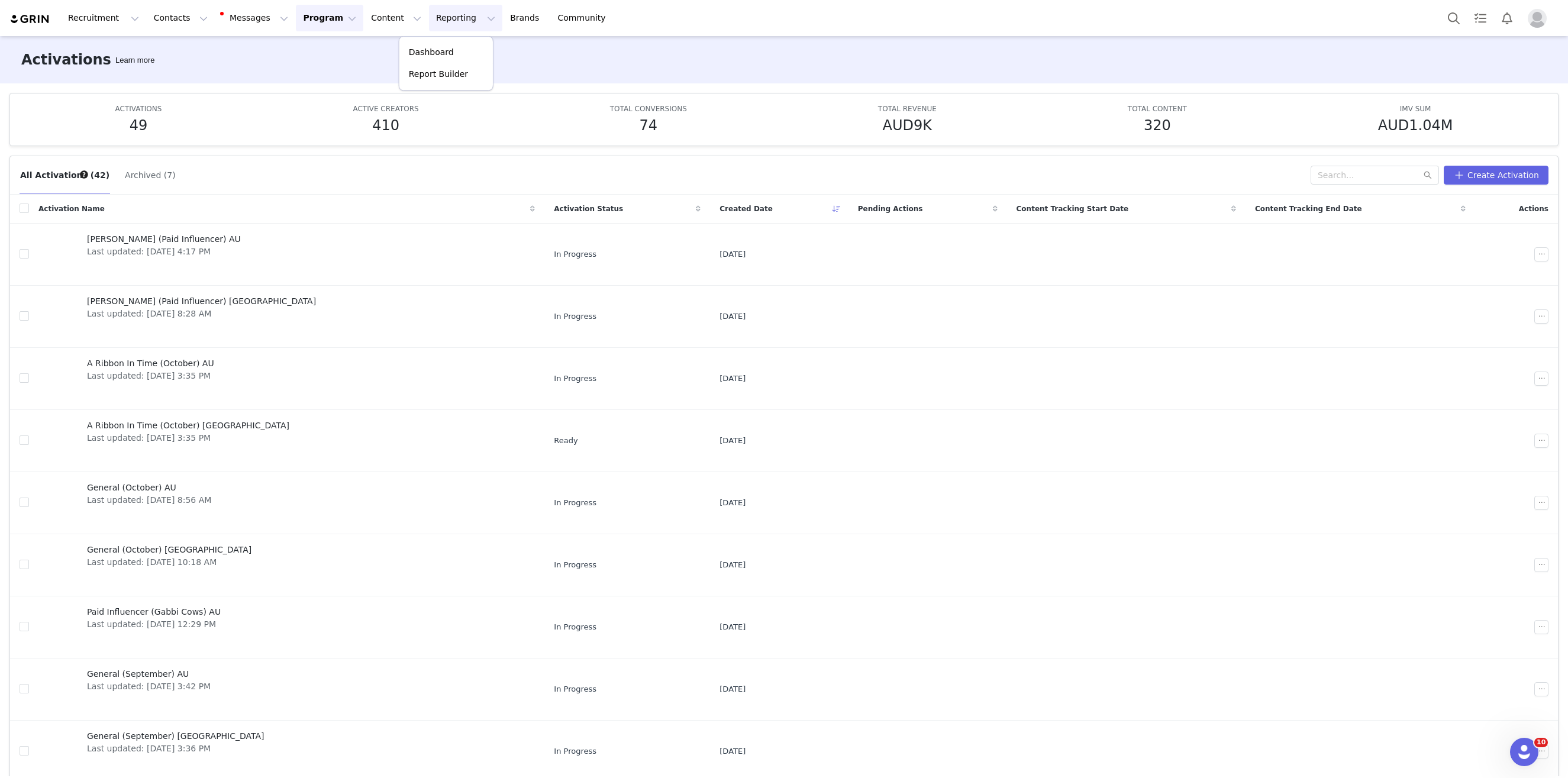
click at [431, 16] on button "Reporting Reporting" at bounding box center [465, 18] width 73 height 26
click at [190, 308] on span "Last updated: [DATE] 8:28 AM" at bounding box center [201, 314] width 229 height 13
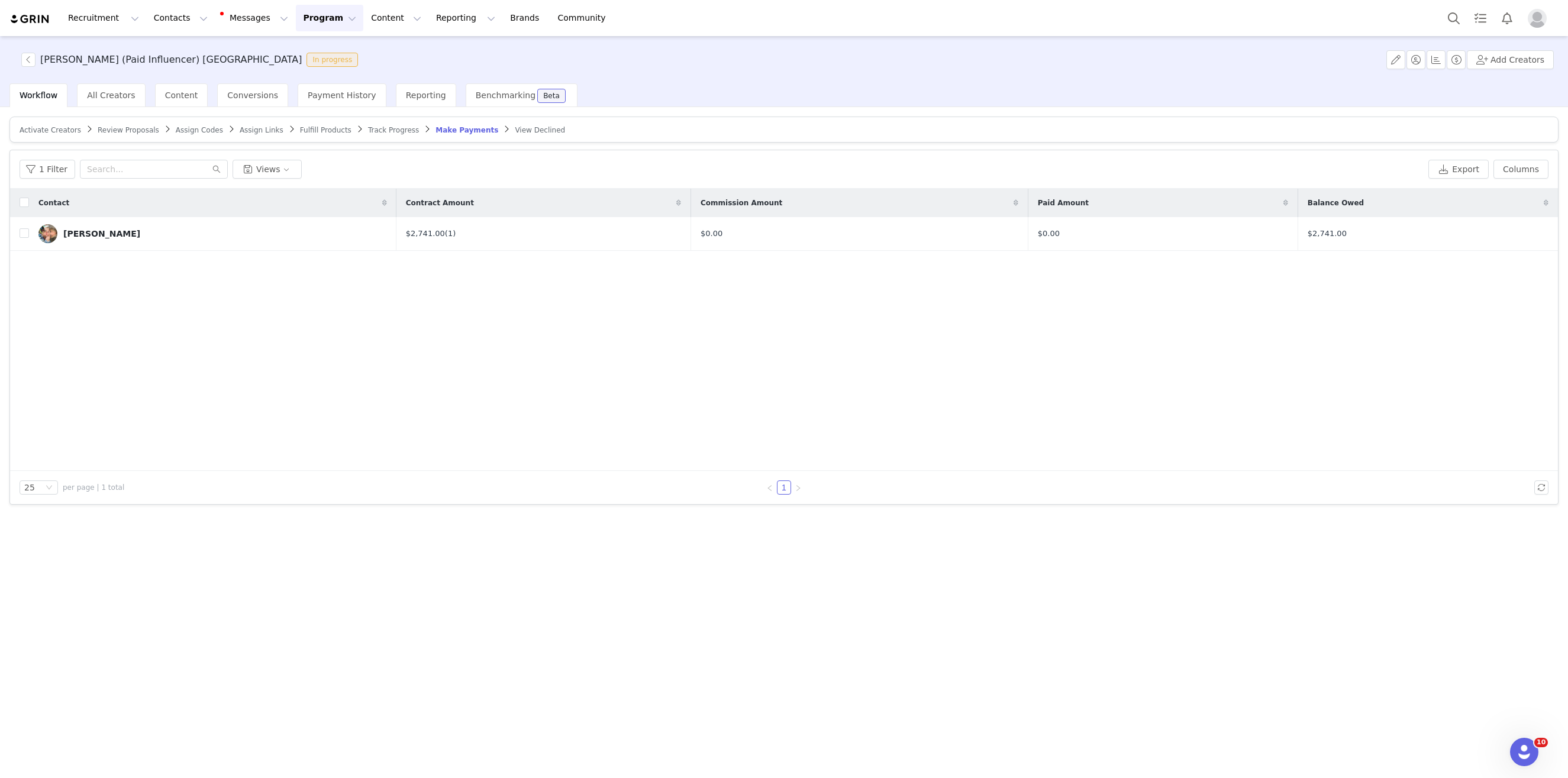
click at [399, 130] on span "Track Progress" at bounding box center [393, 130] width 51 height 9
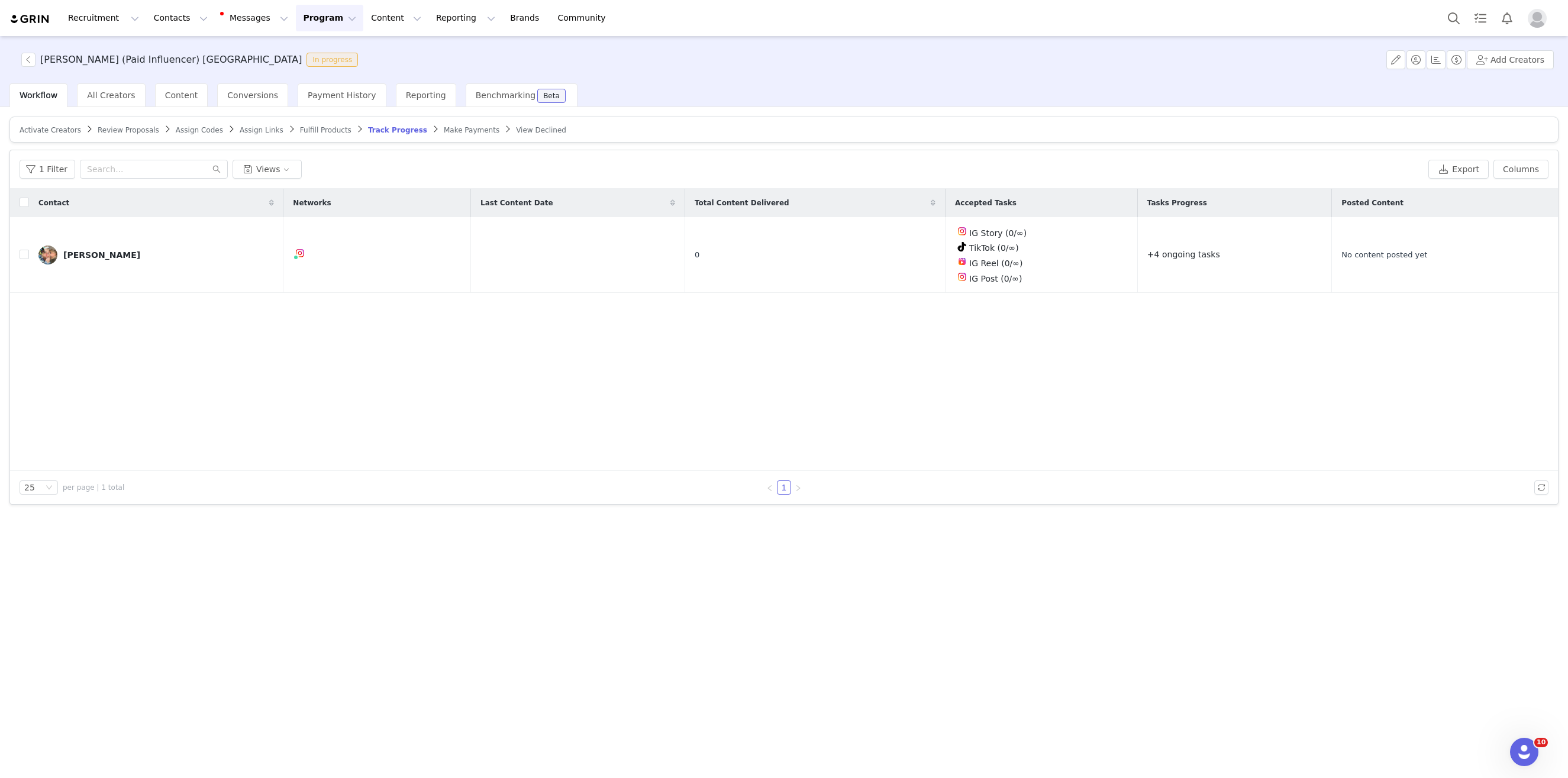
click at [29, 18] on img at bounding box center [30, 19] width 42 height 12
